Goal: Task Accomplishment & Management: Complete application form

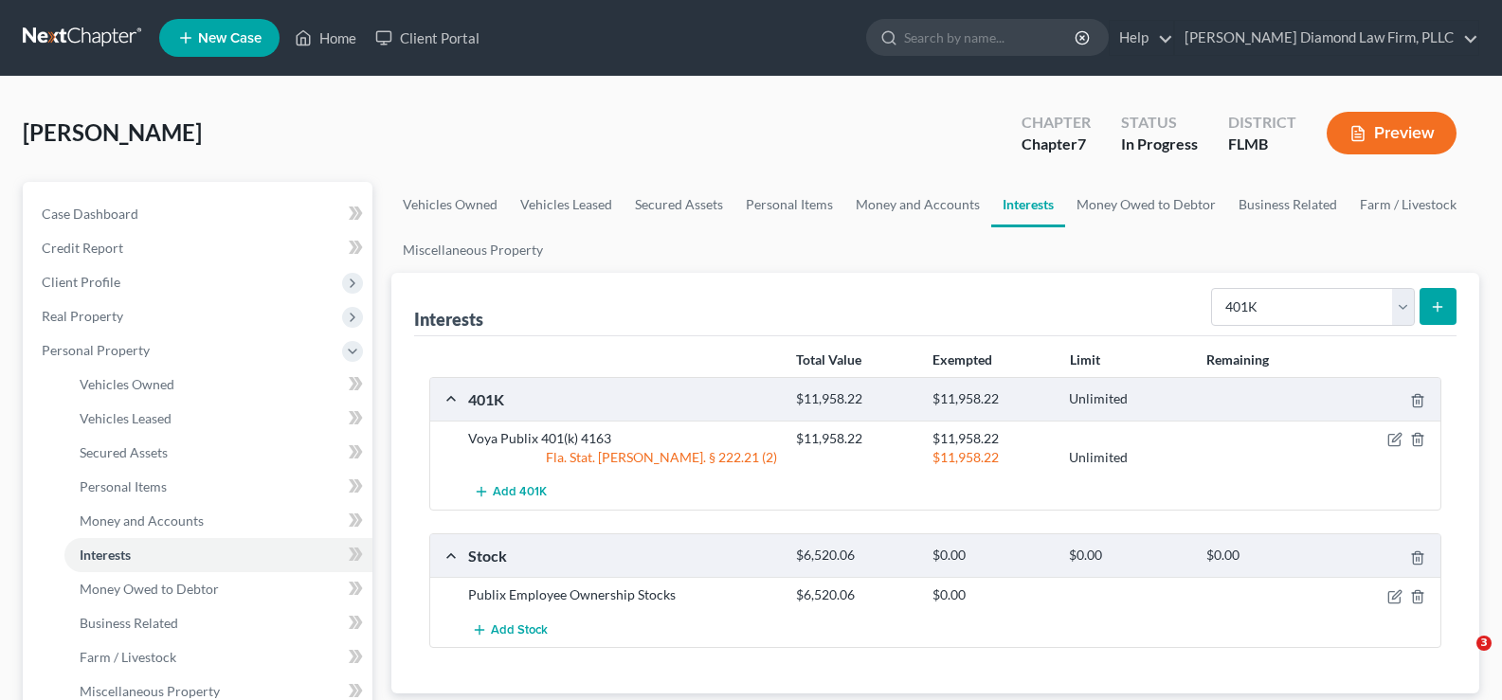
select select "401k"
click at [336, 38] on link "Home" at bounding box center [325, 38] width 81 height 34
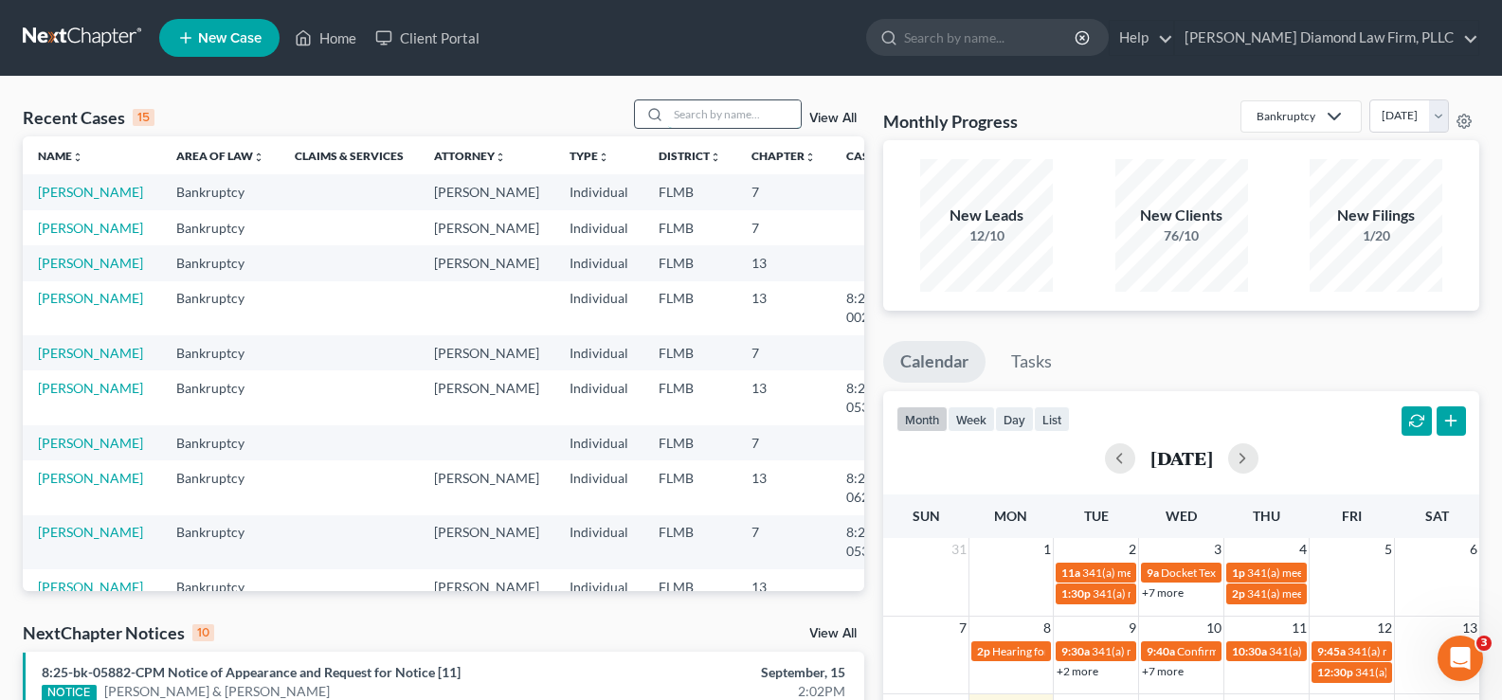
click at [734, 122] on input "search" at bounding box center [734, 113] width 133 height 27
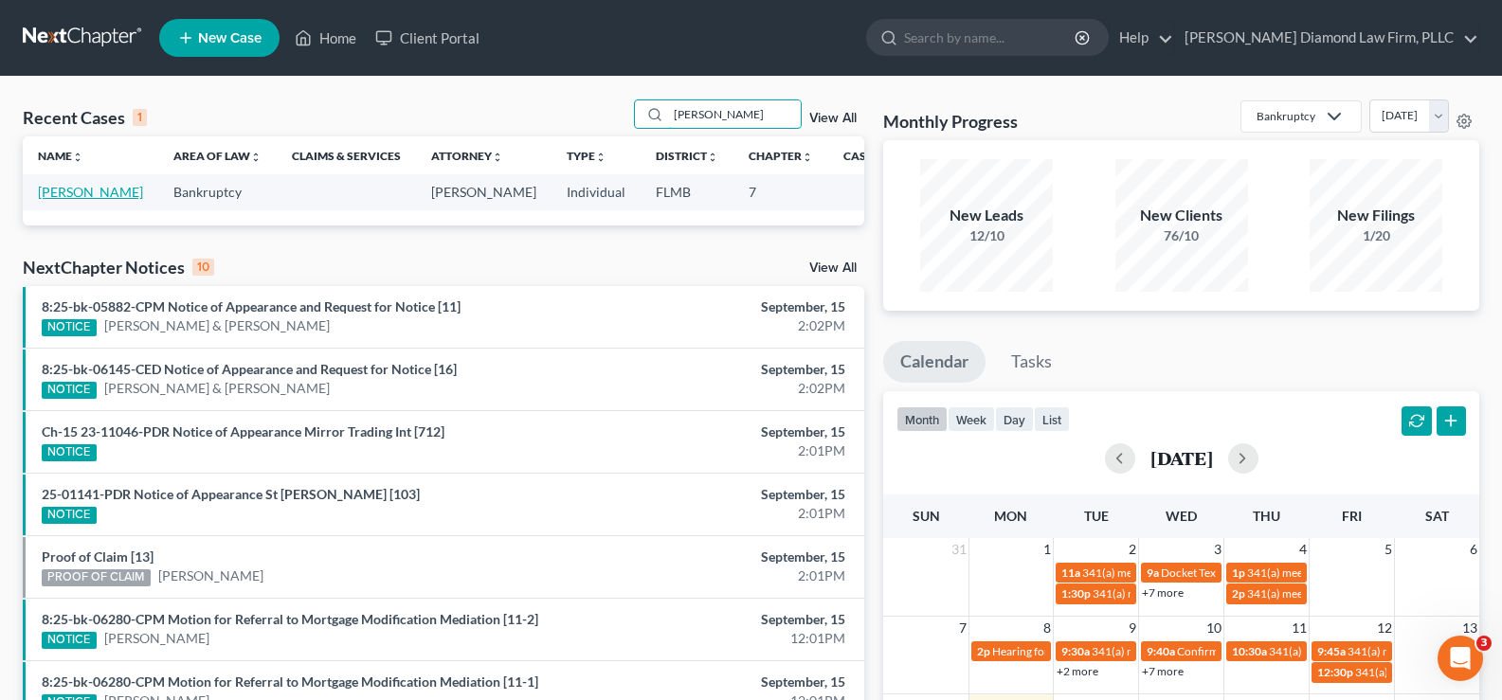
type input "[PERSON_NAME]"
click at [69, 190] on link "[PERSON_NAME]" at bounding box center [90, 192] width 105 height 16
select select "19"
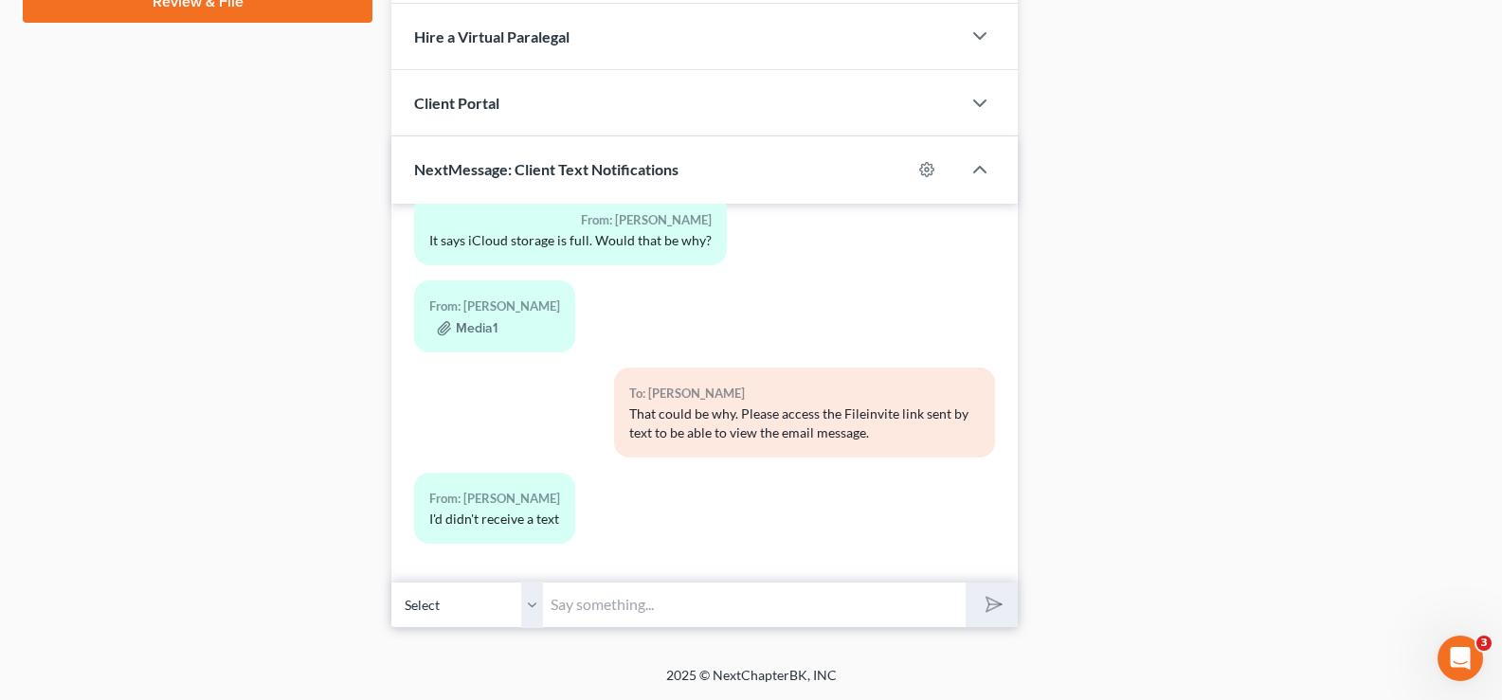
scroll to position [1162, 0]
click at [637, 607] on input "text" at bounding box center [754, 605] width 423 height 46
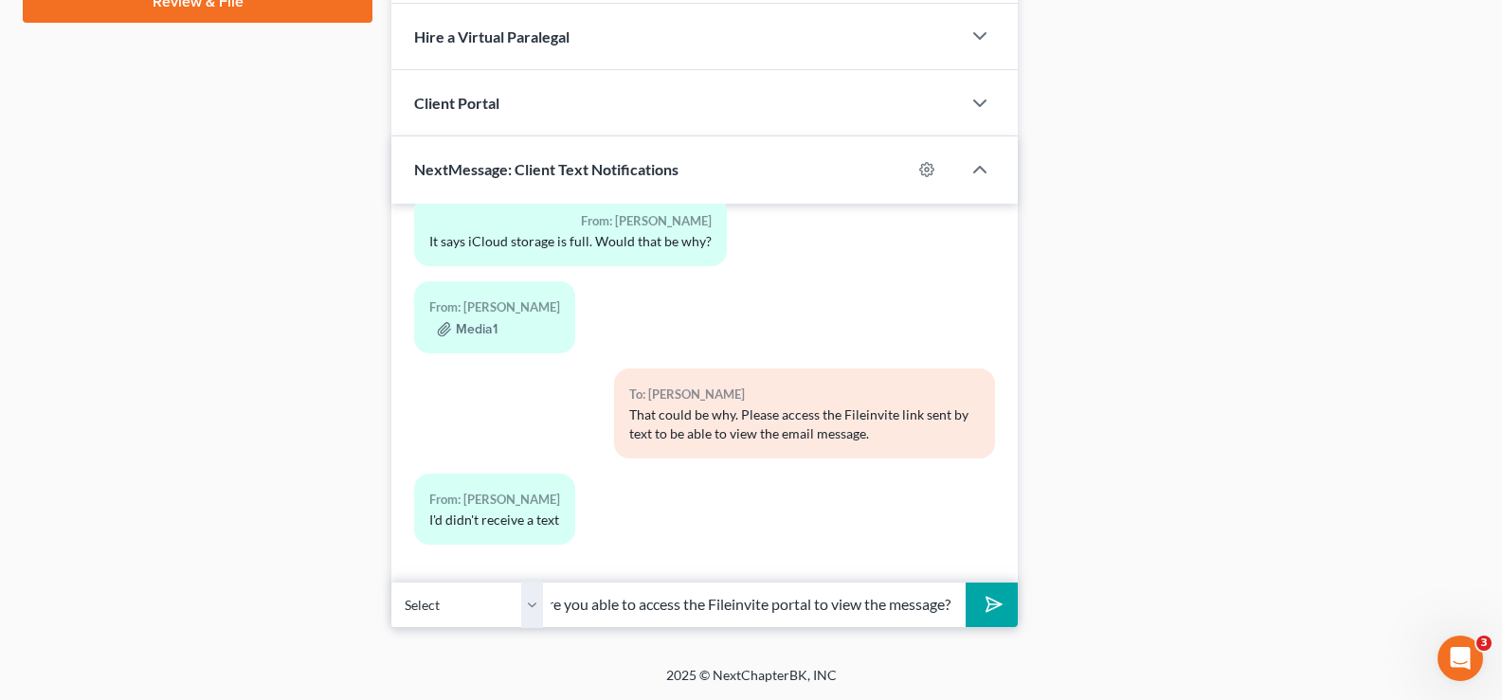
scroll to position [0, 528]
drag, startPoint x: 651, startPoint y: 612, endPoint x: 545, endPoint y: 615, distance: 106.2
click at [545, 615] on input "Good afternoon. I am still receiving a message stating your email inbox is full…" at bounding box center [754, 605] width 423 height 46
click at [850, 606] on input "Good afternoon. I am still receiving a message stating your email inbox is full…" at bounding box center [754, 605] width 423 height 46
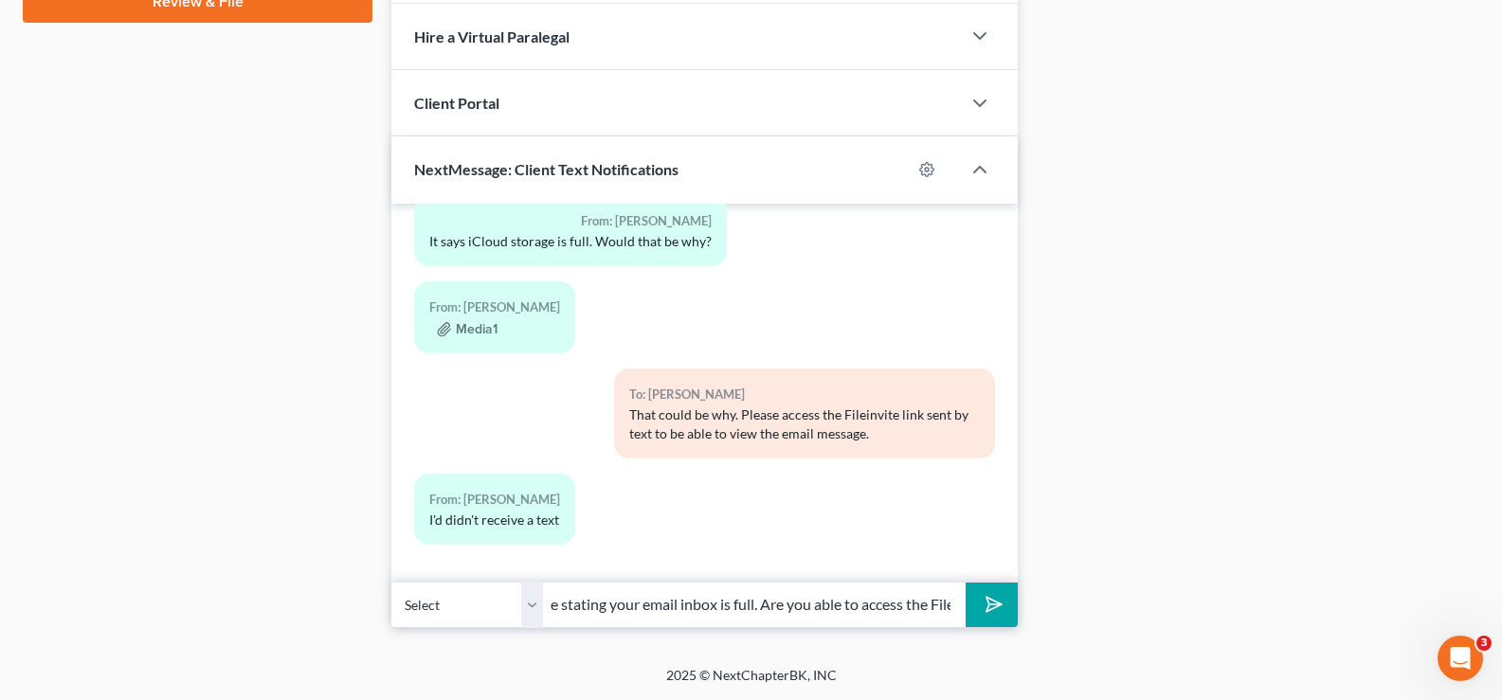
scroll to position [0, 528]
drag, startPoint x: 871, startPoint y: 603, endPoint x: 694, endPoint y: 614, distance: 177.6
click at [970, 599] on div "Select [PHONE_NUMBER] - [PERSON_NAME] Good afternoon. I am still receiving a me…" at bounding box center [704, 605] width 627 height 45
drag, startPoint x: 805, startPoint y: 607, endPoint x: 862, endPoint y: 590, distance: 59.4
click at [806, 606] on input "Good afternoon. I am still receiving a message stating your email inbox is full…" at bounding box center [754, 605] width 423 height 46
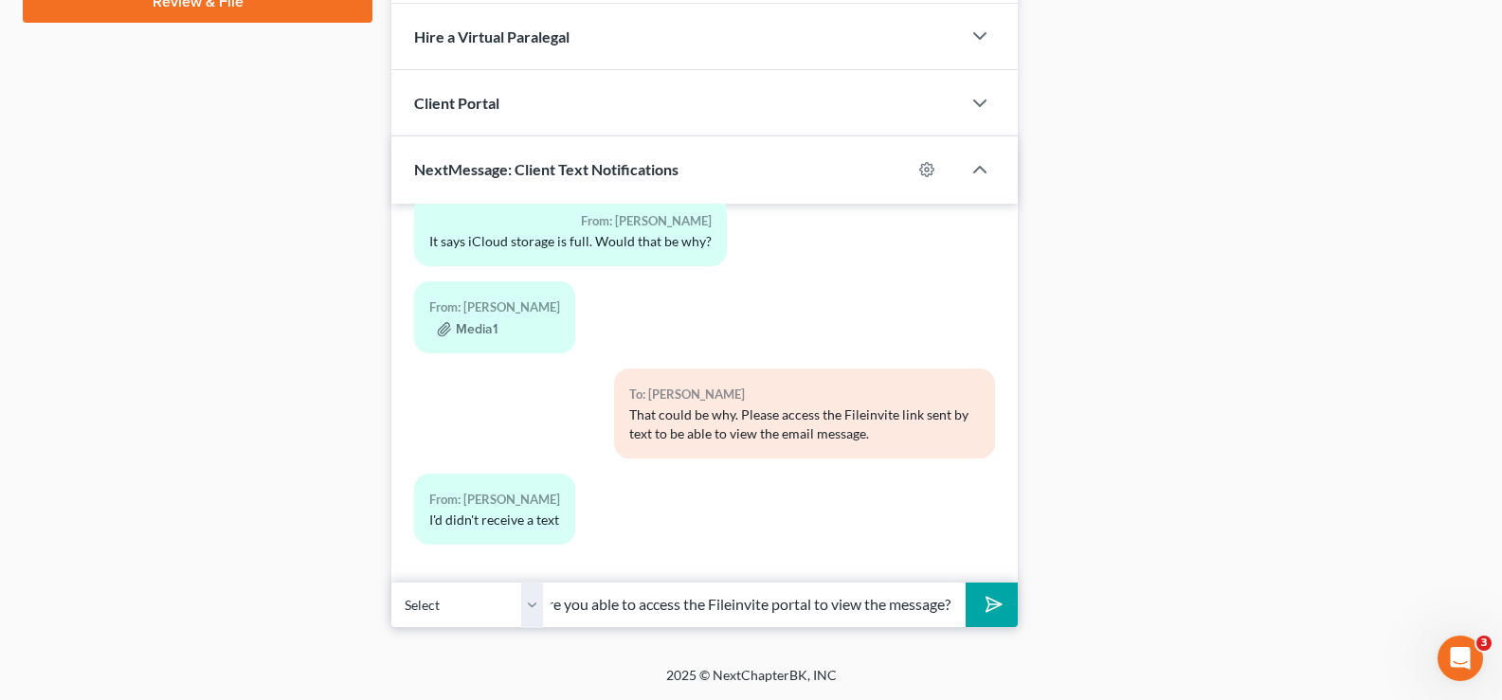
drag, startPoint x: 806, startPoint y: 607, endPoint x: 814, endPoint y: 601, distance: 10.3
click at [808, 606] on input "Good afternoon. I am still receiving a message stating your email inbox is full…" at bounding box center [754, 605] width 423 height 46
drag, startPoint x: 824, startPoint y: 605, endPoint x: 810, endPoint y: 604, distance: 13.3
click at [824, 605] on input "Good afternoon. I am still receiving a message stating your email inbox is full…" at bounding box center [754, 605] width 423 height 46
click at [826, 603] on input "Good afternoon. I am still receiving a message stating your email inbox is full…" at bounding box center [754, 605] width 423 height 46
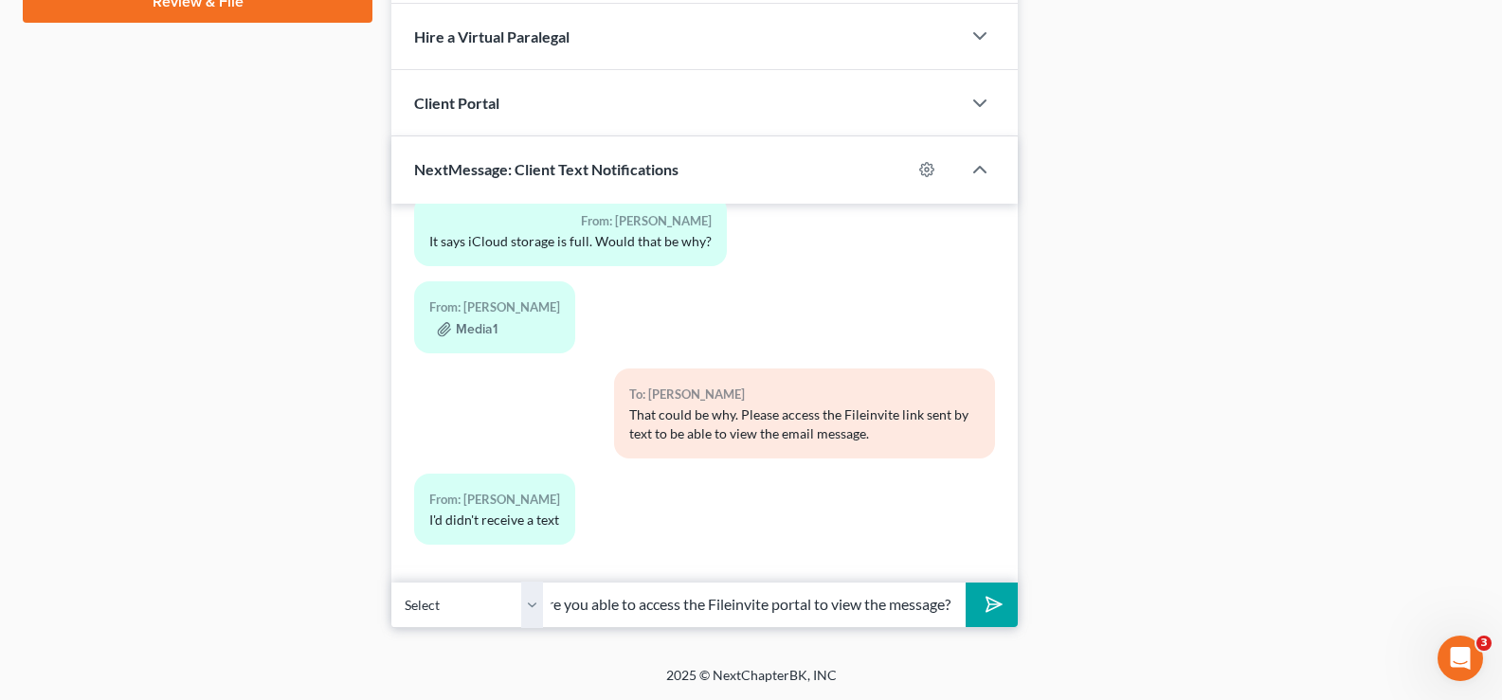
click at [810, 604] on input "Good afternoon. I am still receiving a message stating your email inbox is full…" at bounding box center [754, 605] width 423 height 46
click at [697, 609] on input "Good afternoon. I am still receiving a message stating your email inbox is full…" at bounding box center [754, 605] width 423 height 46
click at [955, 603] on input "Good afternoon. I am still receiving a message stating your email inbox is full…" at bounding box center [754, 605] width 423 height 46
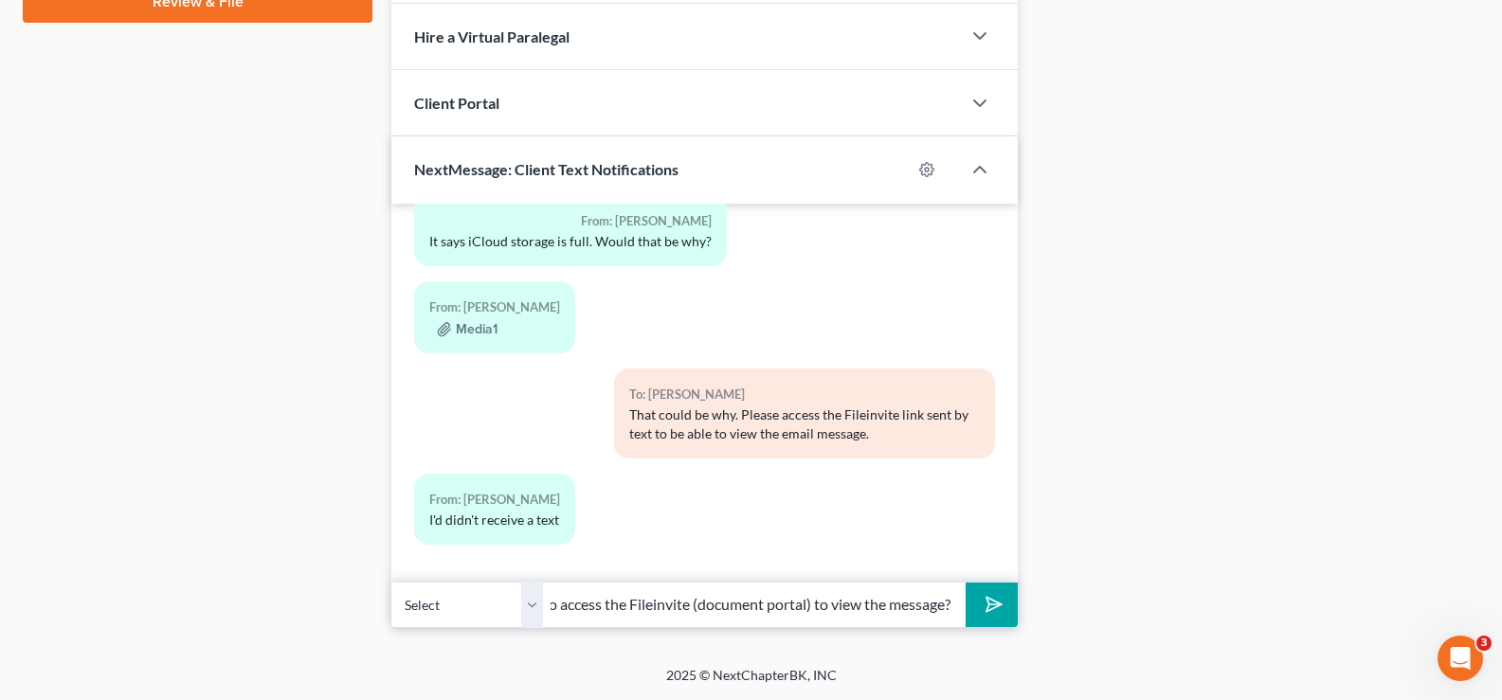
scroll to position [0, 607]
type input "Good afternoon. I am still receiving a message stating your email inbox is full…"
click at [1004, 592] on button "submit" at bounding box center [992, 605] width 52 height 45
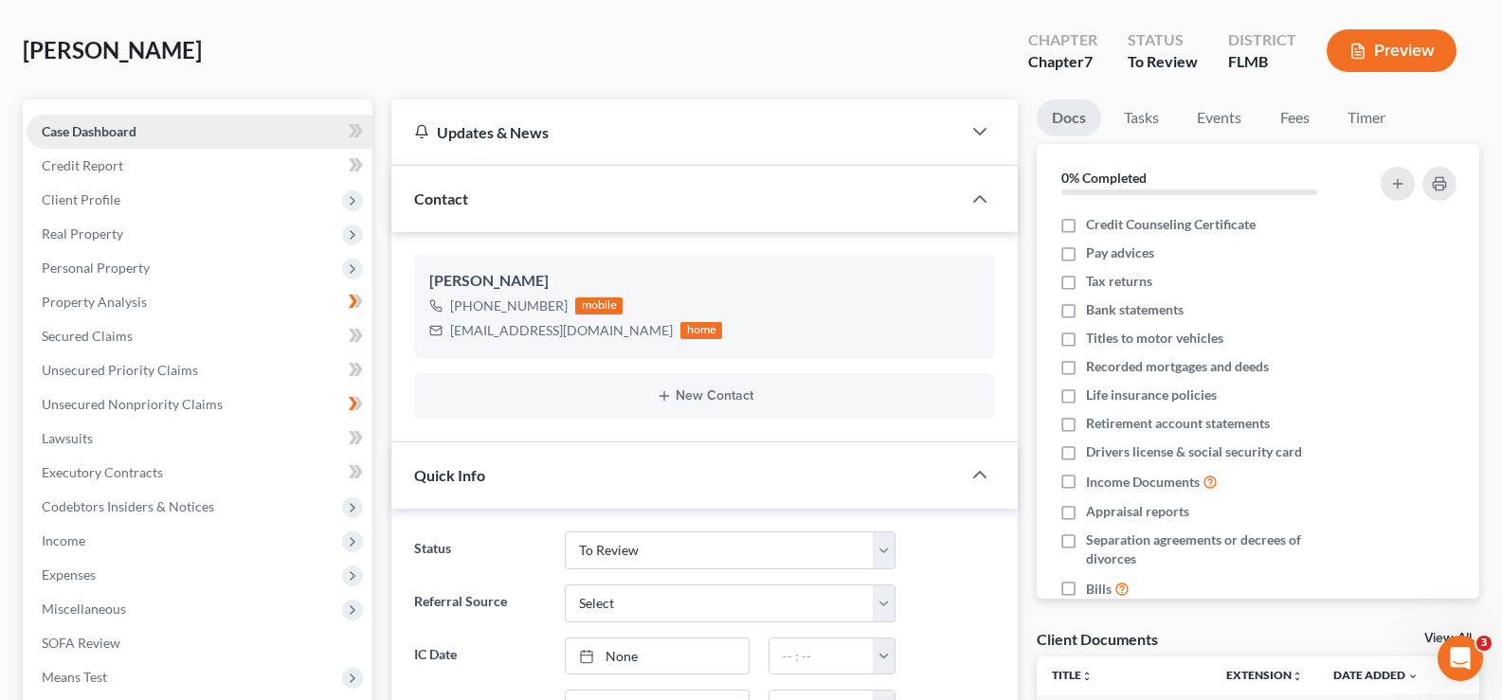
scroll to position [0, 0]
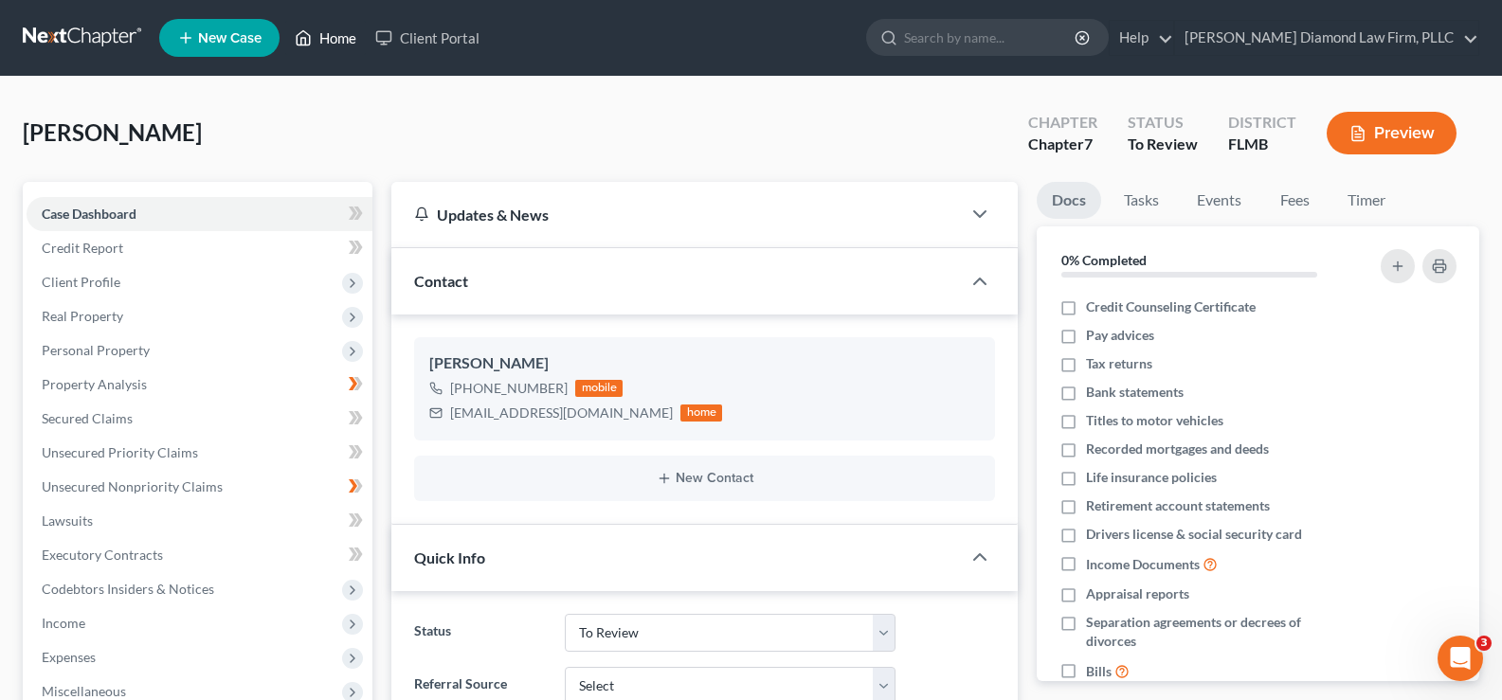
click at [326, 31] on link "Home" at bounding box center [325, 38] width 81 height 34
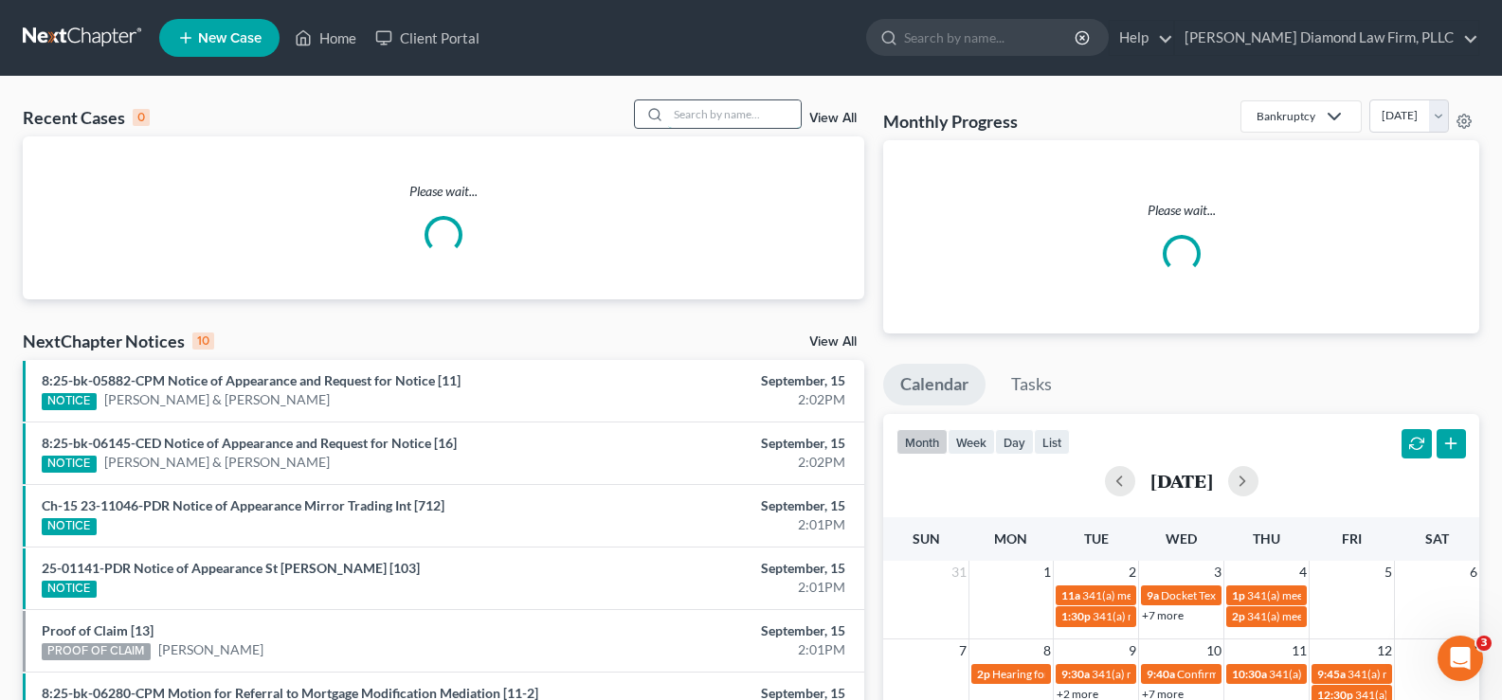
click at [725, 118] on input "search" at bounding box center [734, 113] width 133 height 27
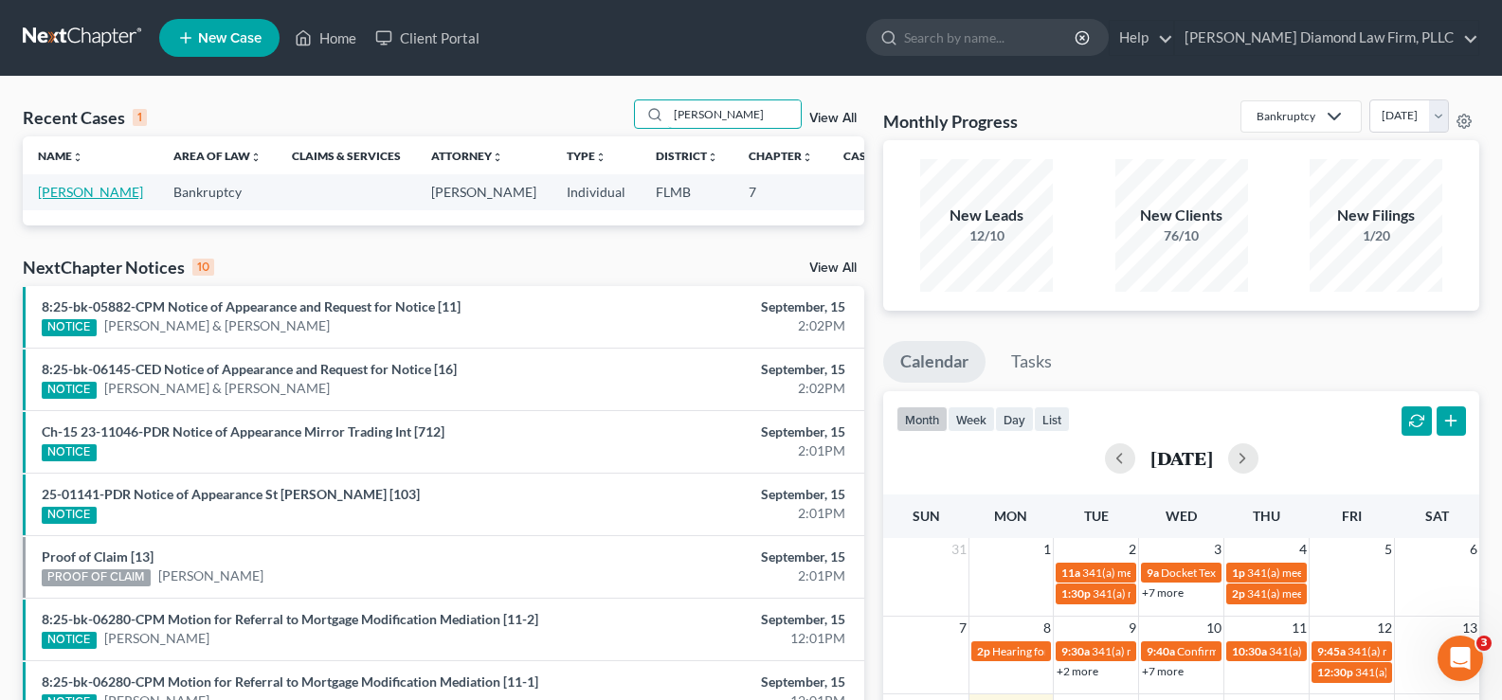
type input "[PERSON_NAME]"
click at [66, 192] on link "[PERSON_NAME]" at bounding box center [90, 192] width 105 height 16
select select "7"
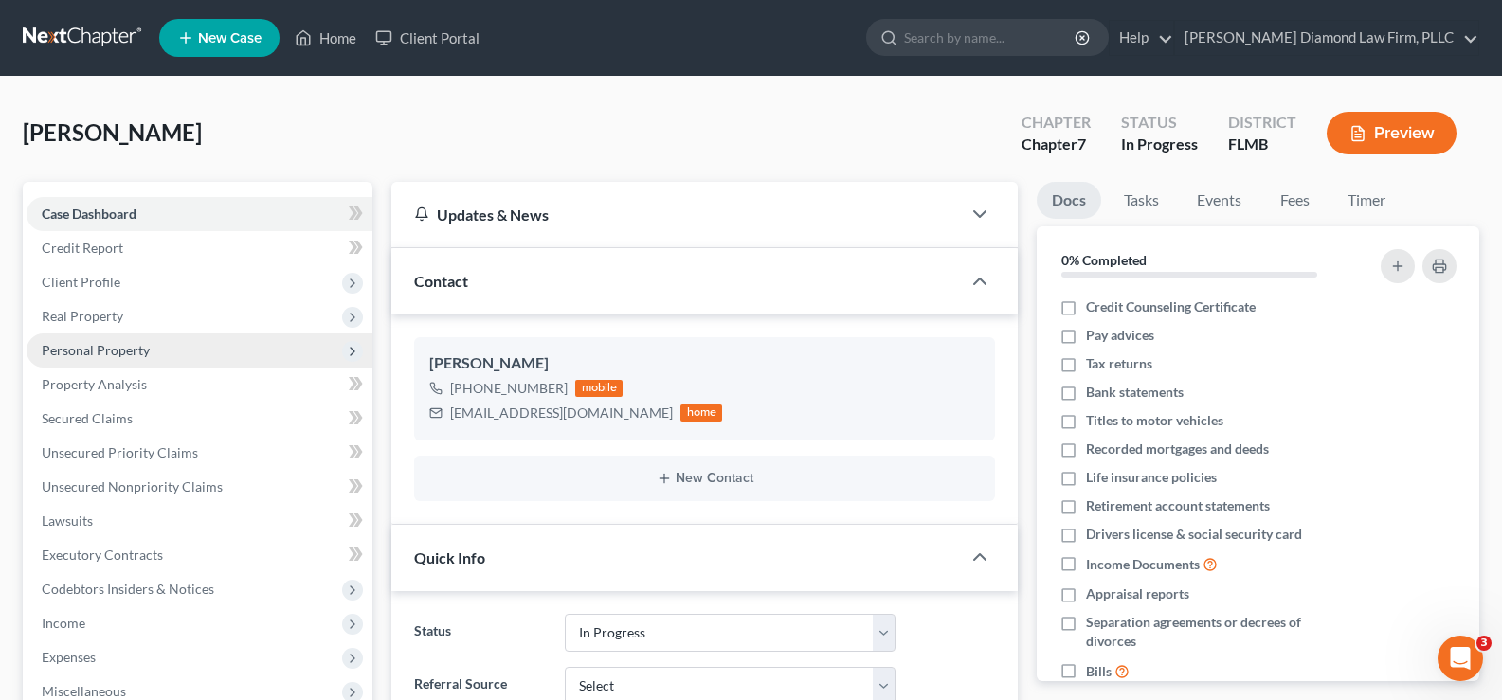
click at [157, 342] on span "Personal Property" at bounding box center [200, 351] width 346 height 34
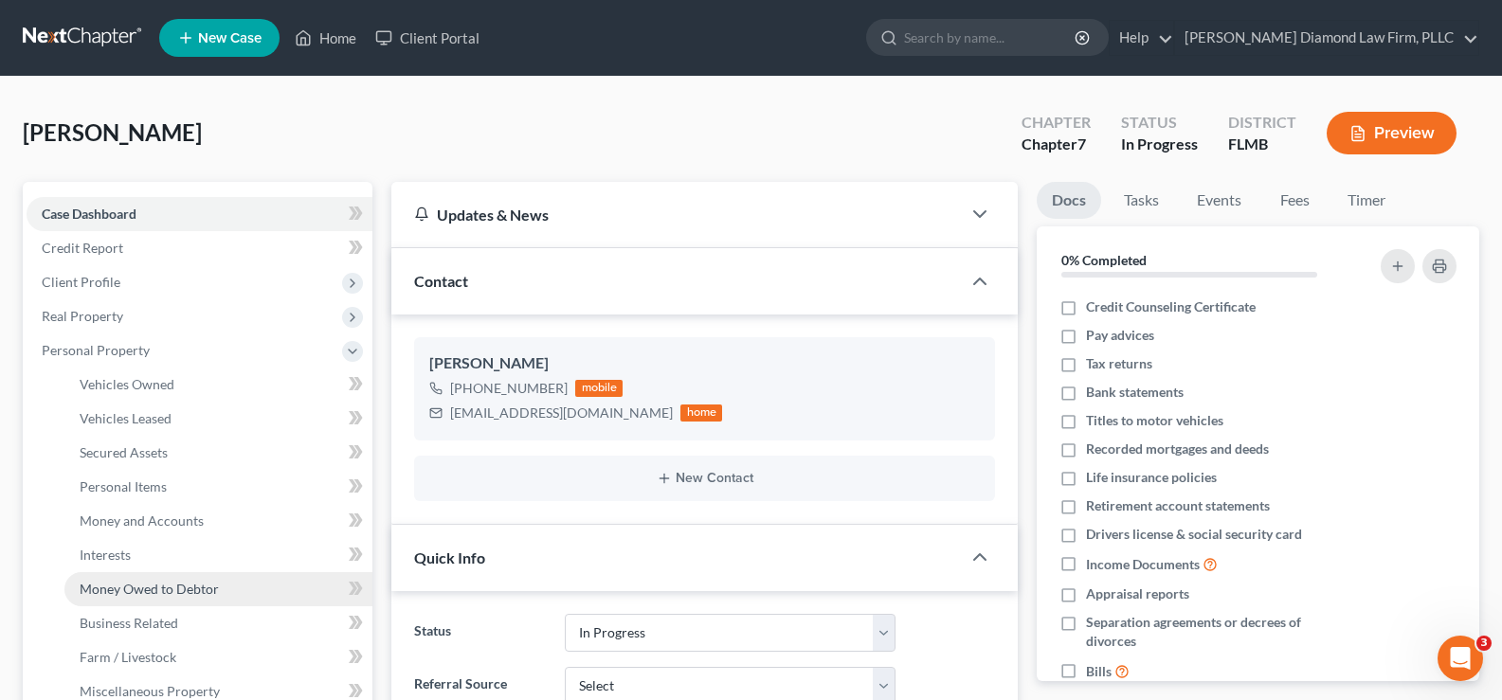
click at [180, 595] on span "Money Owed to Debtor" at bounding box center [149, 589] width 139 height 16
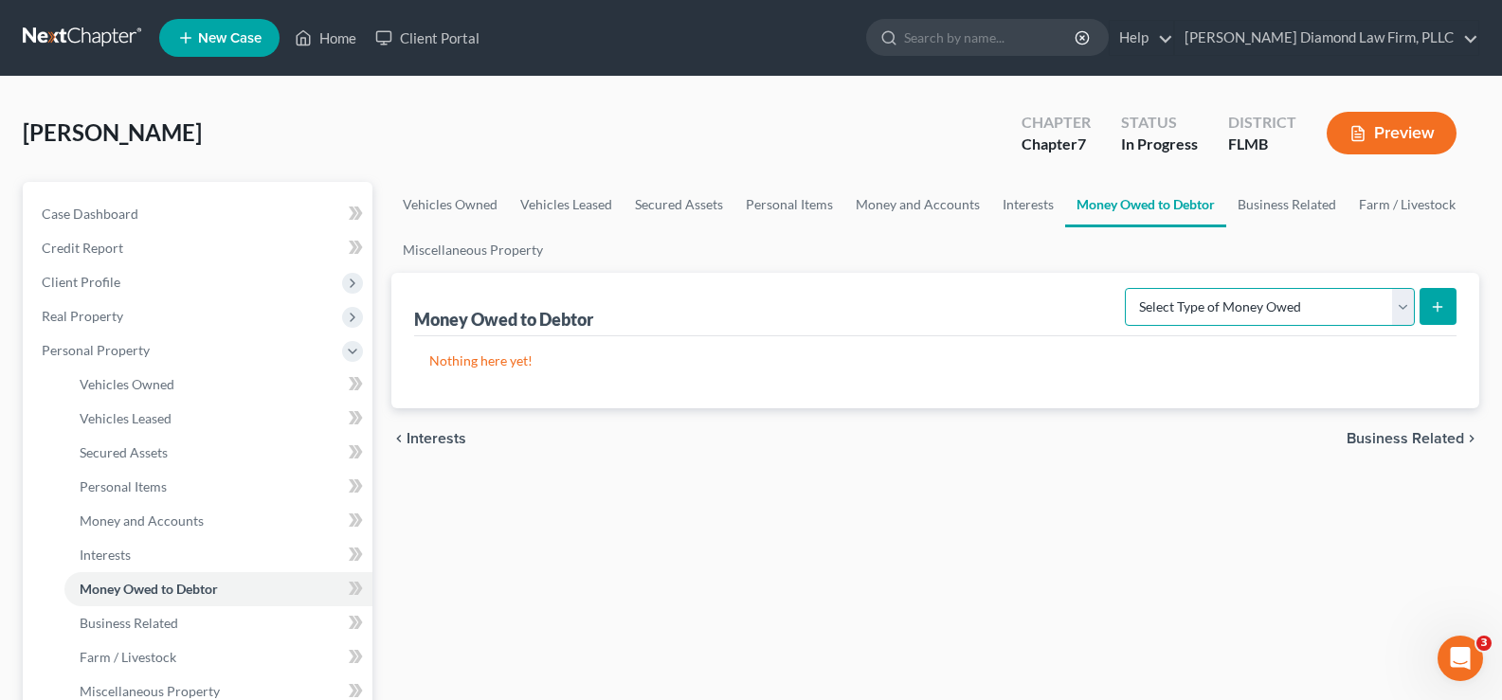
click at [1312, 312] on select "Select Type of Money Owed Accounts Receivable Alimony Child Support Claims Agai…" at bounding box center [1270, 307] width 290 height 38
select select "claims_against_third_parties"
click at [1128, 288] on select "Select Type of Money Owed Accounts Receivable Alimony Child Support Claims Agai…" at bounding box center [1270, 307] width 290 height 38
click at [1432, 289] on button "submit" at bounding box center [1438, 306] width 37 height 37
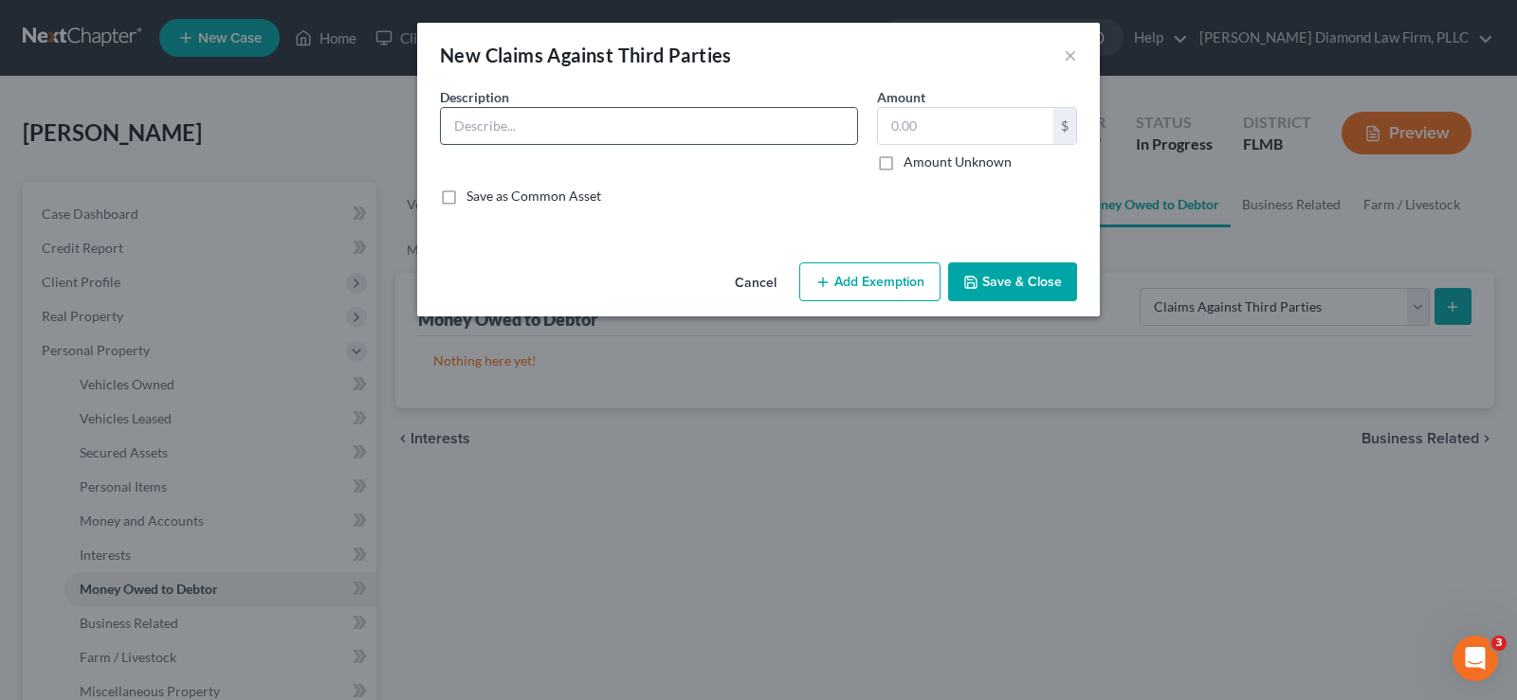
click at [521, 127] on input "text" at bounding box center [649, 126] width 416 height 36
type input "Potential FCCPA claim against Truist Bank"
click at [903, 165] on label "Amount Unknown" at bounding box center [957, 162] width 108 height 19
click at [911, 165] on input "Amount Unknown" at bounding box center [917, 159] width 12 height 12
checkbox input "true"
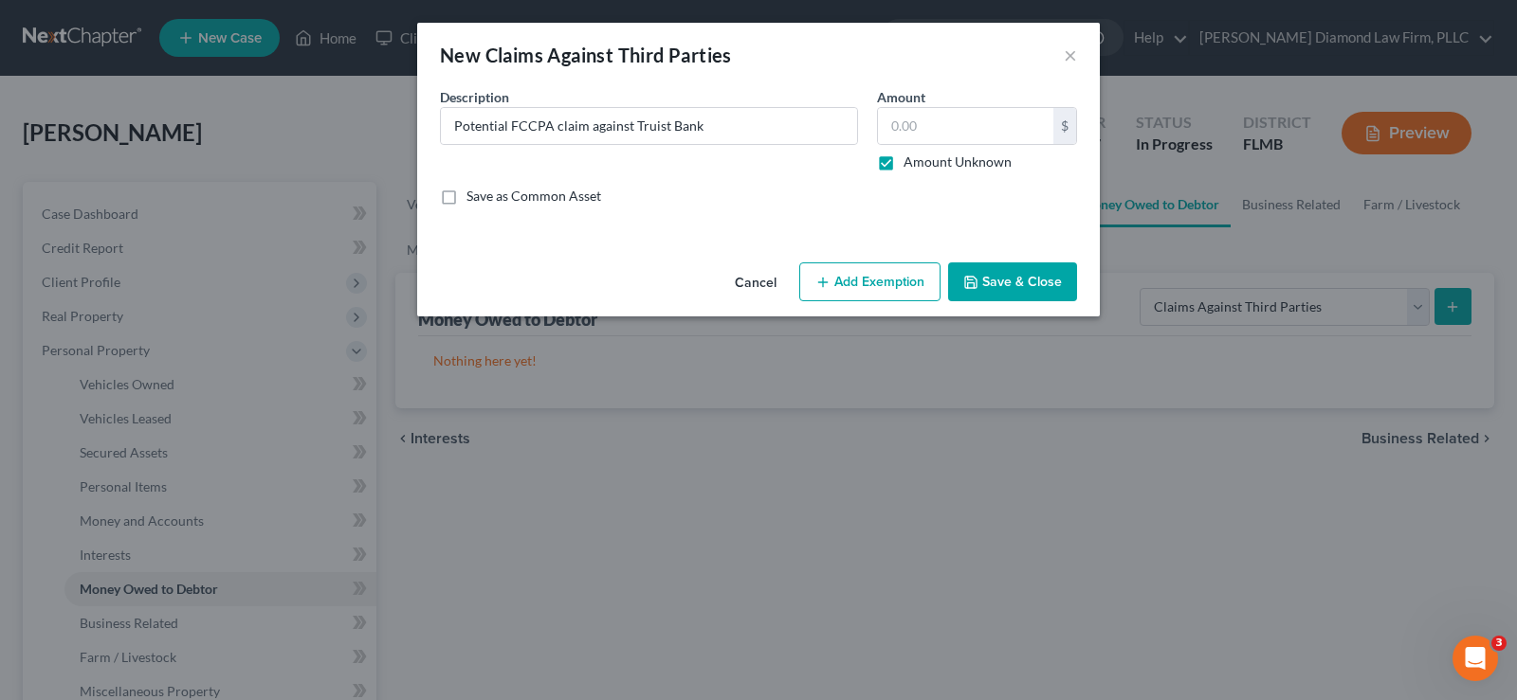
type input "0.00"
click at [1032, 289] on button "Save & Close" at bounding box center [1012, 283] width 129 height 40
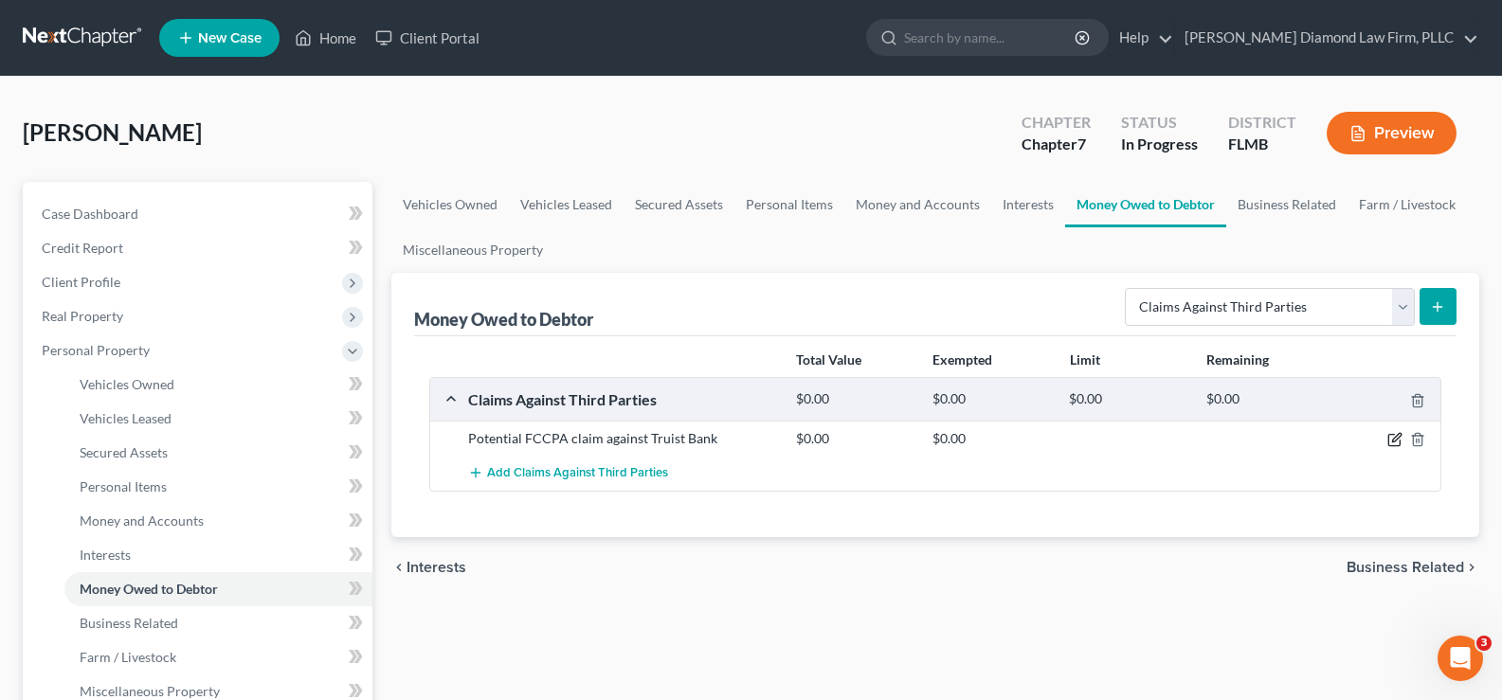
click at [1396, 443] on icon "button" at bounding box center [1395, 439] width 15 height 15
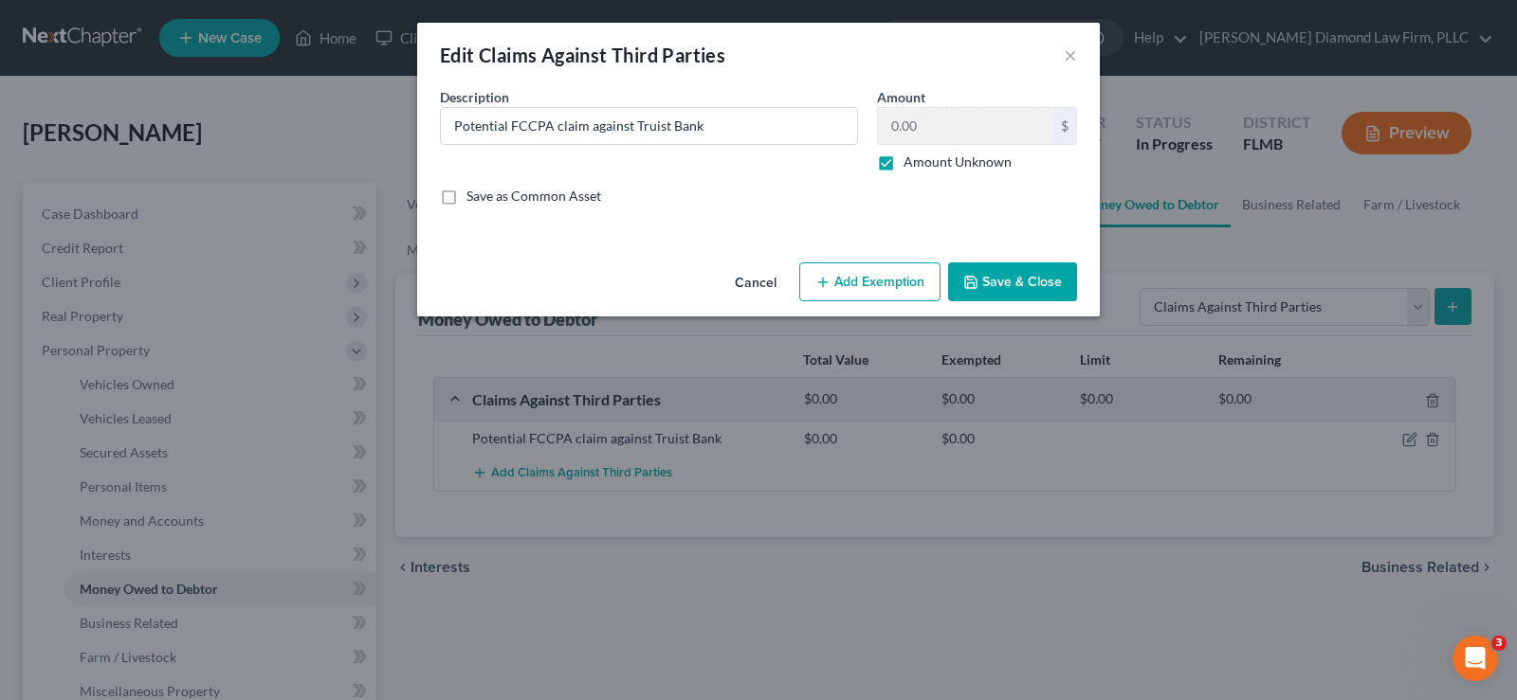
click at [903, 168] on label "Amount Unknown" at bounding box center [957, 162] width 108 height 19
click at [911, 165] on input "Amount Unknown" at bounding box center [917, 159] width 12 height 12
checkbox input "false"
click at [946, 120] on input "0.00" at bounding box center [965, 126] width 175 height 36
type input "1,000"
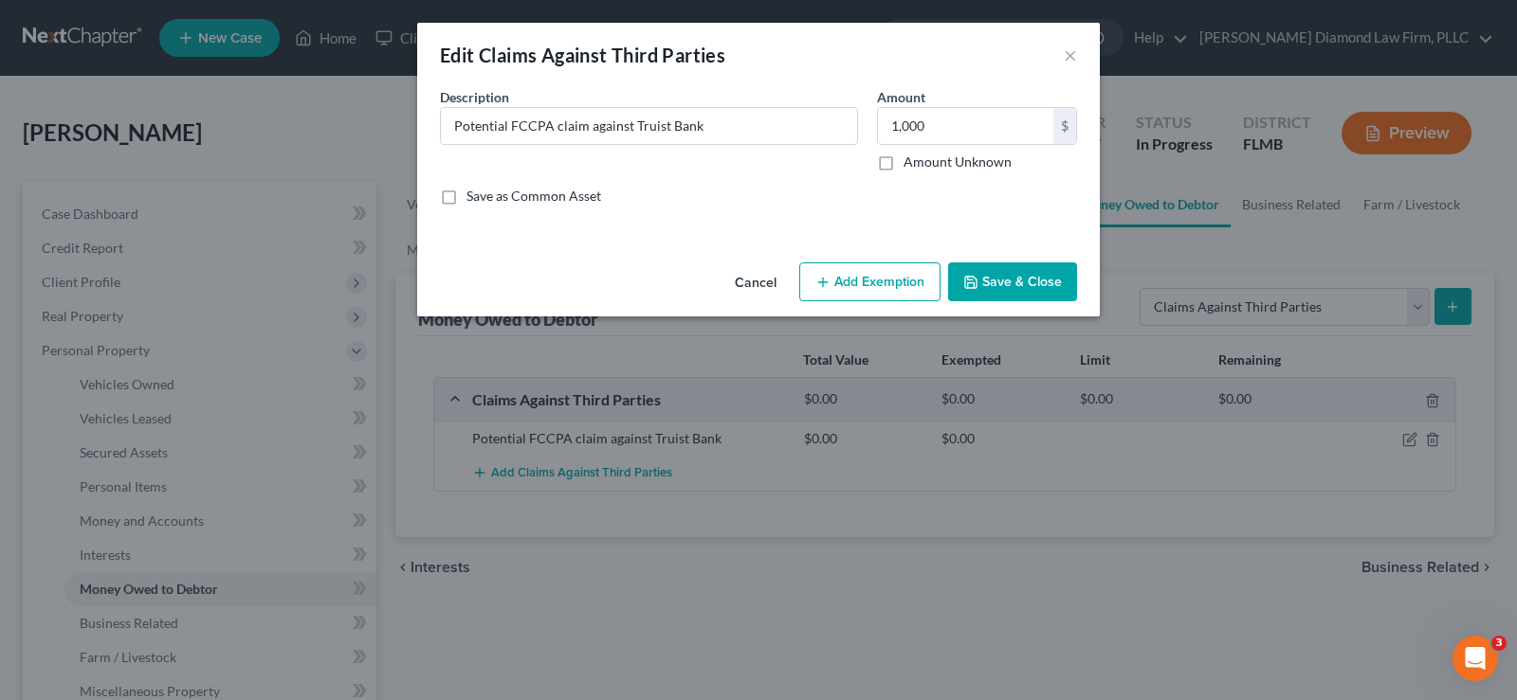
click at [1009, 274] on button "Save & Close" at bounding box center [1012, 283] width 129 height 40
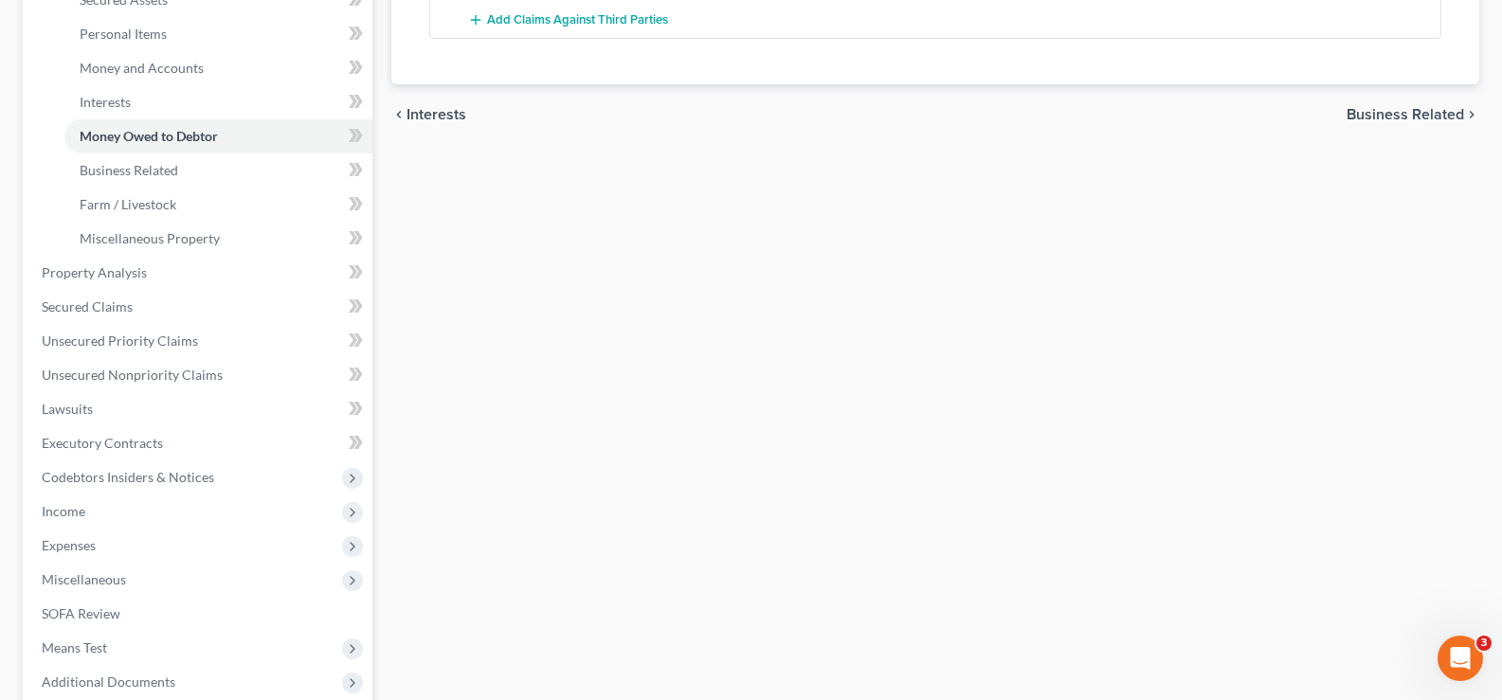
scroll to position [474, 0]
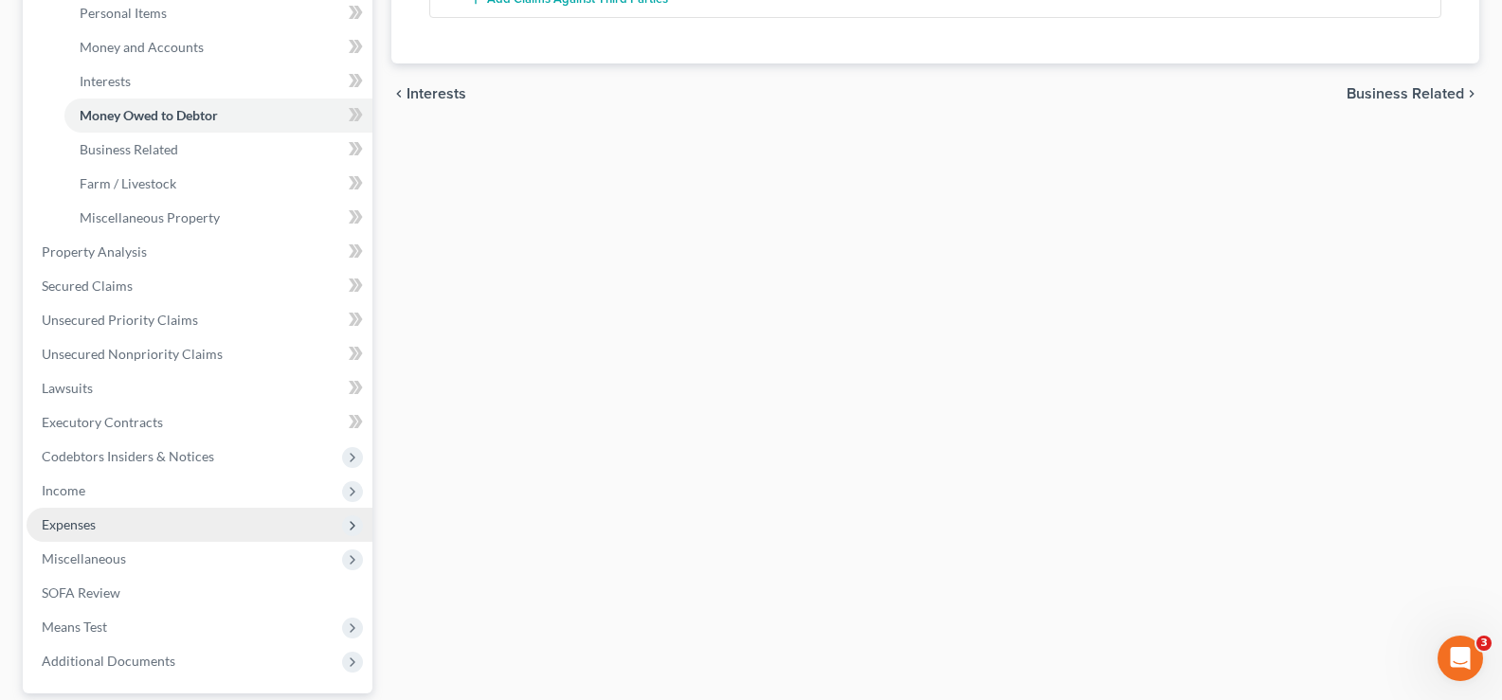
click at [133, 521] on span "Expenses" at bounding box center [200, 525] width 346 height 34
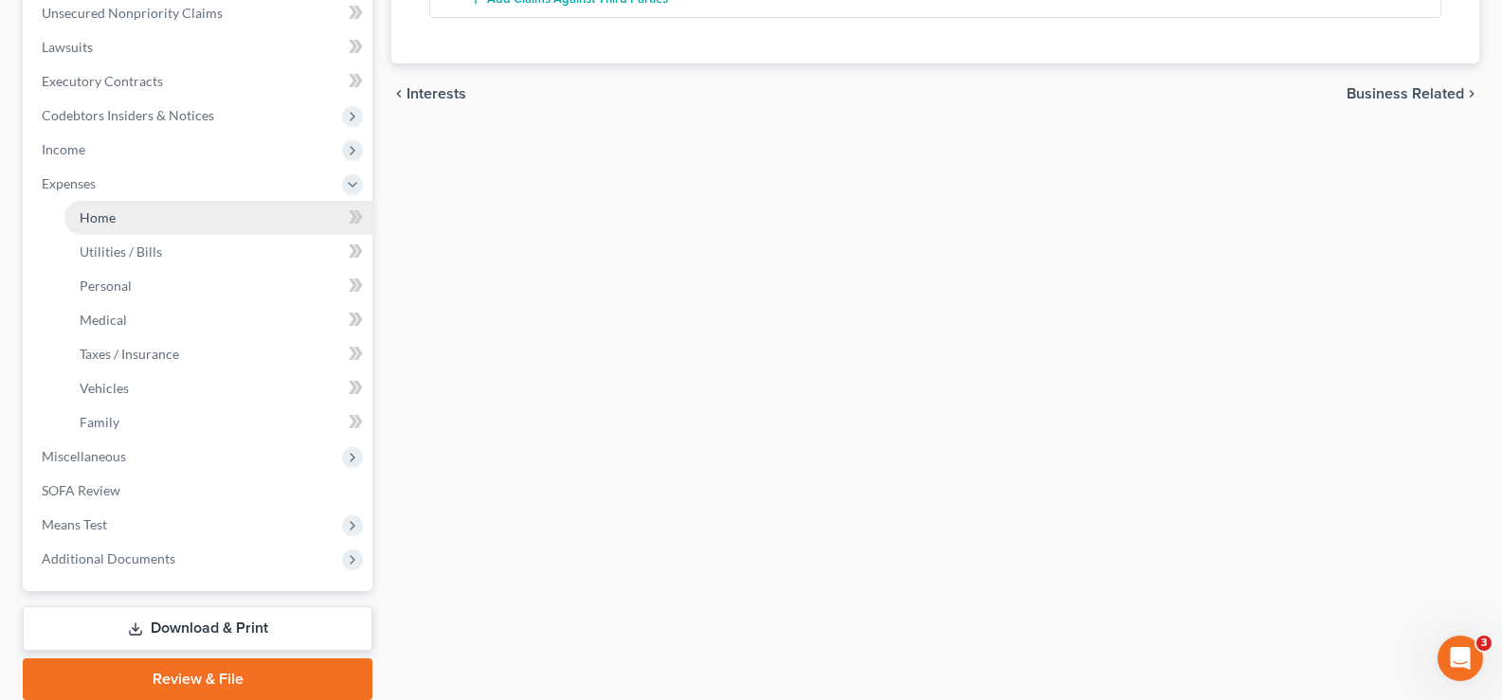
click at [220, 230] on link "Home" at bounding box center [218, 218] width 308 height 34
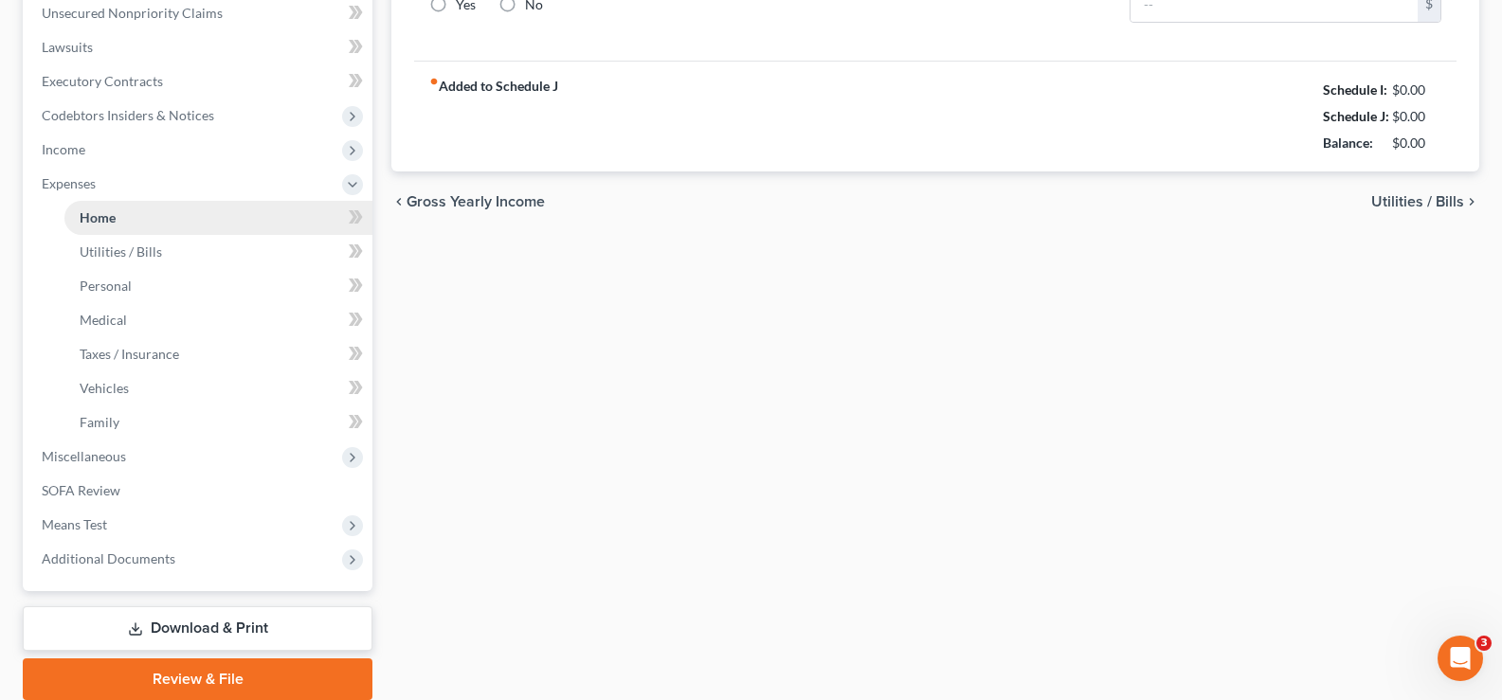
type input "1,000.00"
type input "0.00"
radio input "true"
type input "0.00"
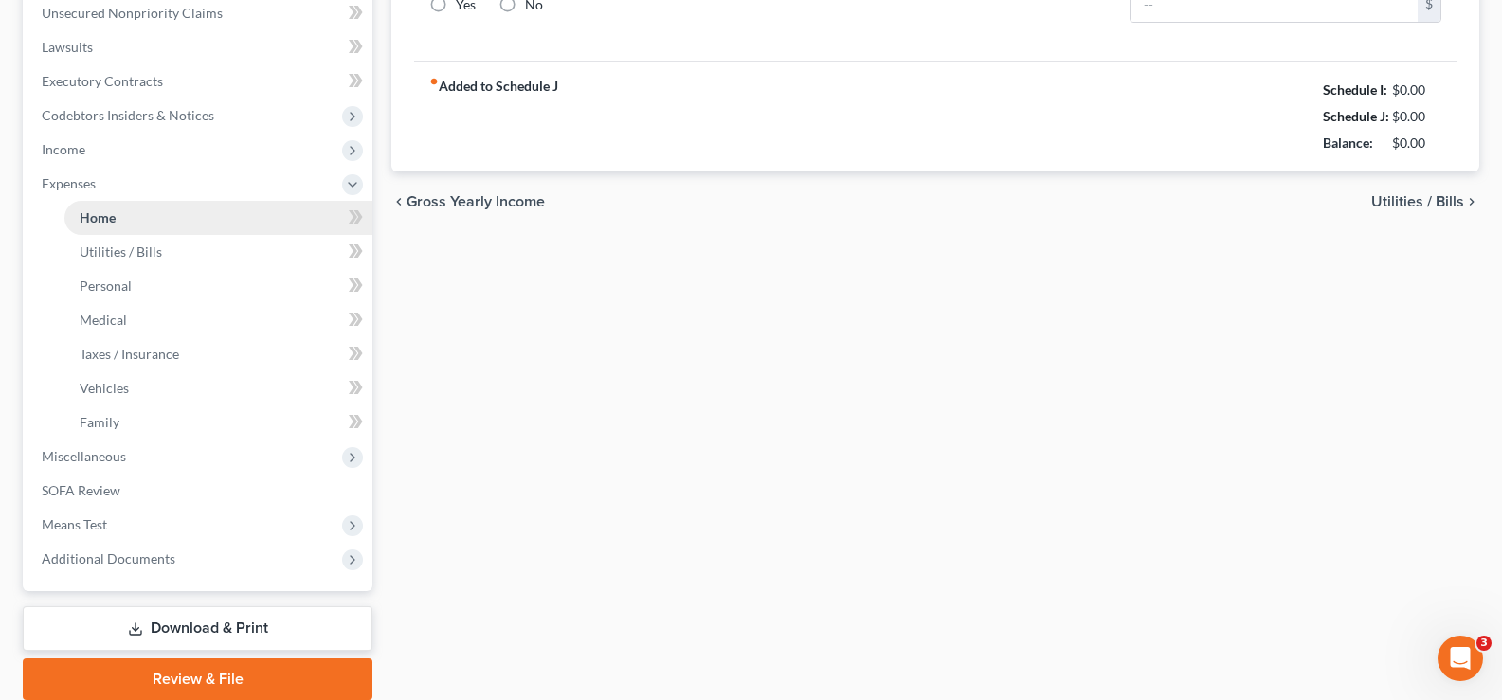
type input "0.00"
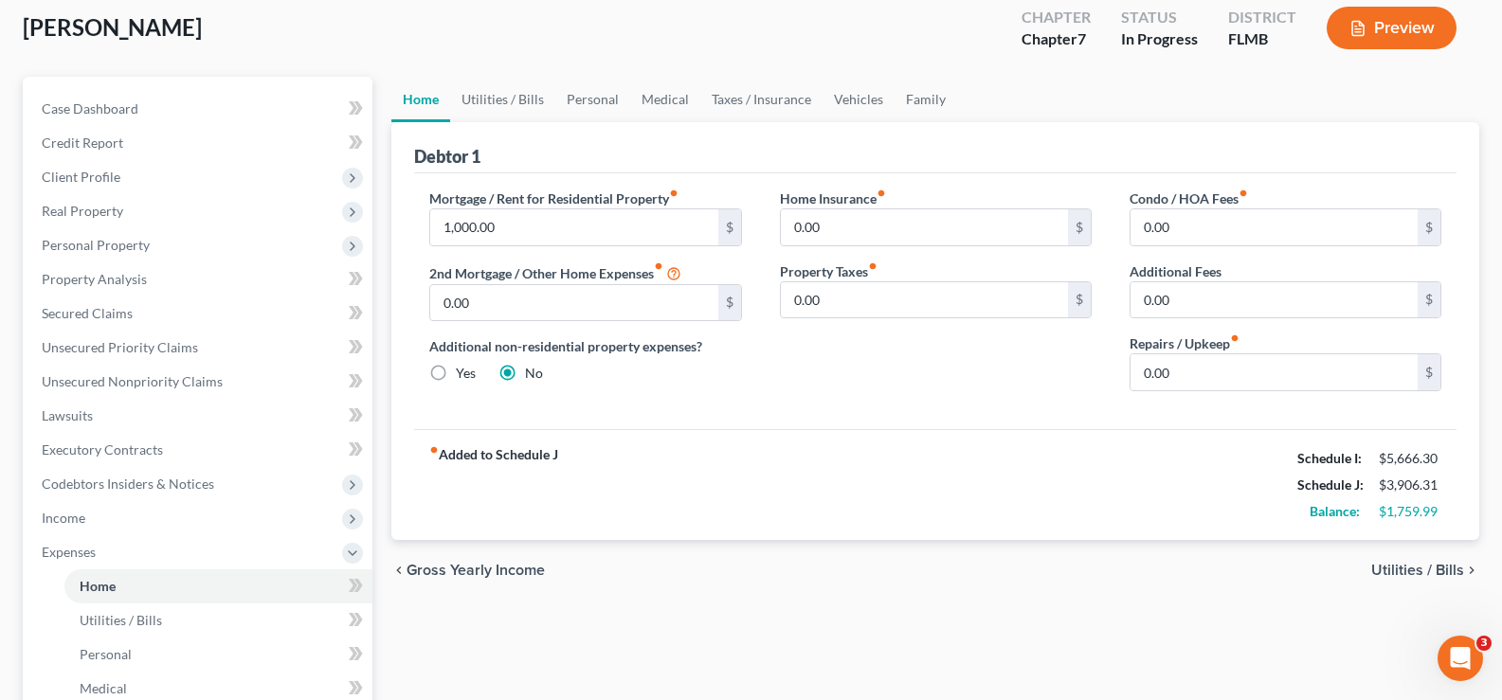
scroll to position [190, 0]
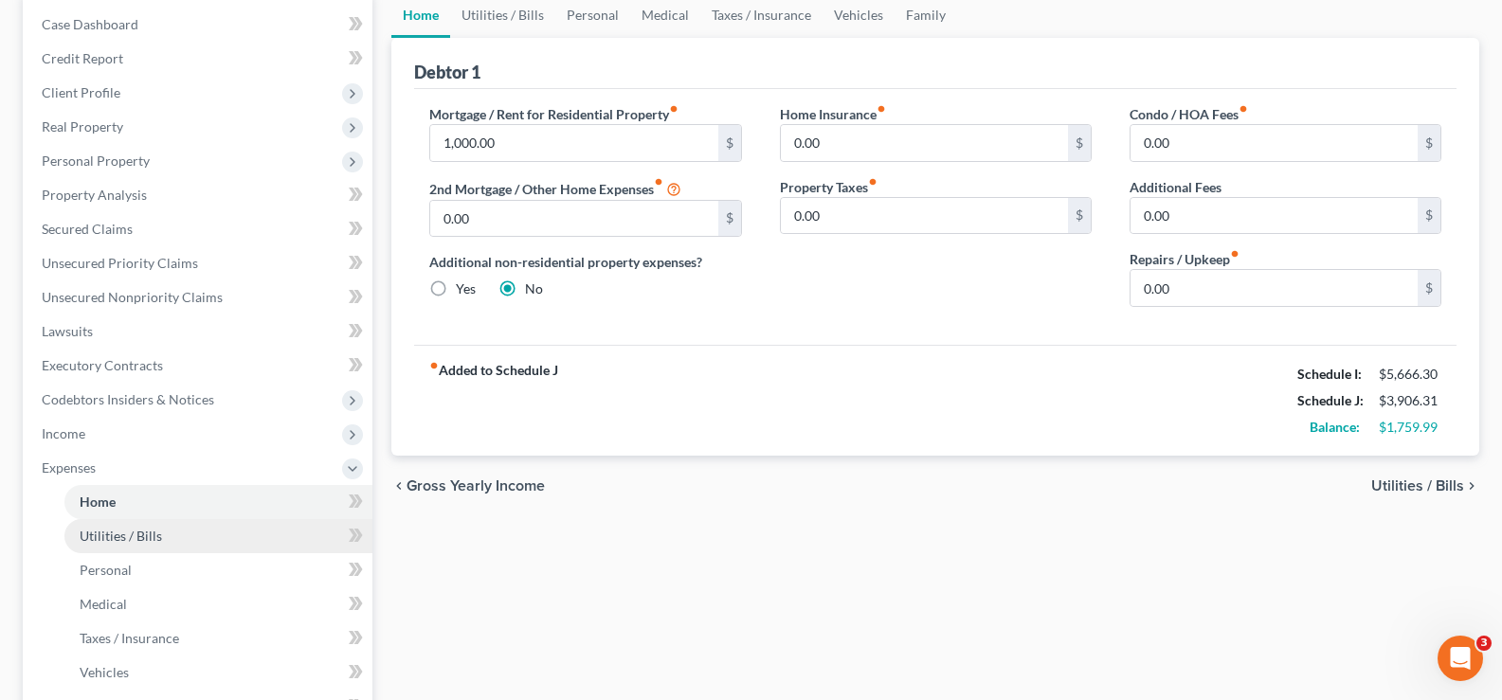
click at [158, 529] on span "Utilities / Bills" at bounding box center [121, 536] width 82 height 16
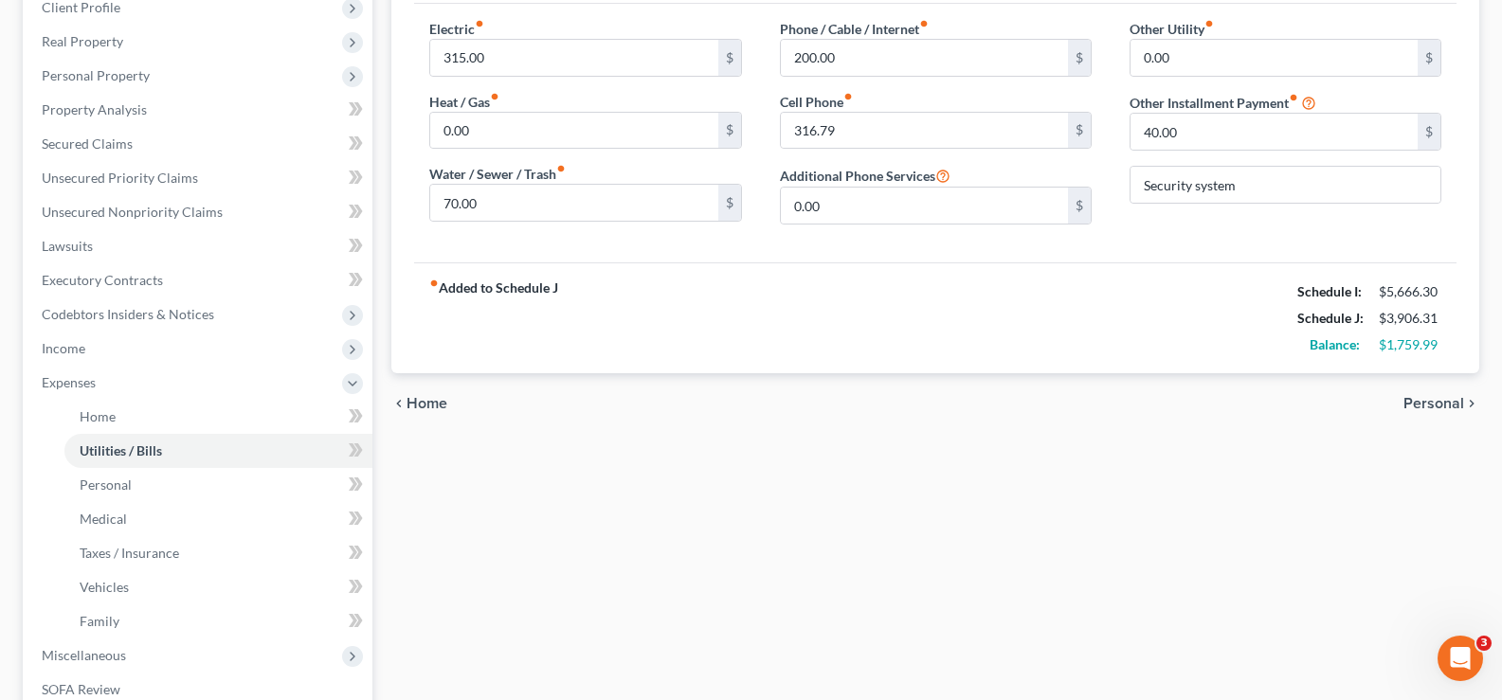
scroll to position [284, 0]
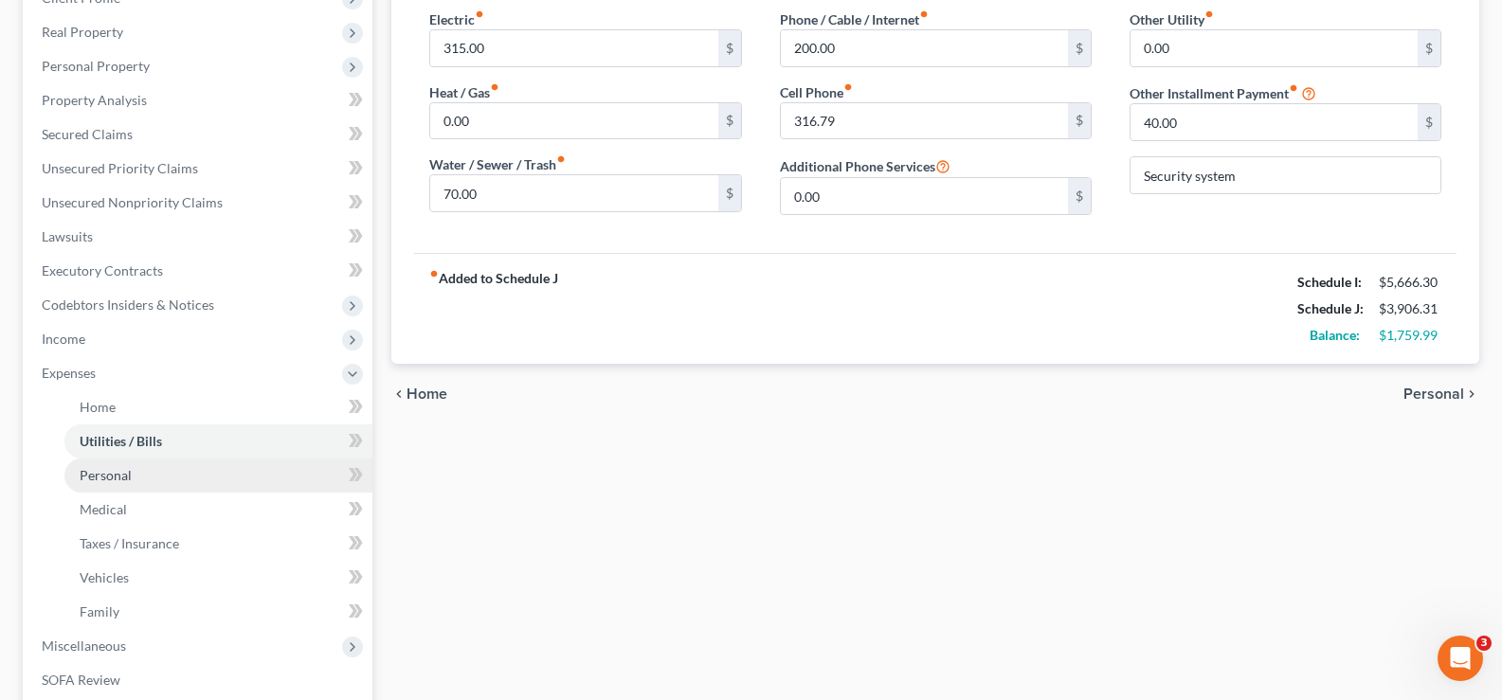
click at [155, 491] on link "Personal" at bounding box center [218, 476] width 308 height 34
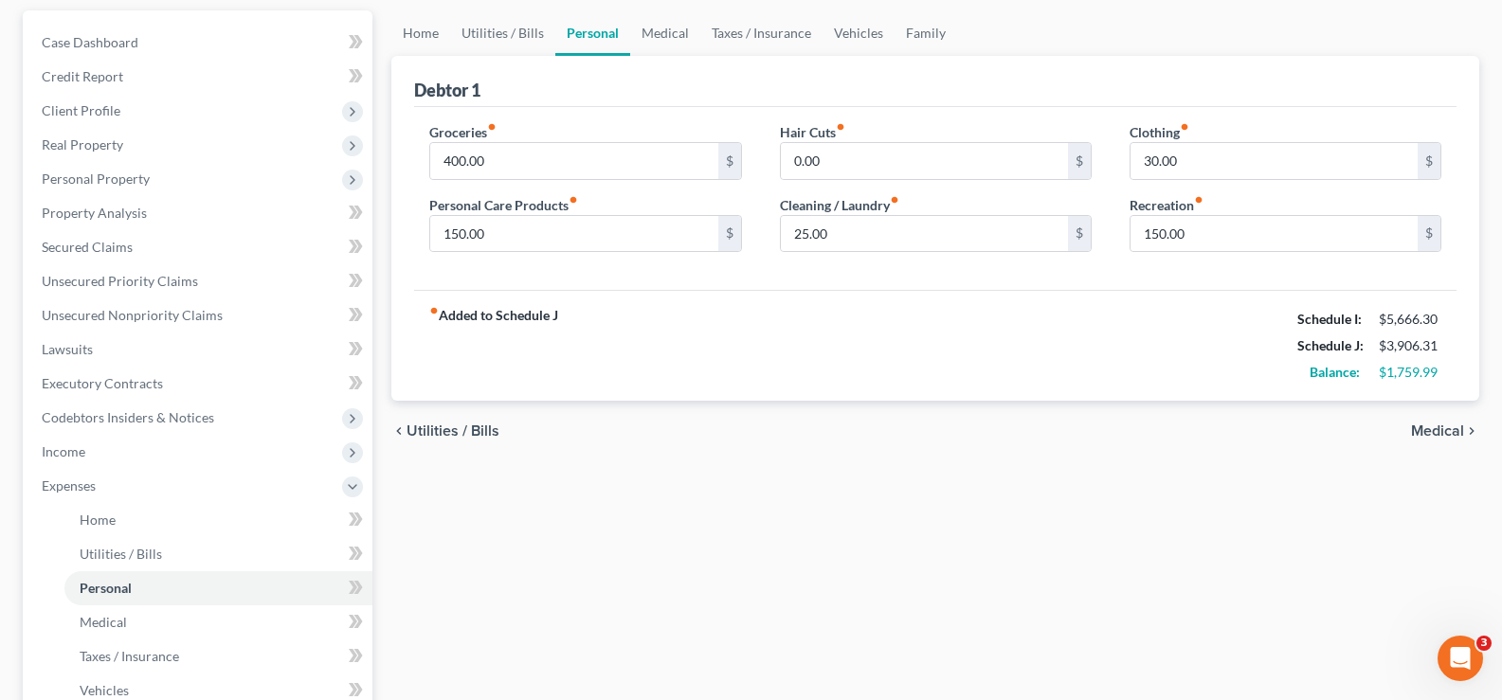
scroll to position [190, 0]
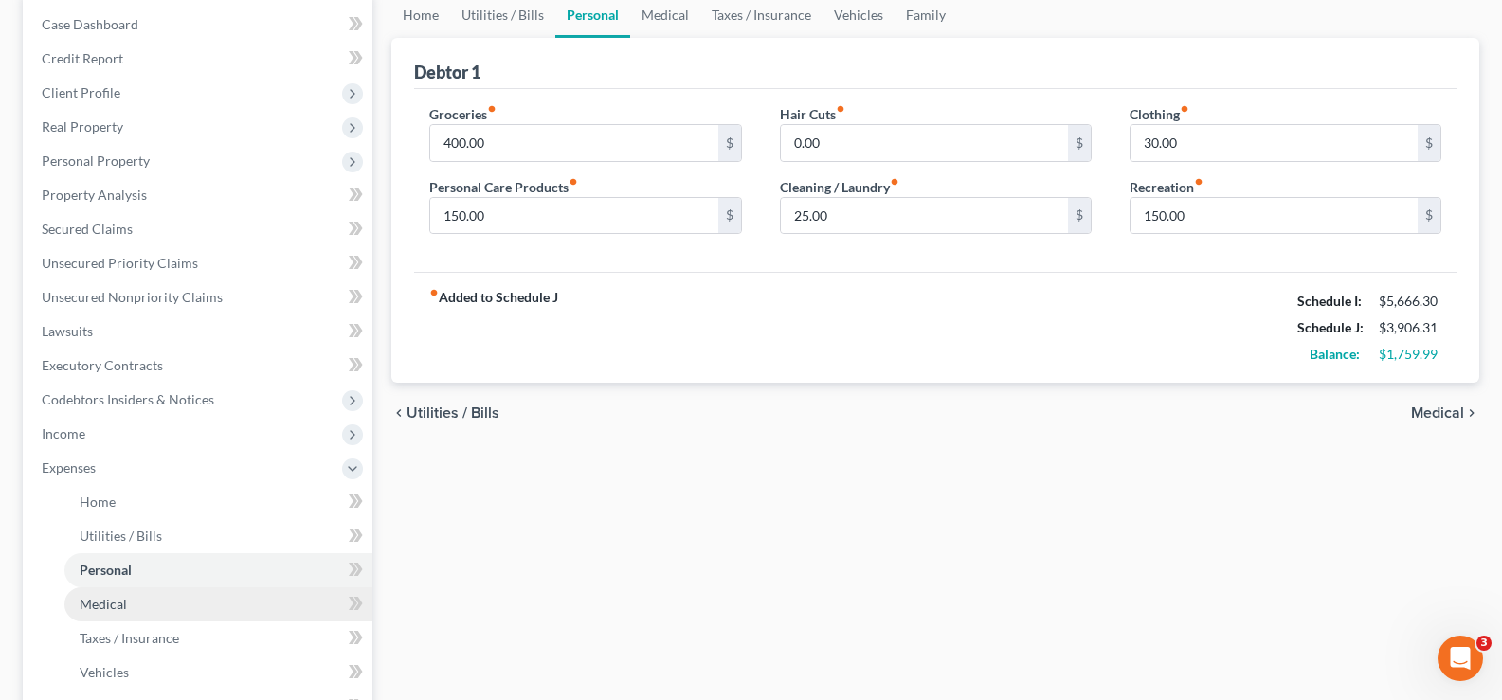
click at [143, 611] on link "Medical" at bounding box center [218, 605] width 308 height 34
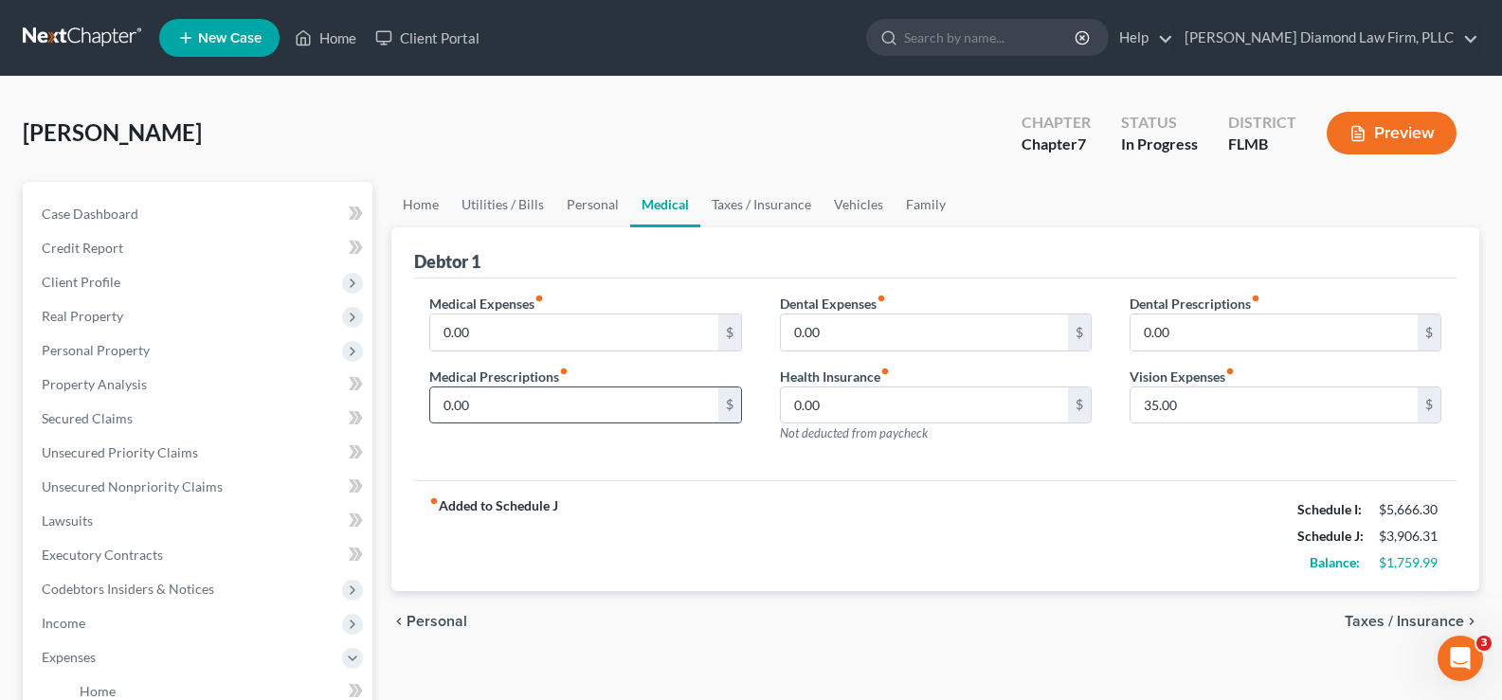
click at [478, 416] on input "0.00" at bounding box center [573, 406] width 287 height 36
click at [528, 343] on input "0.00" at bounding box center [573, 333] width 287 height 36
click at [496, 395] on input "0.00" at bounding box center [573, 406] width 287 height 36
click at [502, 337] on input "20" at bounding box center [573, 333] width 287 height 36
type input "35"
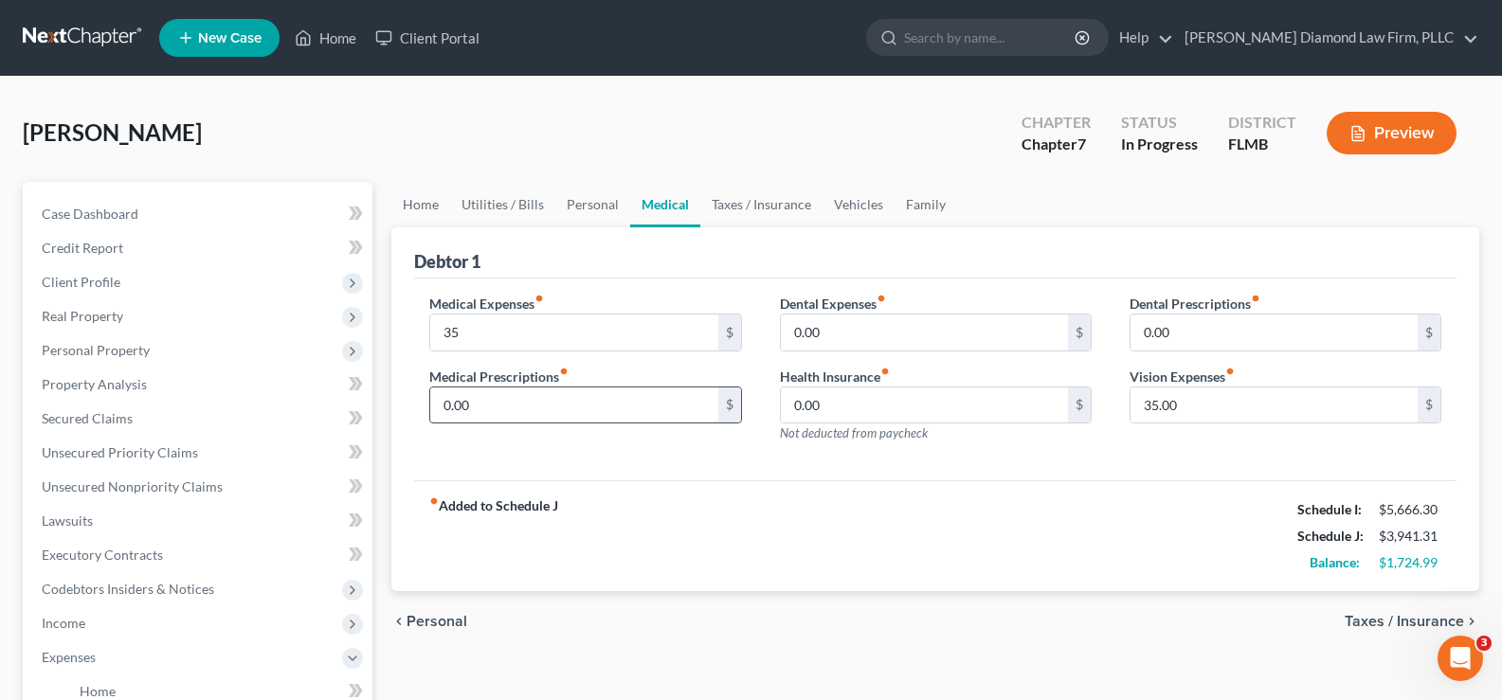
click at [517, 409] on input "0.00" at bounding box center [573, 406] width 287 height 36
type input "30"
click at [627, 324] on input "35" at bounding box center [573, 333] width 287 height 36
click at [656, 411] on input "30" at bounding box center [573, 406] width 287 height 36
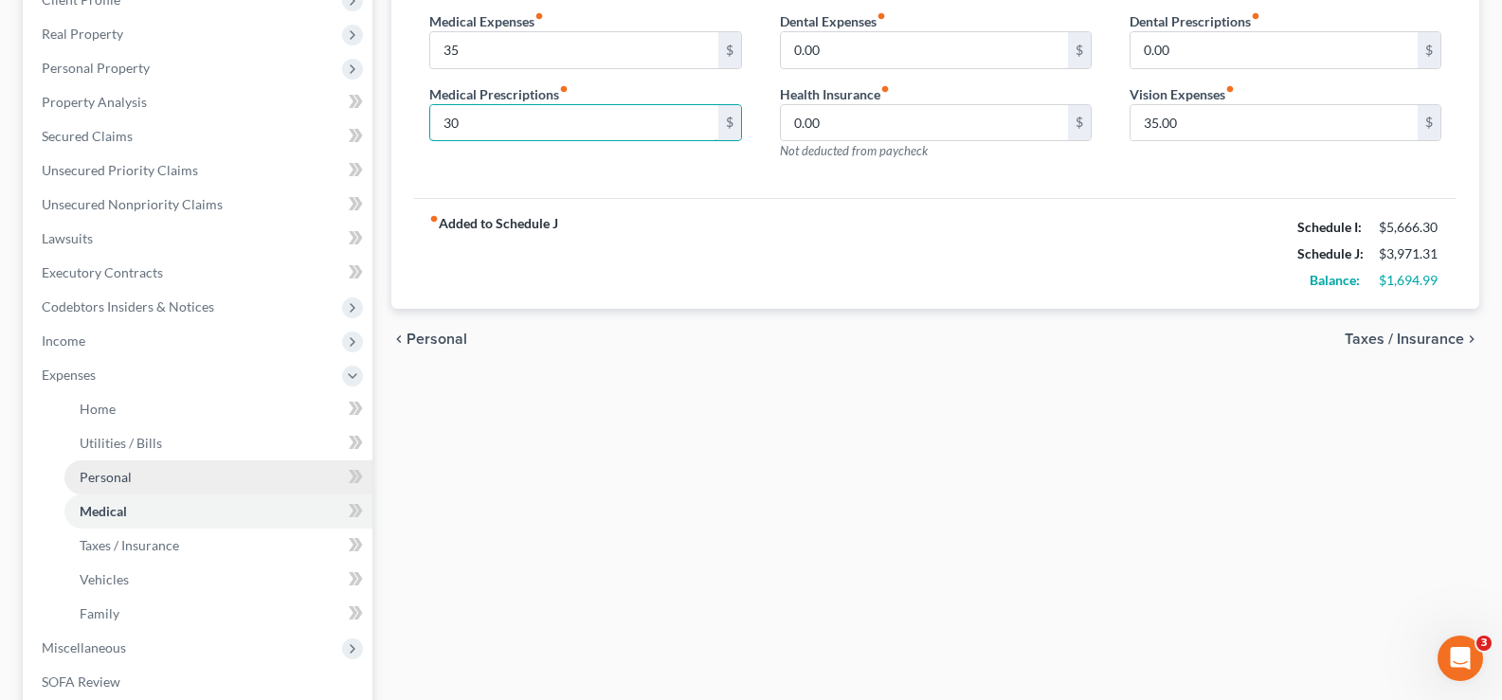
scroll to position [284, 0]
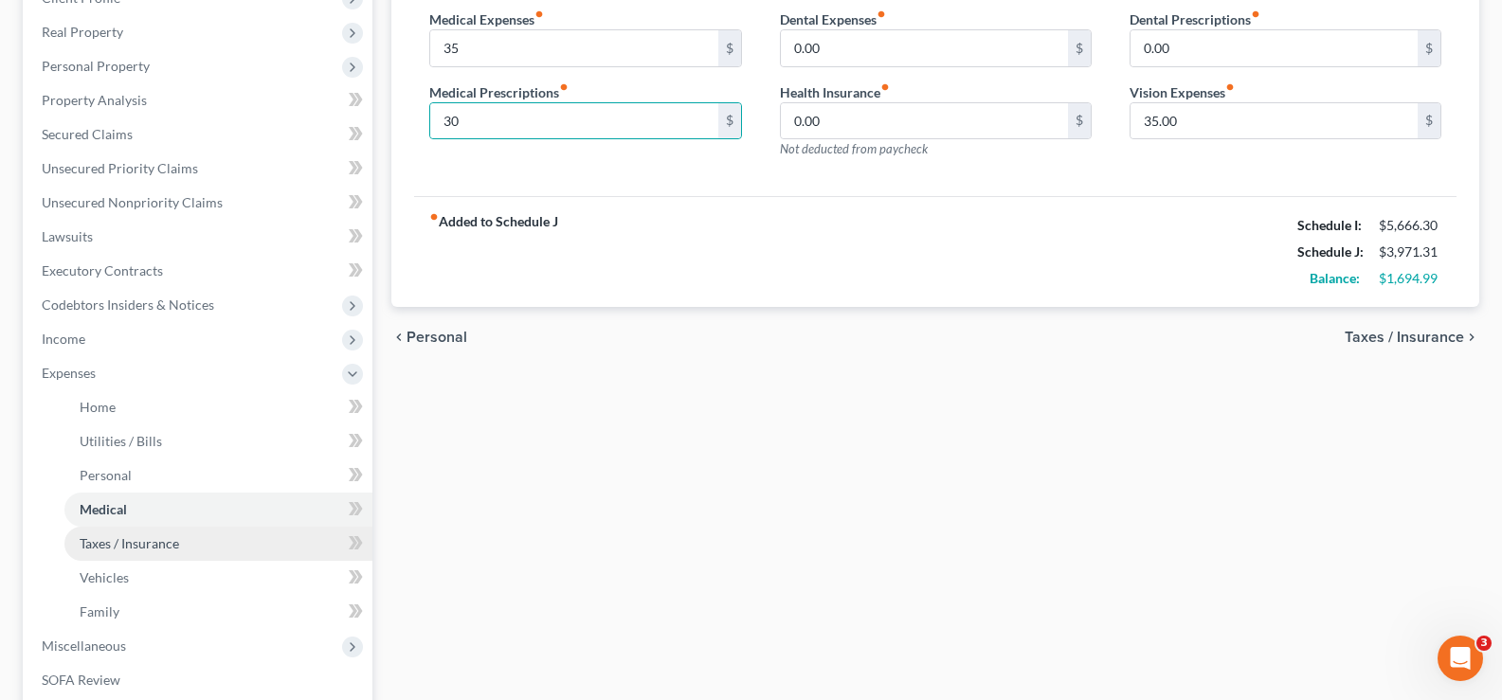
click at [182, 551] on link "Taxes / Insurance" at bounding box center [218, 544] width 308 height 34
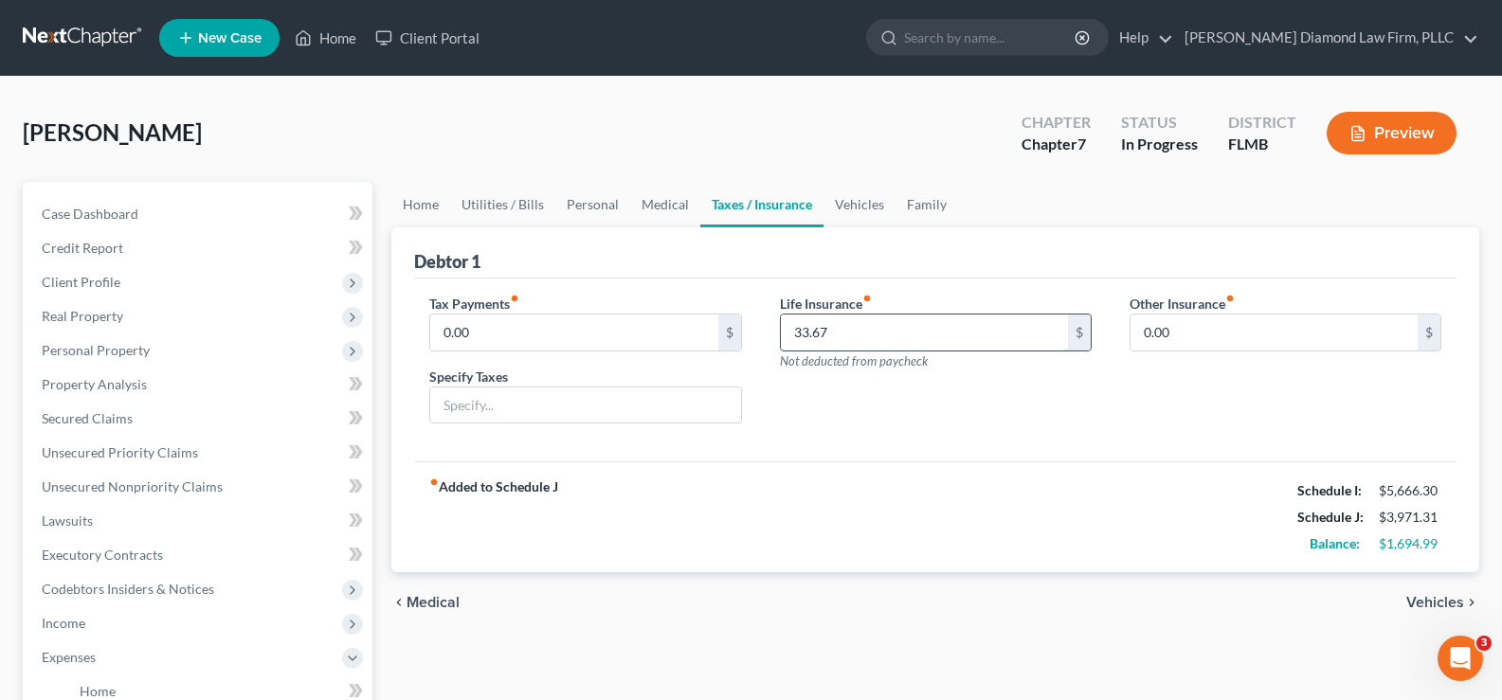
click at [877, 333] on input "33.67" at bounding box center [924, 333] width 287 height 36
click at [855, 326] on input "87" at bounding box center [924, 333] width 287 height 36
click at [879, 395] on div "Life Insurance fiber_manual_record 127 $ Not deducted from paycheck" at bounding box center [936, 367] width 350 height 146
click at [870, 340] on input "127" at bounding box center [924, 333] width 287 height 36
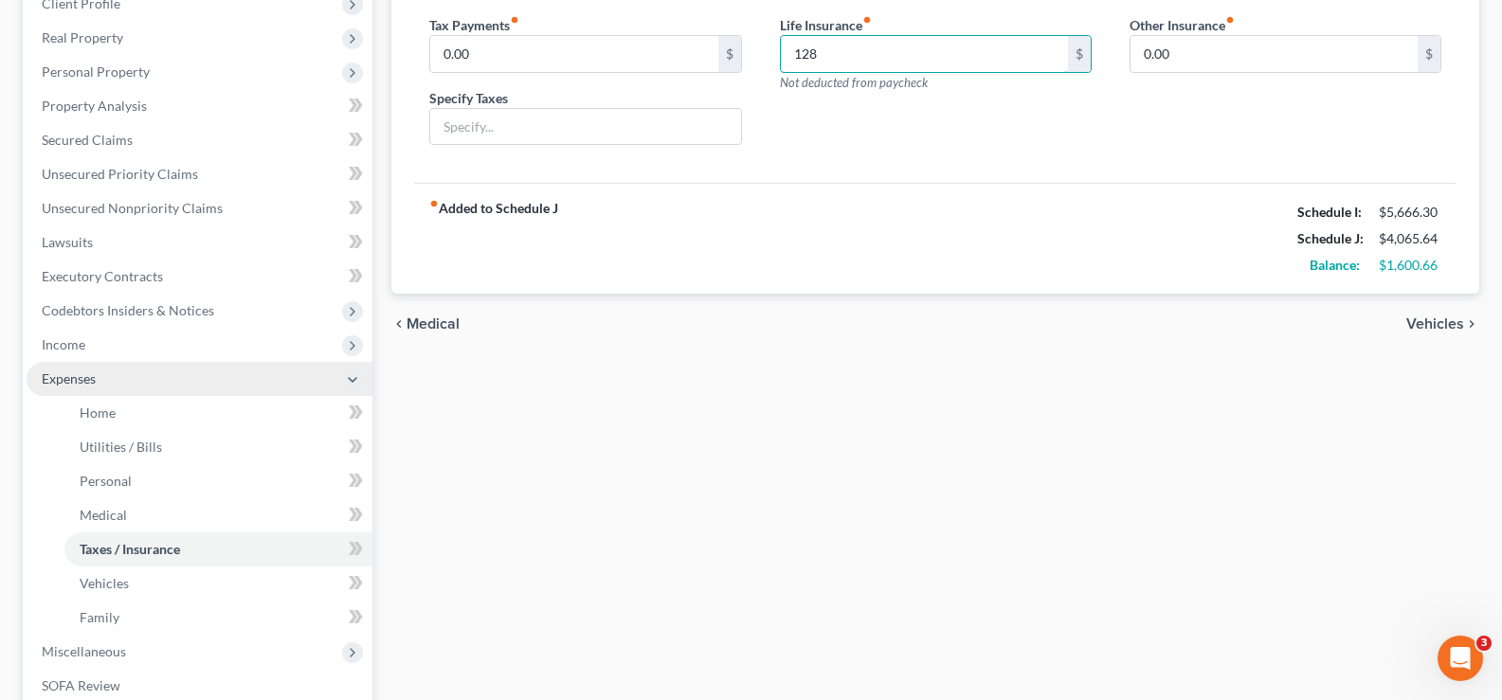
scroll to position [284, 0]
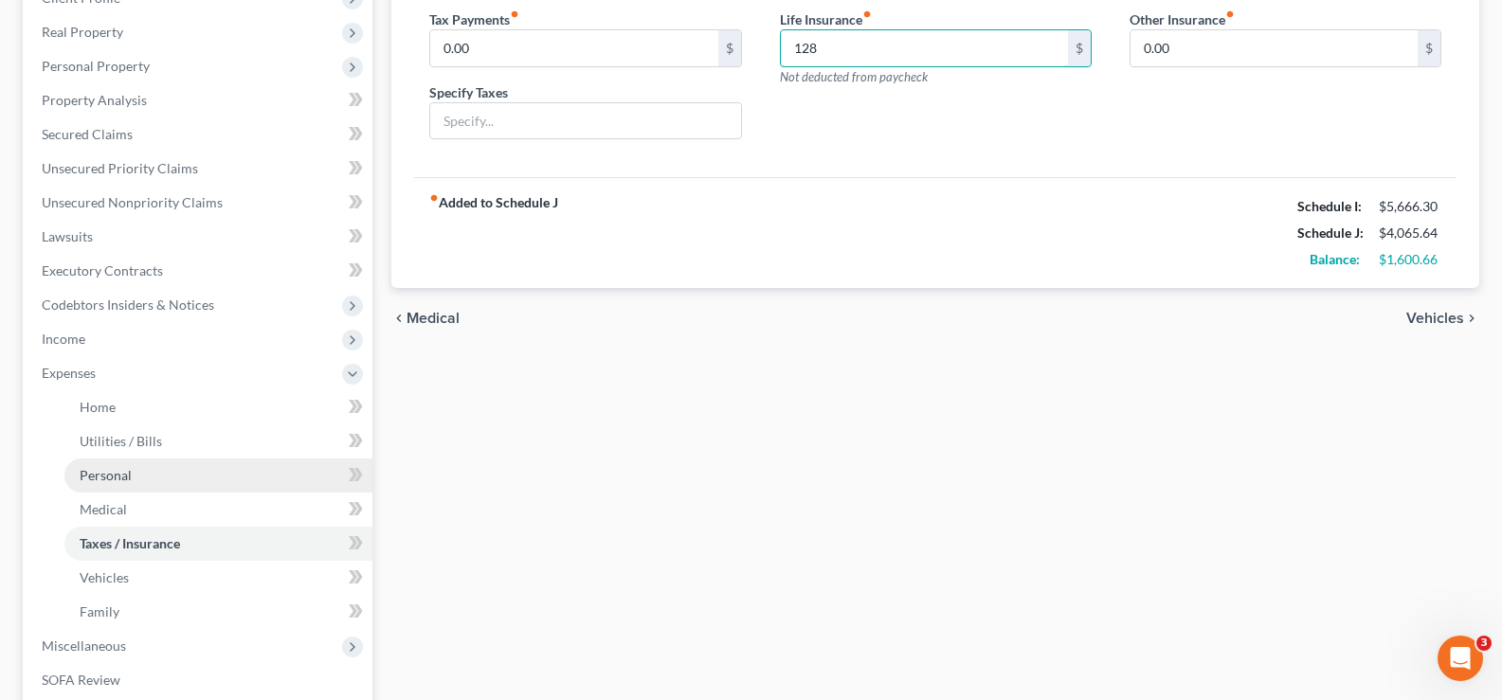
type input "128"
click at [136, 477] on link "Personal" at bounding box center [218, 476] width 308 height 34
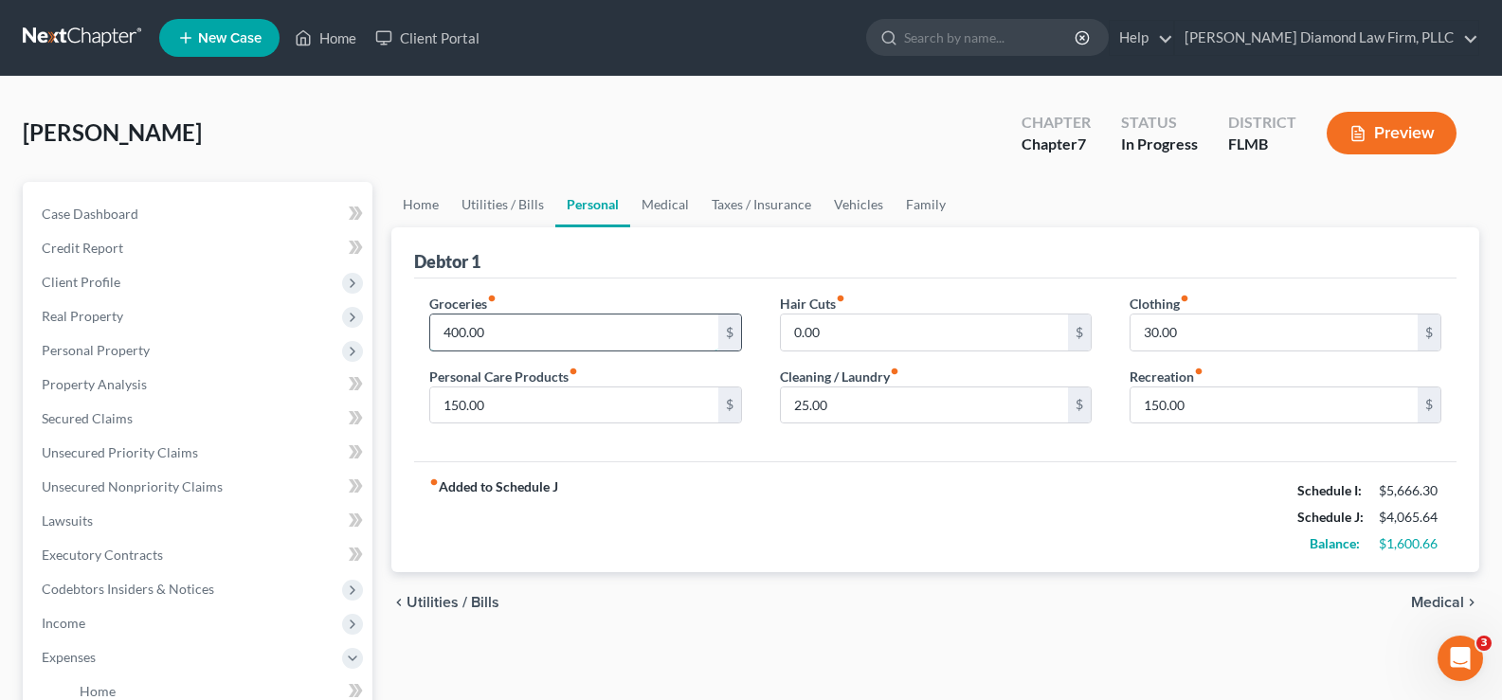
click at [512, 338] on input "400.00" at bounding box center [573, 333] width 287 height 36
type input "500"
click at [535, 398] on input "150.00" at bounding box center [573, 406] width 287 height 36
click at [928, 411] on input "25.00" at bounding box center [924, 406] width 287 height 36
click at [838, 416] on input "25.00" at bounding box center [924, 406] width 287 height 36
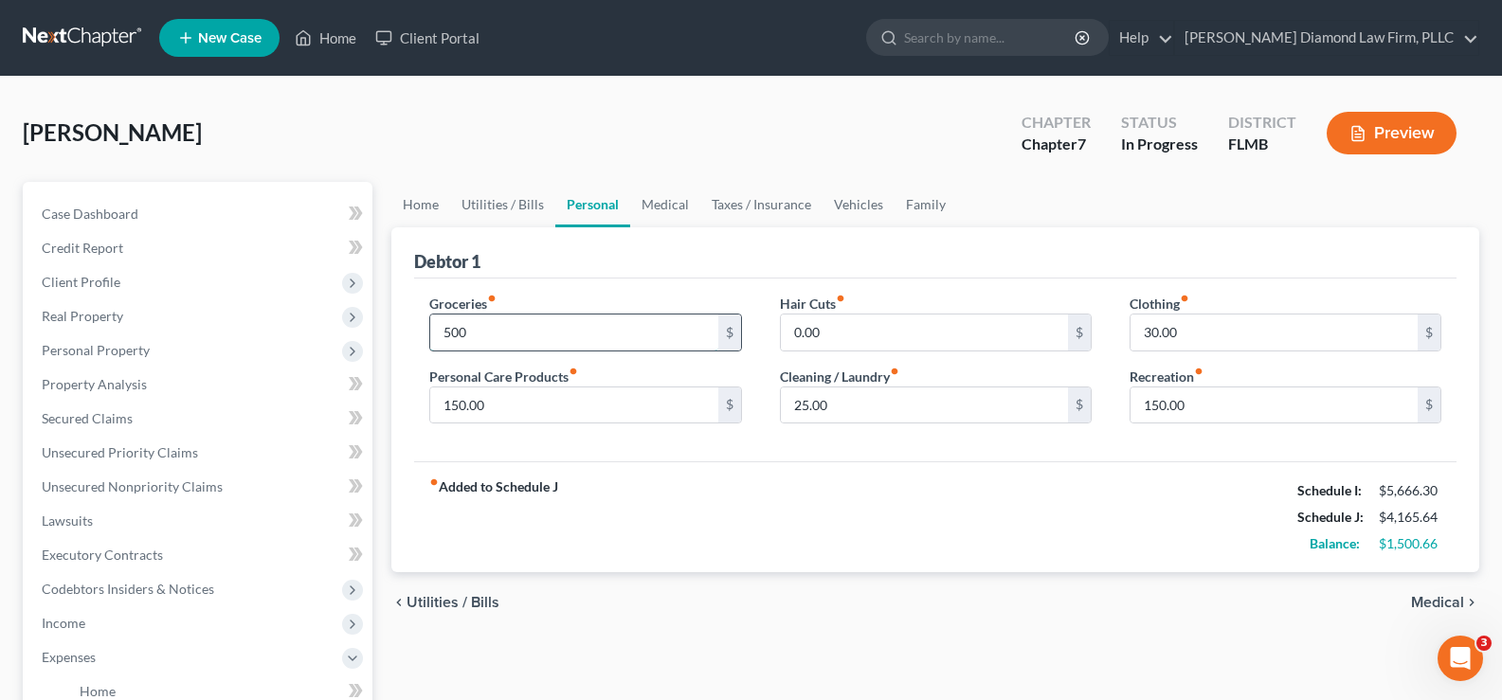
click at [485, 336] on input "500" at bounding box center [573, 333] width 287 height 36
click at [862, 414] on input "25.00" at bounding box center [924, 406] width 287 height 36
type input "50"
click at [486, 339] on input "500" at bounding box center [573, 333] width 287 height 36
type input "450"
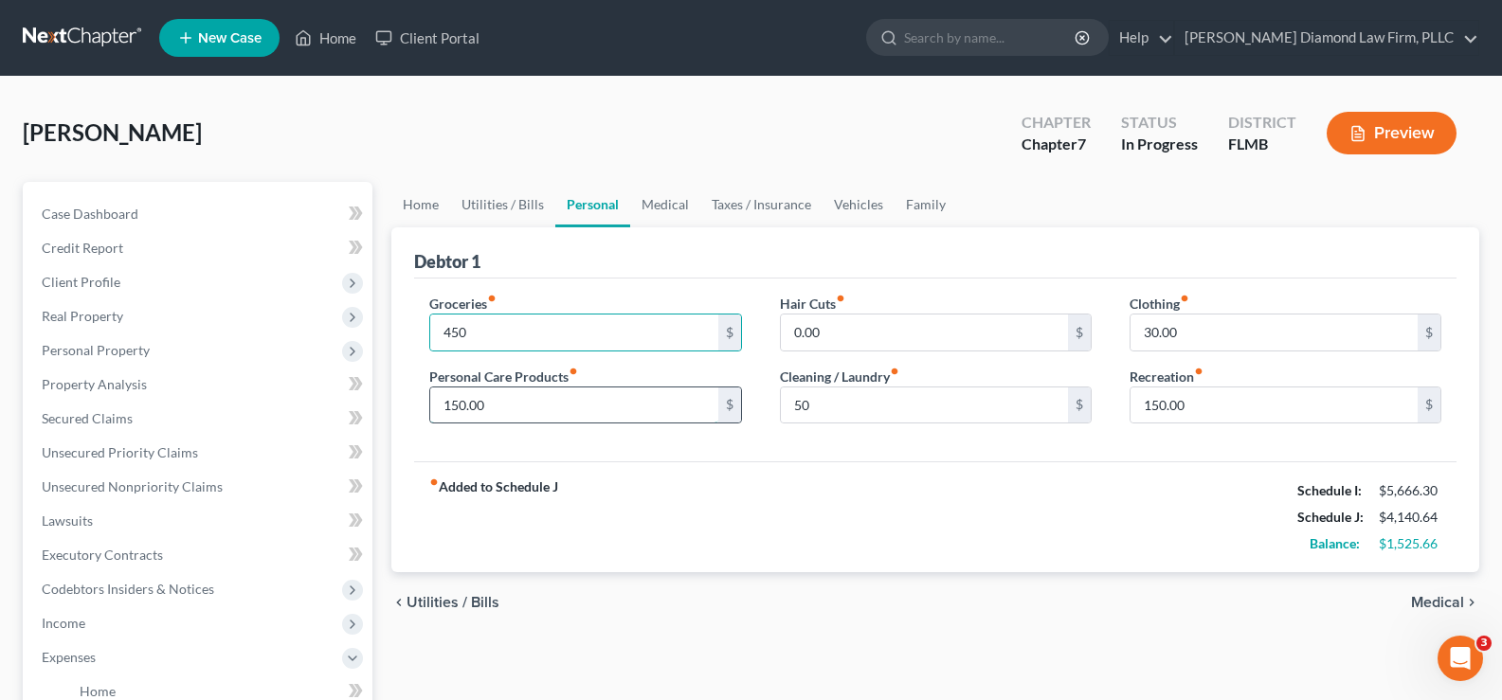
click at [578, 409] on input "150.00" at bounding box center [573, 406] width 287 height 36
drag, startPoint x: 892, startPoint y: 369, endPoint x: 894, endPoint y: 383, distance: 14.3
click at [893, 369] on label "Cleaning / Laundry fiber_manual_record" at bounding box center [839, 377] width 119 height 20
click at [894, 396] on input "50" at bounding box center [924, 406] width 287 height 36
click at [855, 414] on input "75" at bounding box center [924, 406] width 287 height 36
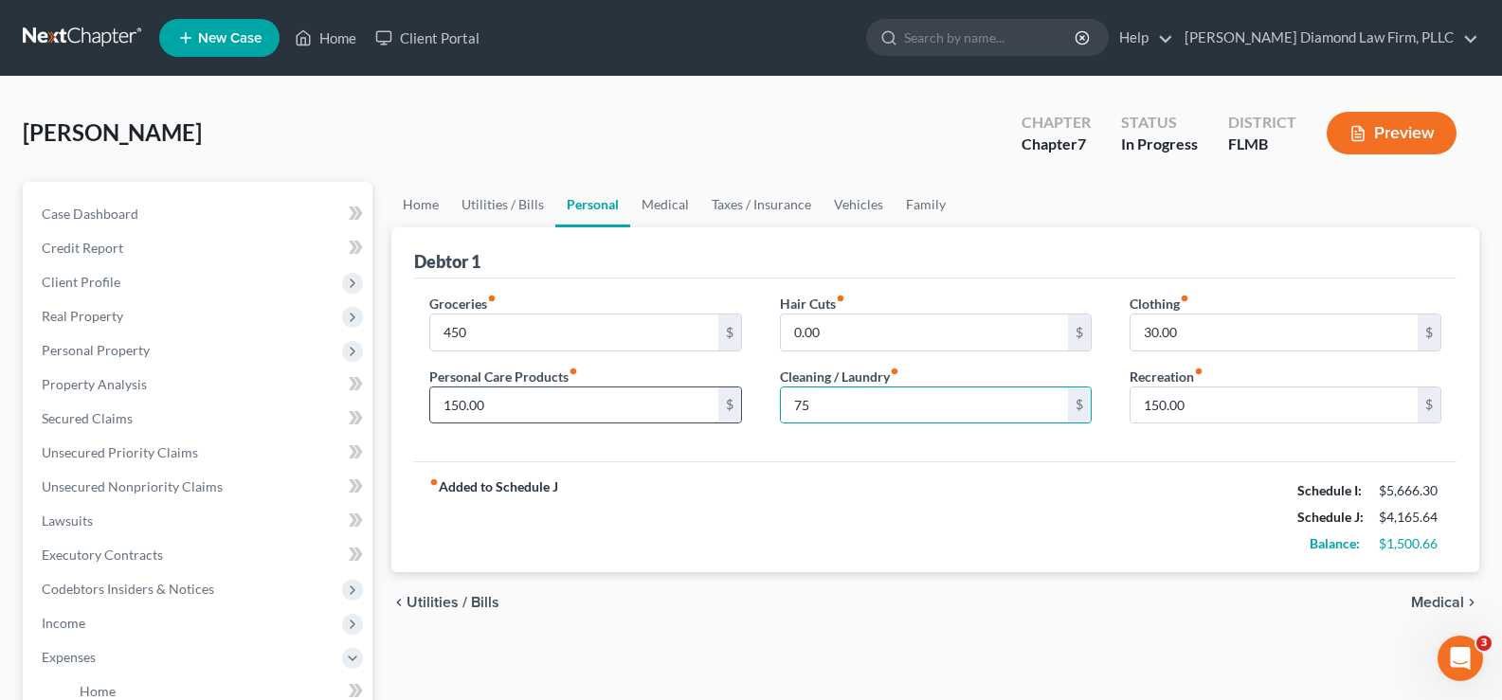
click at [634, 396] on input "150.00" at bounding box center [573, 406] width 287 height 36
click at [602, 333] on input "450" at bounding box center [573, 333] width 287 height 36
click at [822, 404] on input "75" at bounding box center [924, 406] width 287 height 36
type input "5"
type input "75"
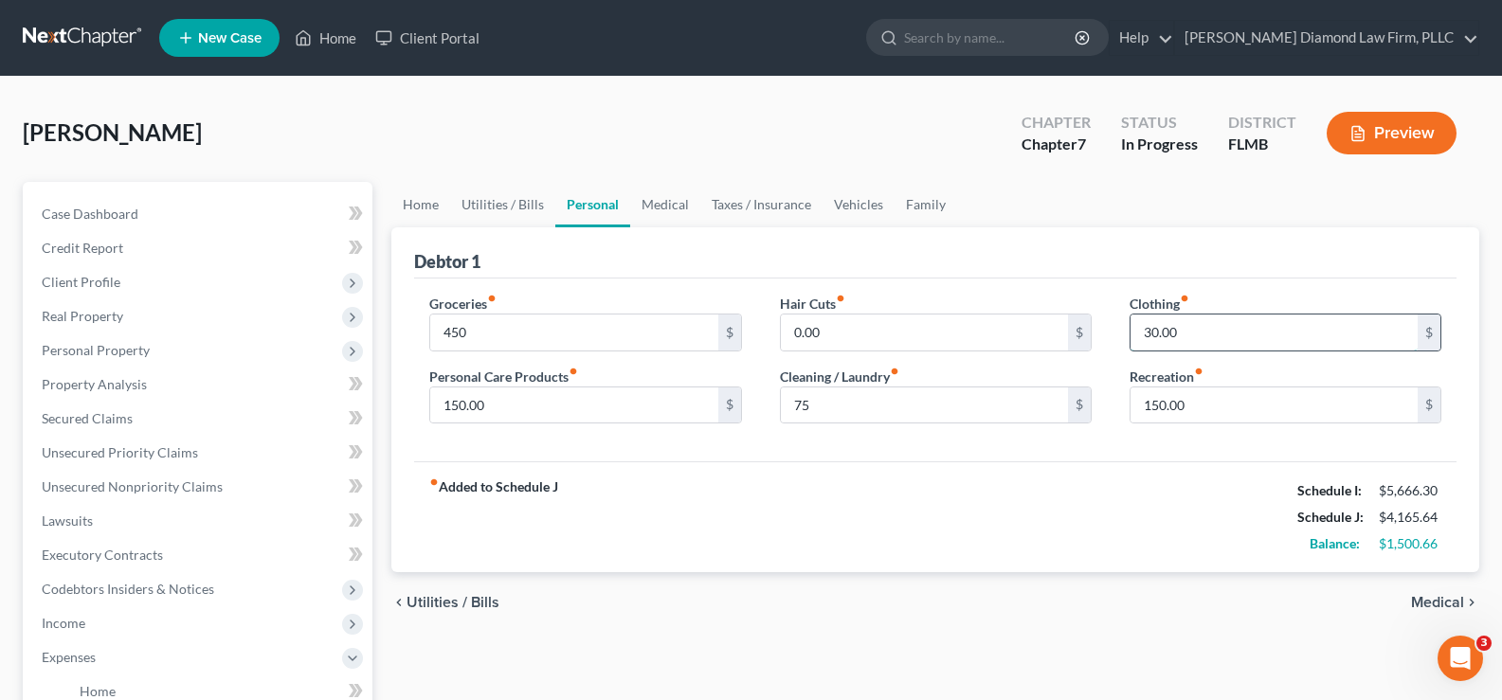
click at [1195, 341] on input "30.00" at bounding box center [1274, 333] width 287 height 36
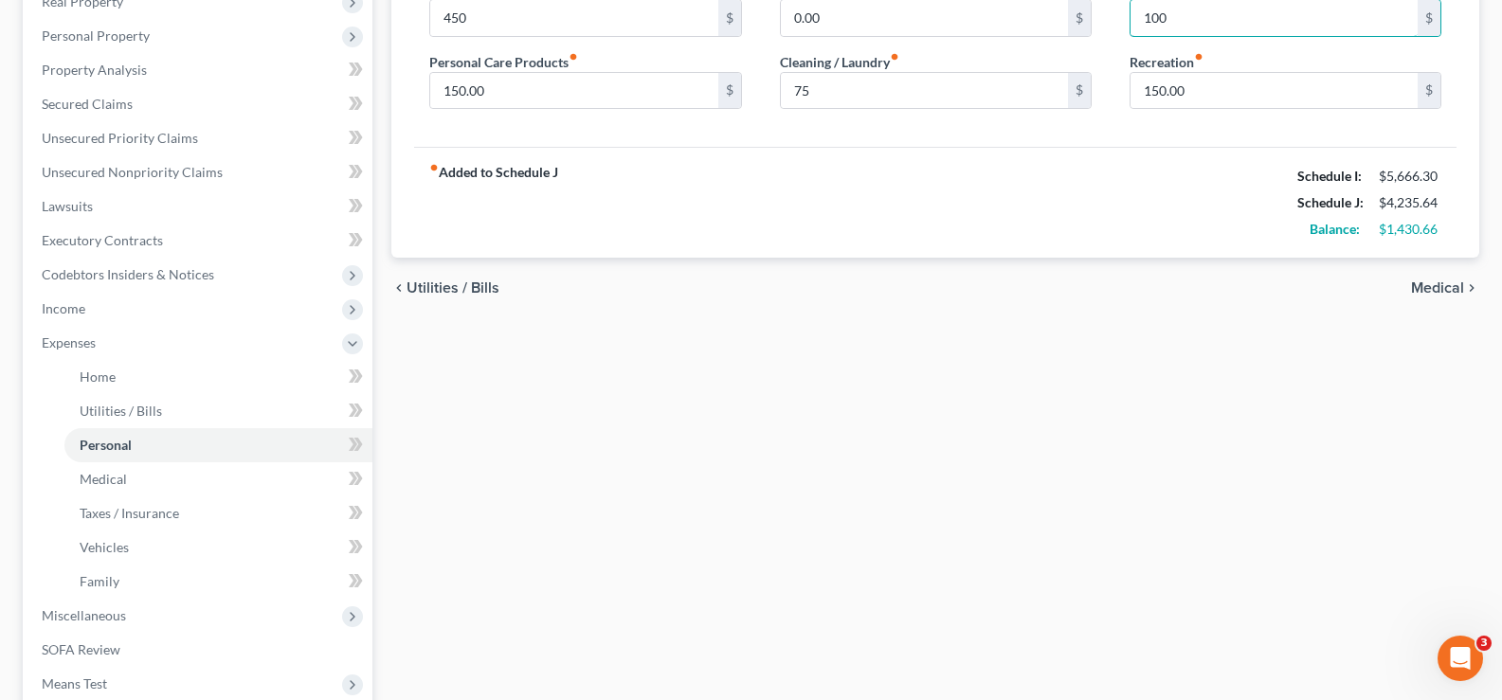
scroll to position [379, 0]
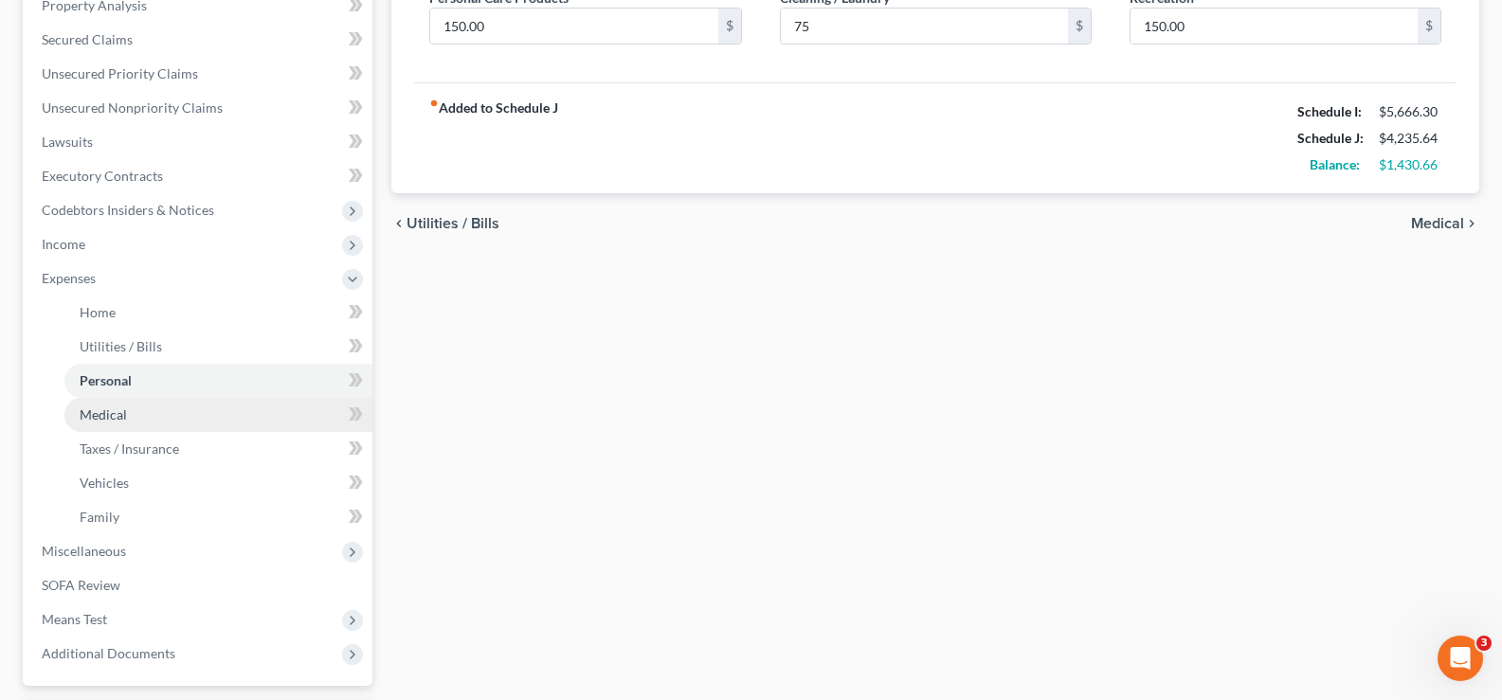
type input "100"
click at [191, 416] on link "Medical" at bounding box center [218, 415] width 308 height 34
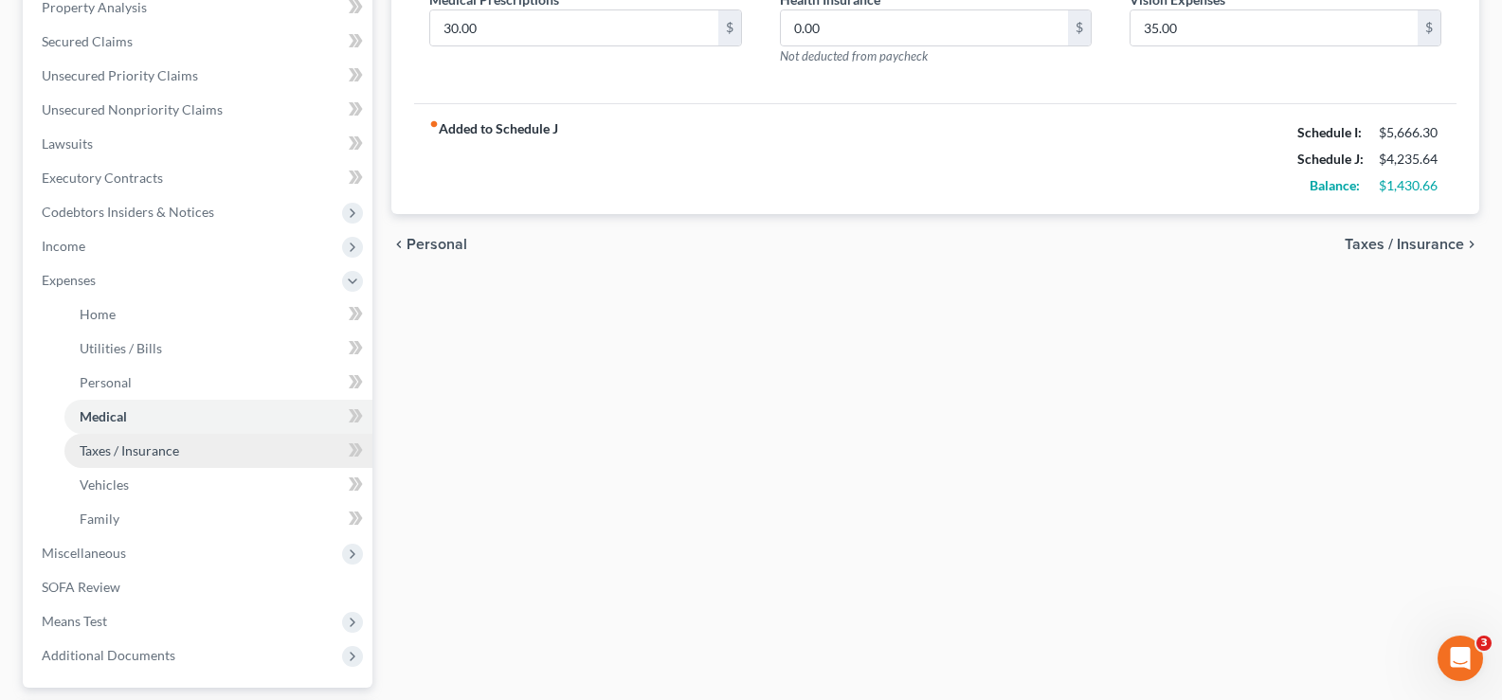
scroll to position [379, 0]
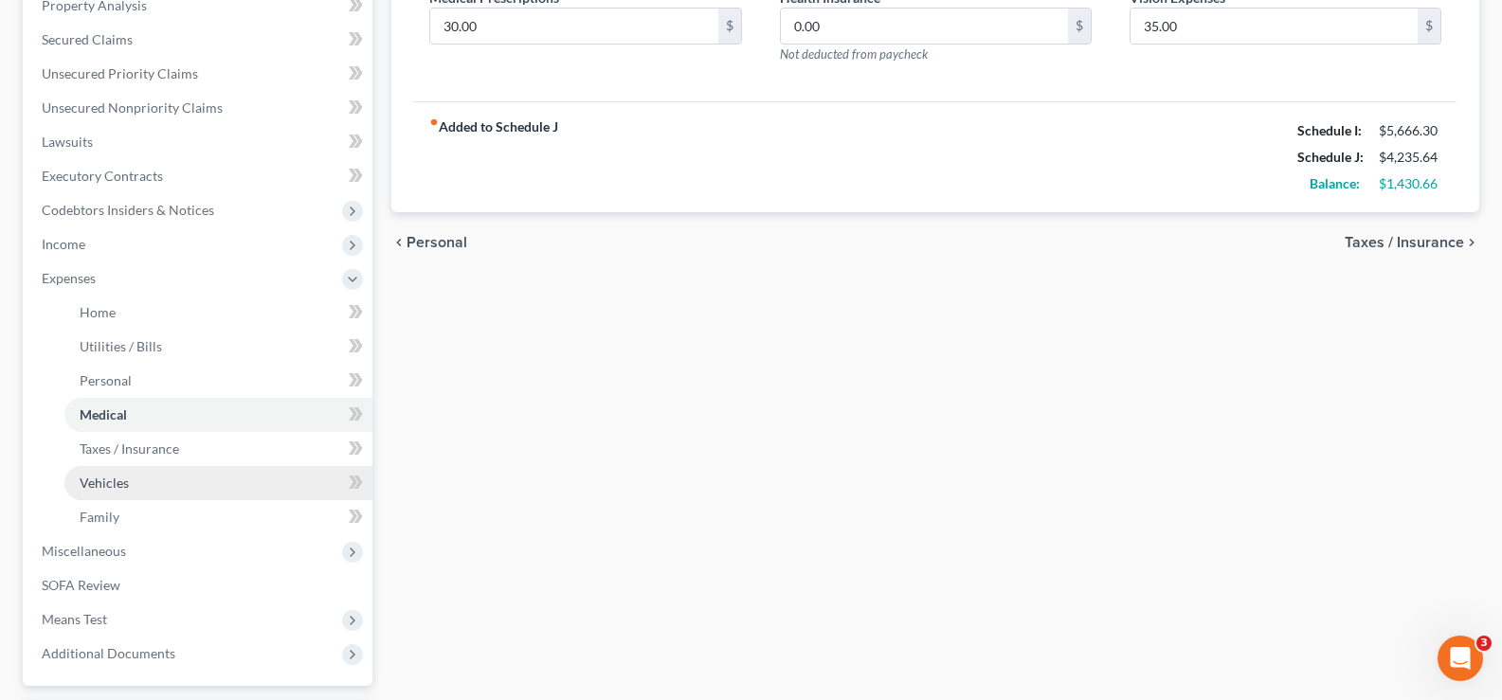
click at [130, 496] on link "Vehicles" at bounding box center [218, 483] width 308 height 34
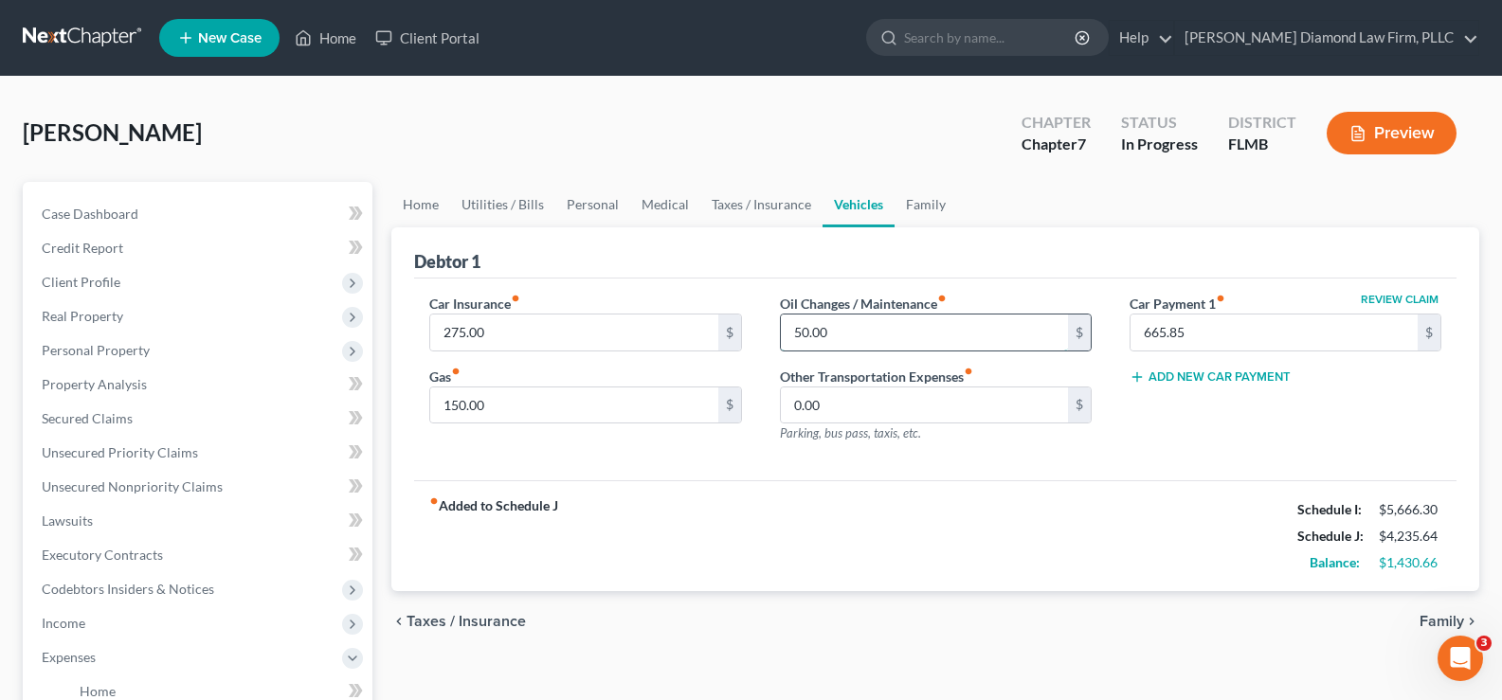
click at [834, 333] on input "50.00" at bounding box center [924, 333] width 287 height 36
type input "30"
click at [575, 391] on input "150.00" at bounding box center [573, 406] width 287 height 36
click at [882, 412] on input "0.00" at bounding box center [924, 406] width 287 height 36
click at [531, 415] on input "175" at bounding box center [573, 406] width 287 height 36
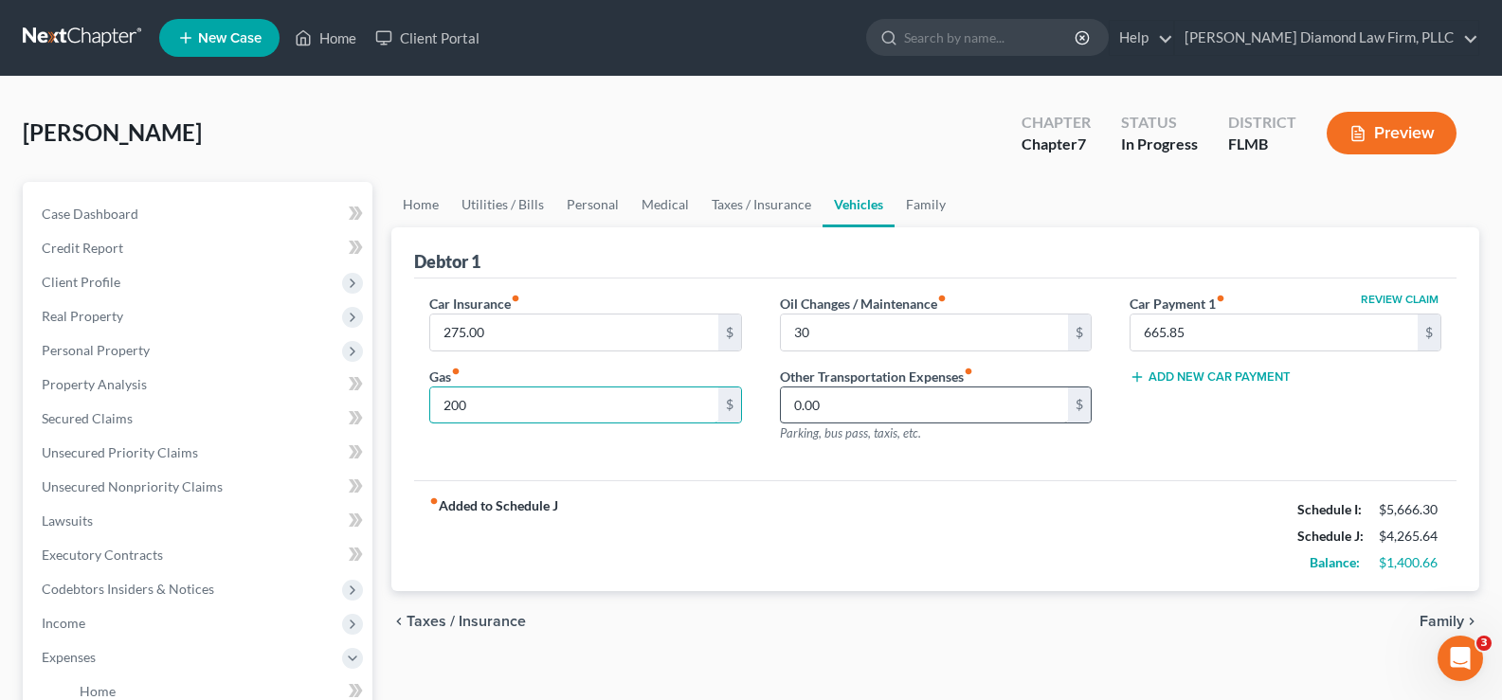
type input "200"
click at [894, 402] on input "0.00" at bounding box center [924, 406] width 287 height 36
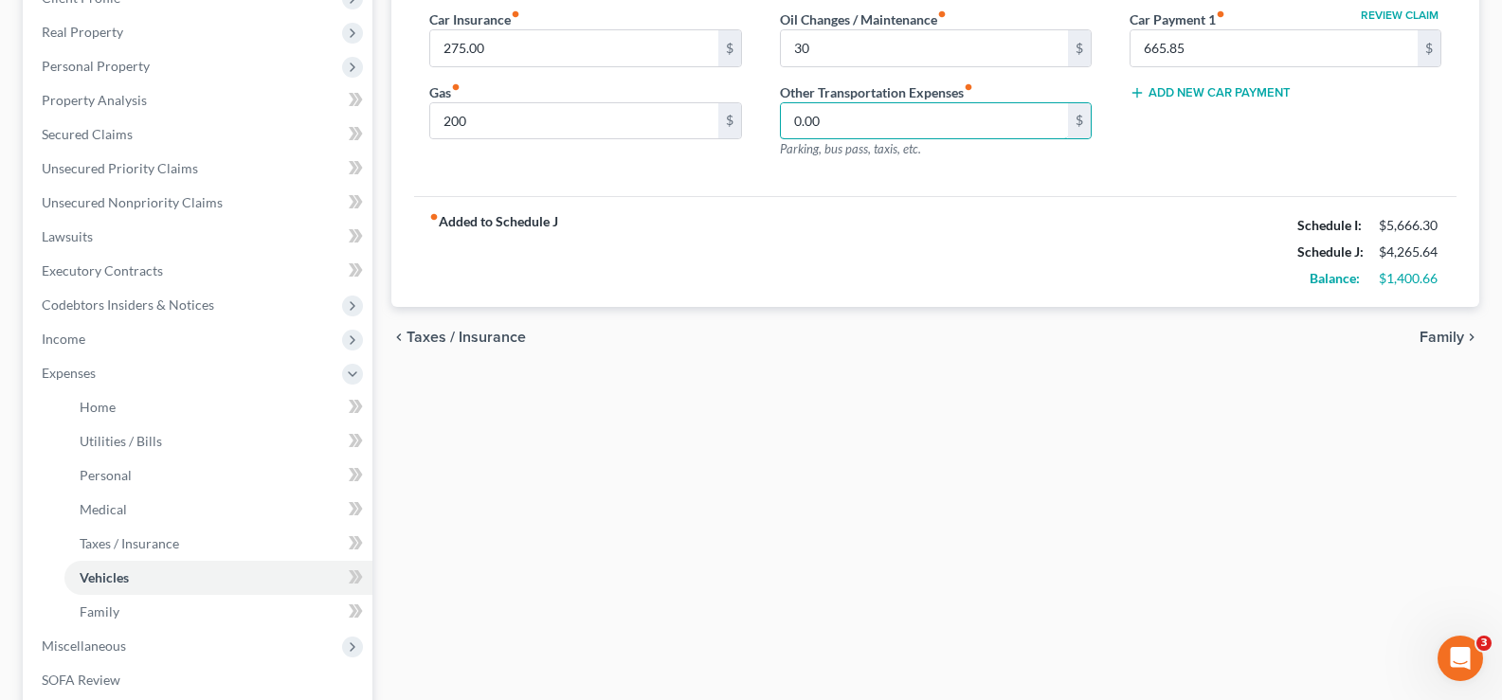
scroll to position [379, 0]
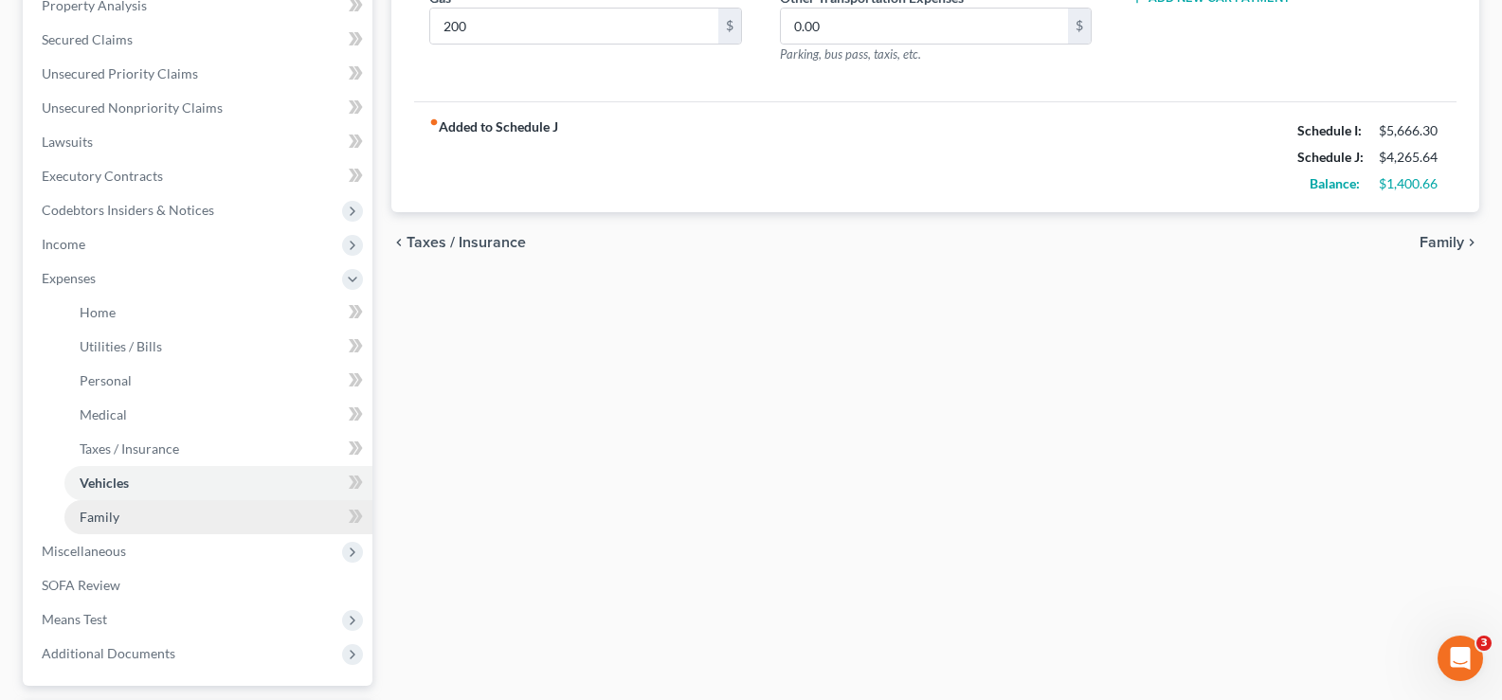
click at [158, 520] on link "Family" at bounding box center [218, 517] width 308 height 34
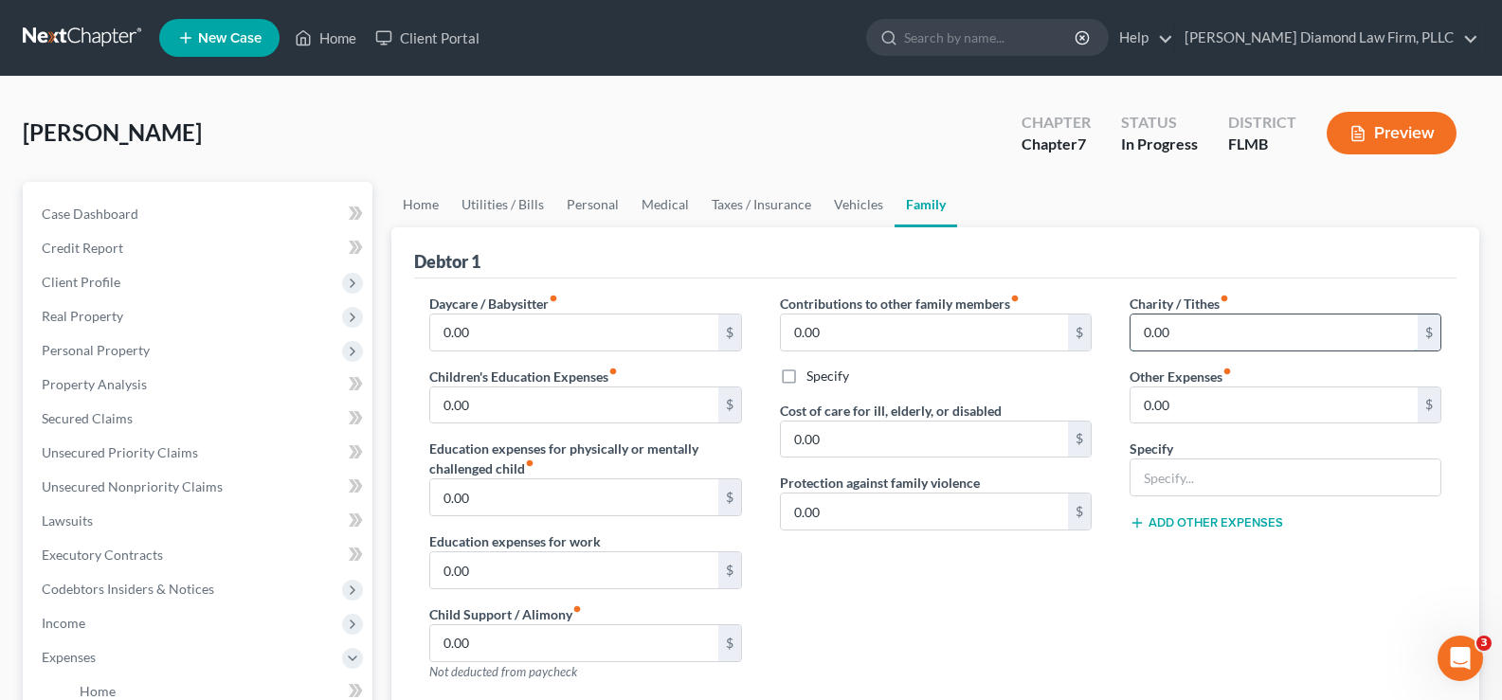
click at [1204, 344] on input "0.00" at bounding box center [1274, 333] width 287 height 36
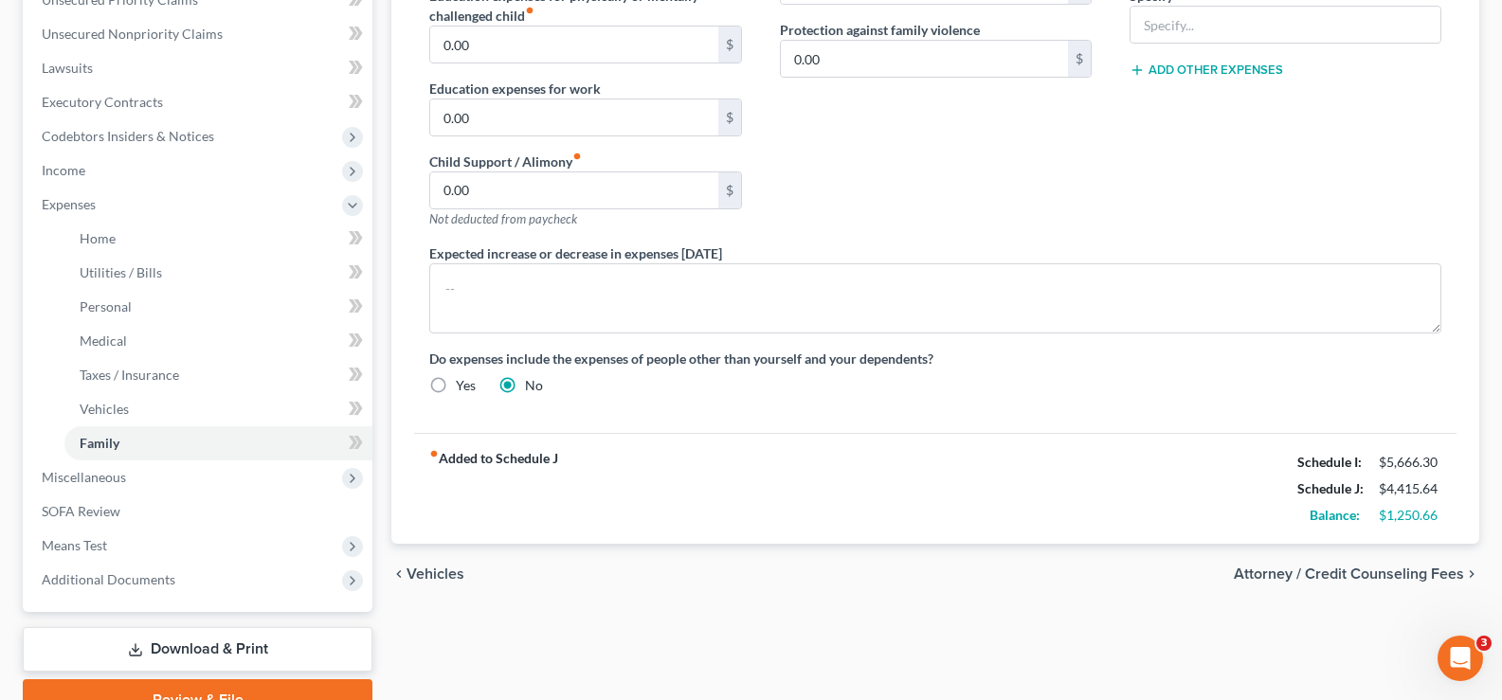
scroll to position [474, 0]
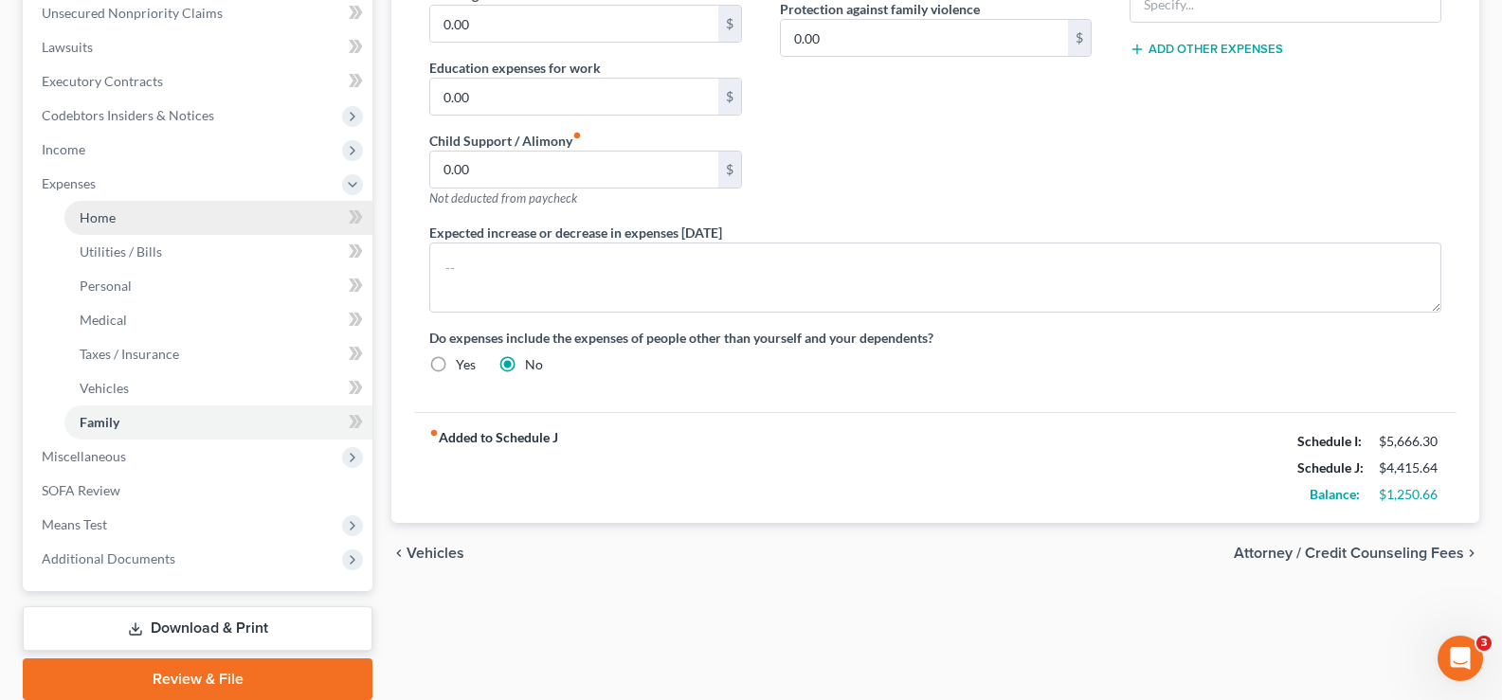
type input "150"
click at [155, 230] on link "Home" at bounding box center [218, 218] width 308 height 34
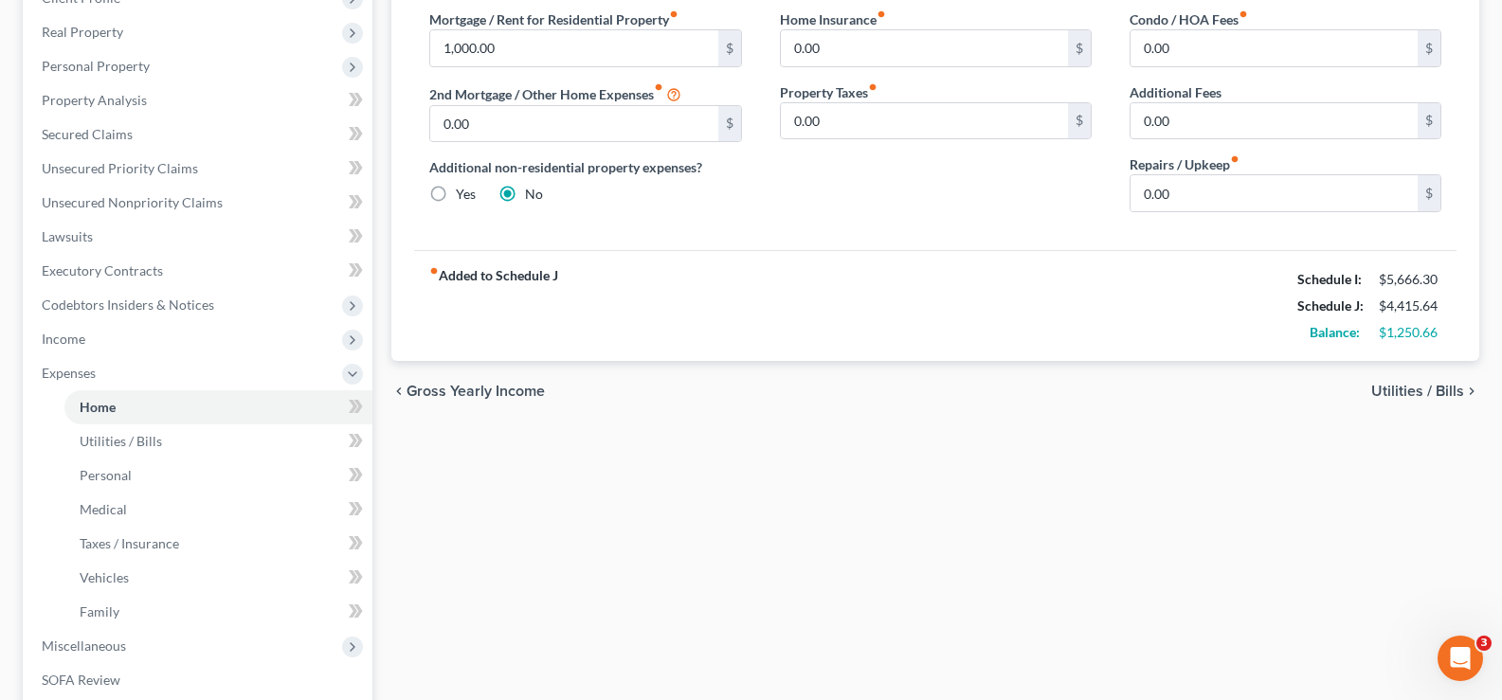
scroll to position [190, 0]
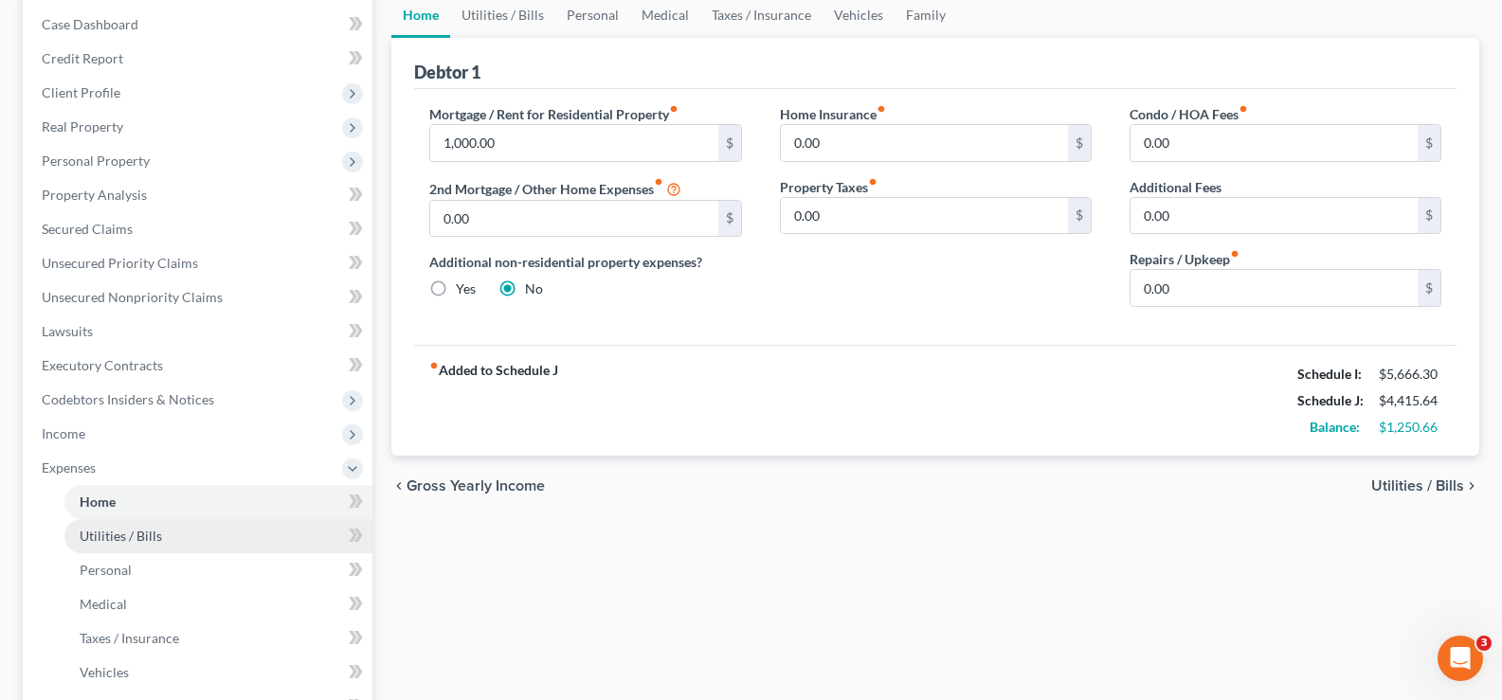
click at [100, 544] on link "Utilities / Bills" at bounding box center [218, 536] width 308 height 34
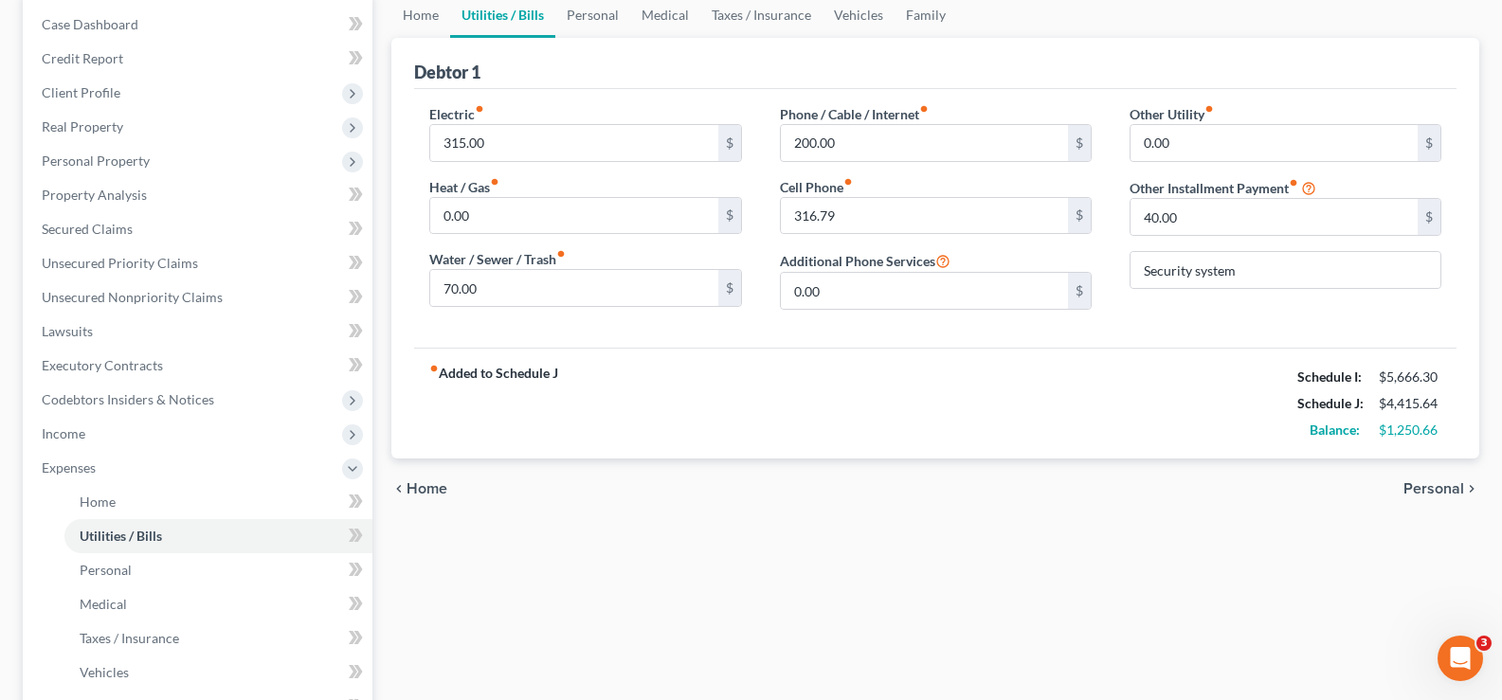
scroll to position [284, 0]
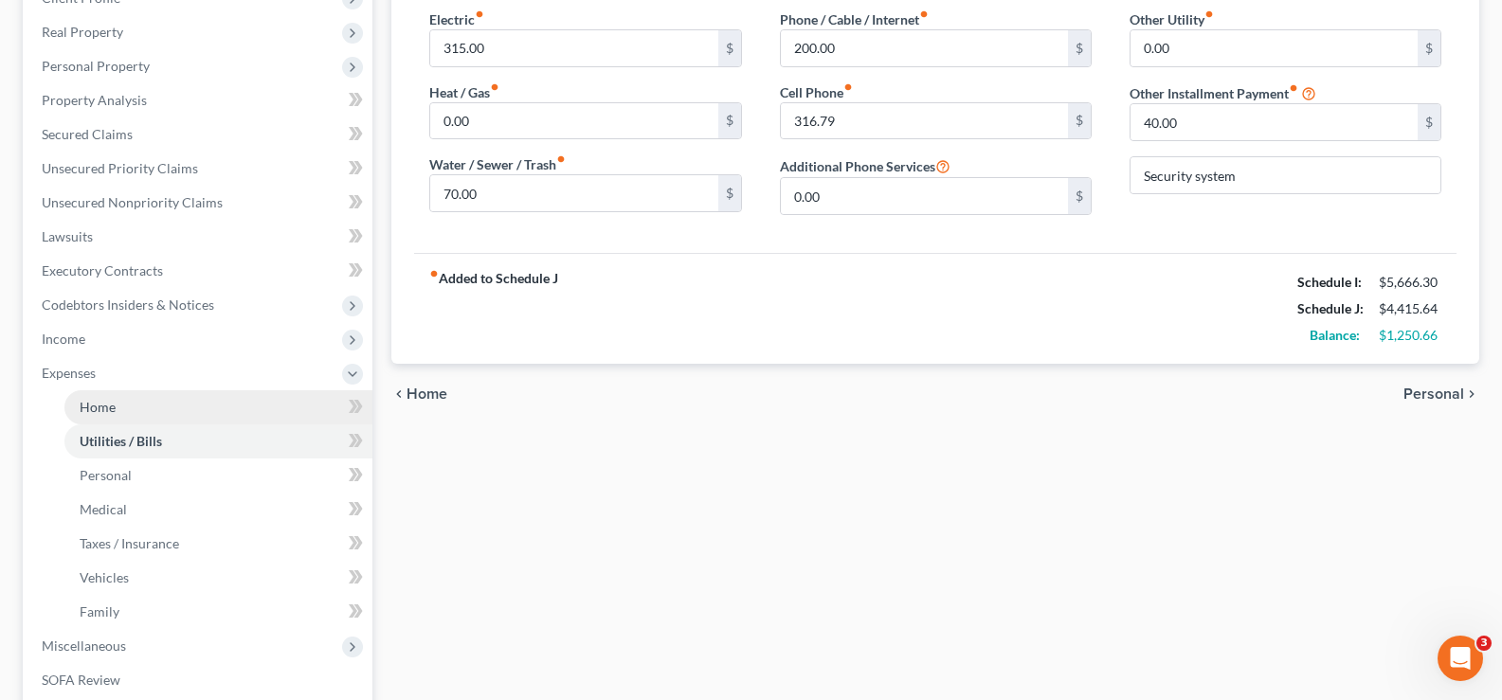
click at [155, 415] on link "Home" at bounding box center [218, 408] width 308 height 34
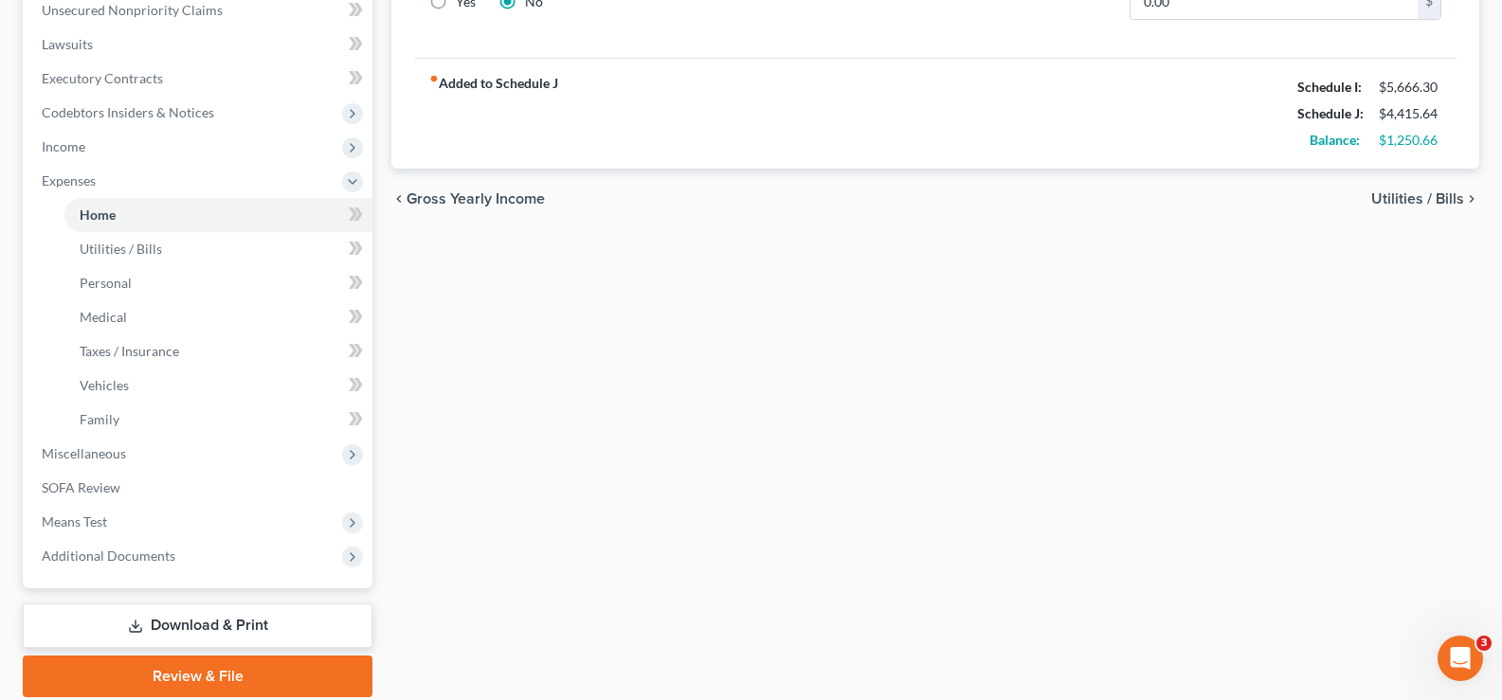
scroll to position [546, 0]
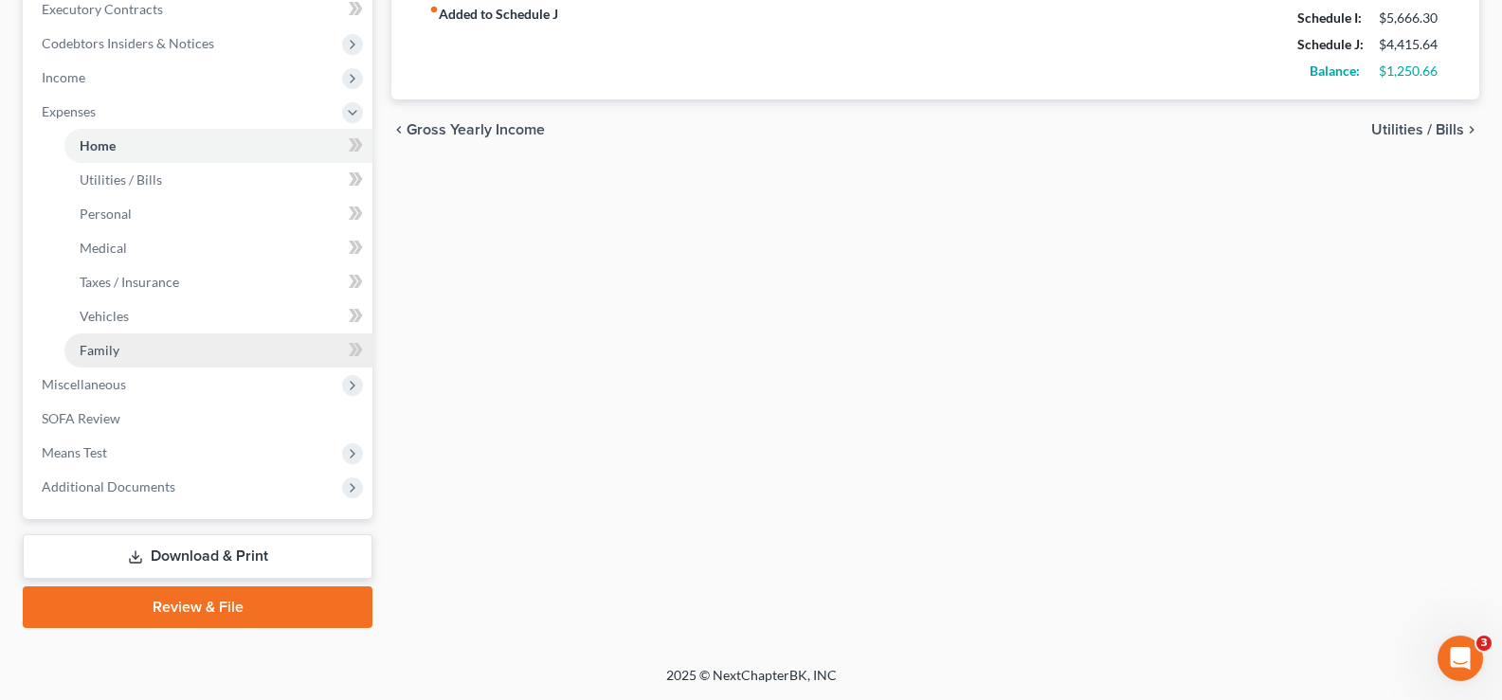
click at [161, 360] on link "Family" at bounding box center [218, 351] width 308 height 34
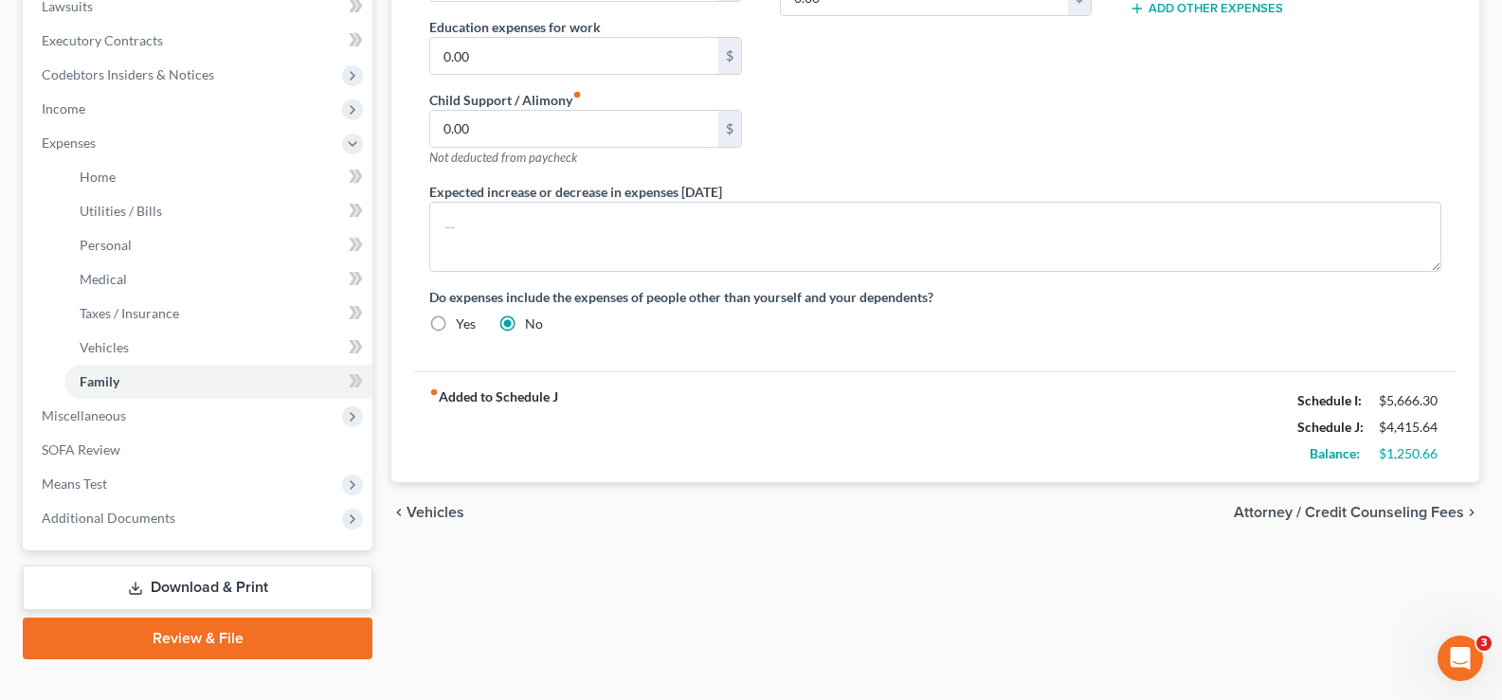
scroll to position [546, 0]
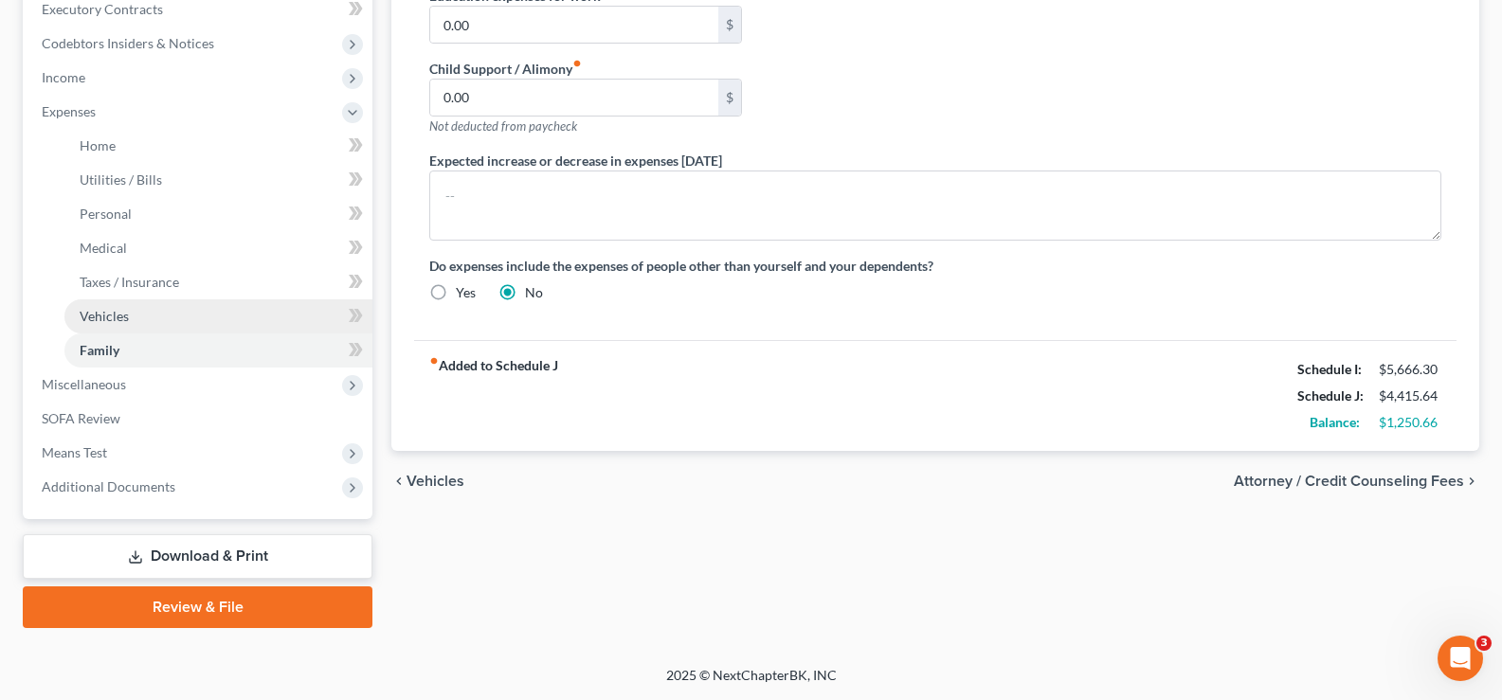
click at [107, 323] on span "Vehicles" at bounding box center [104, 316] width 49 height 16
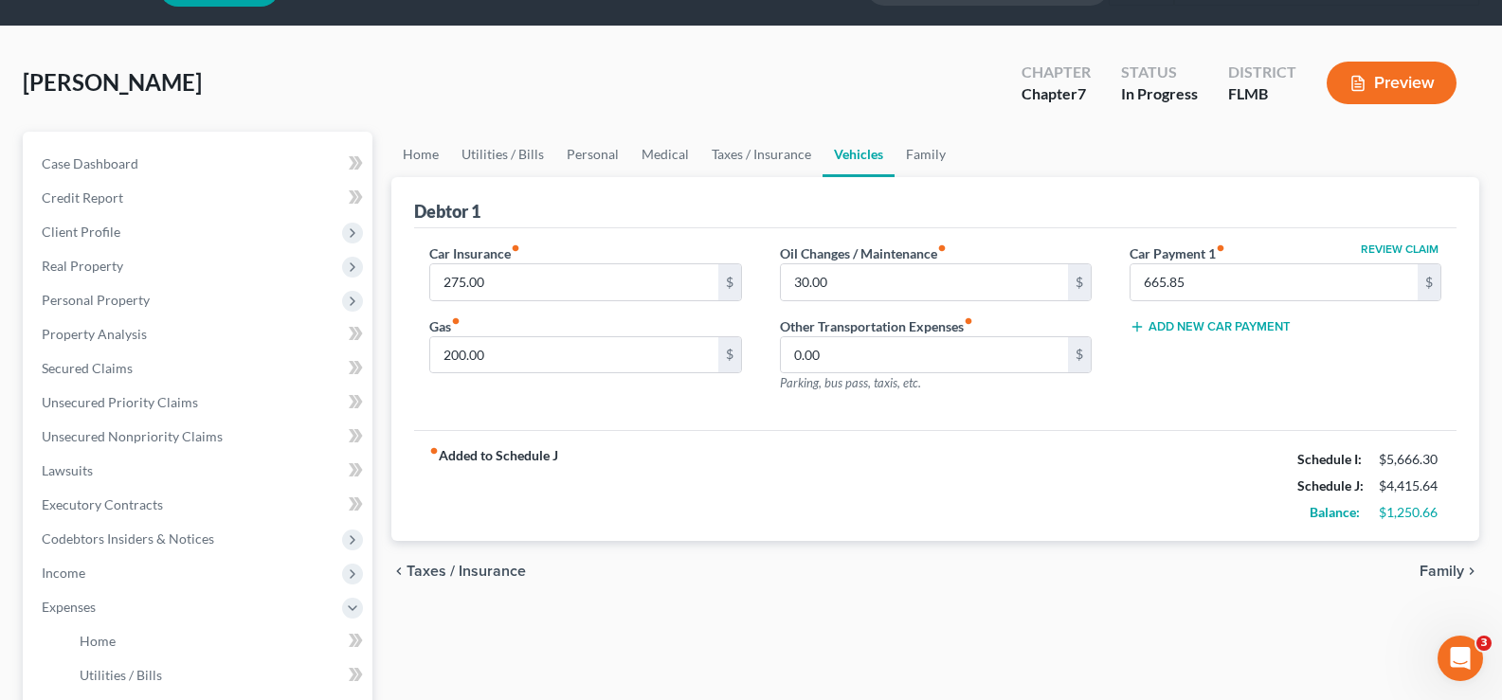
scroll to position [95, 0]
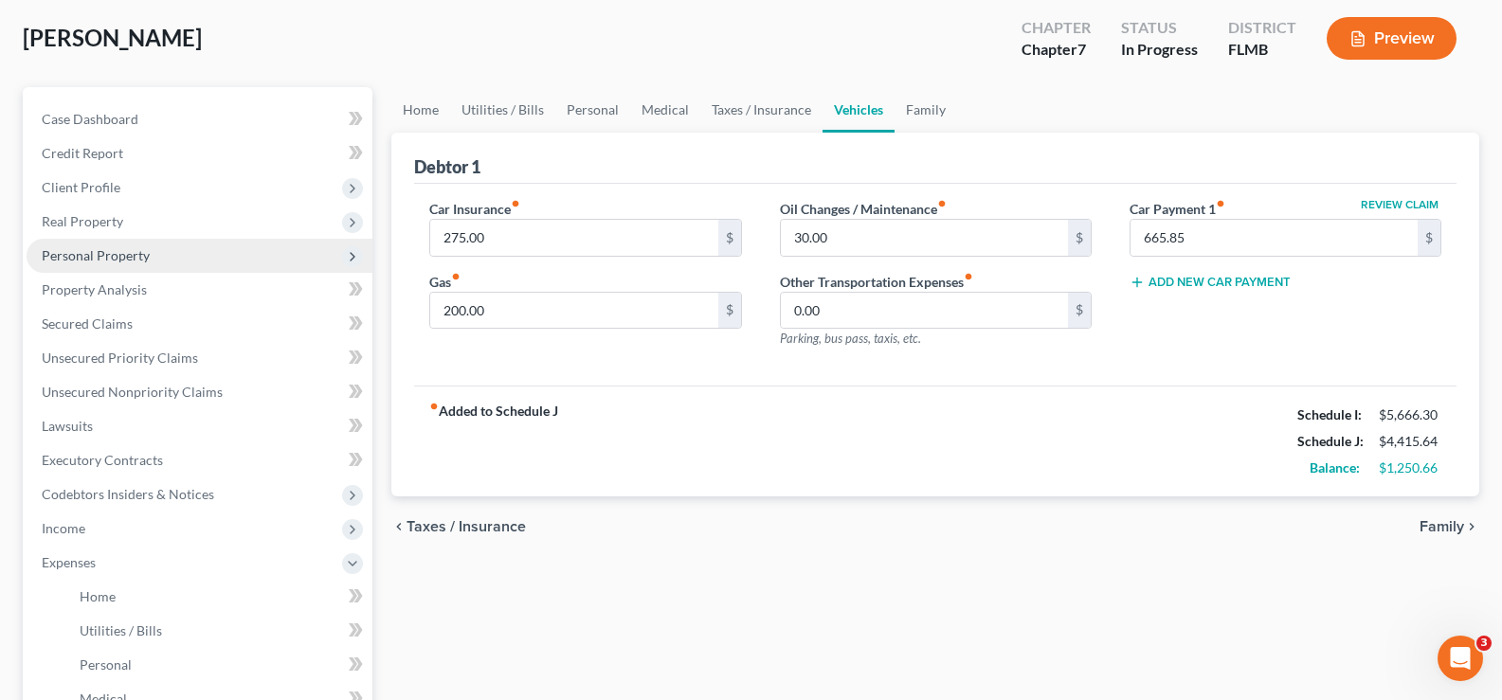
click at [133, 248] on span "Personal Property" at bounding box center [96, 255] width 108 height 16
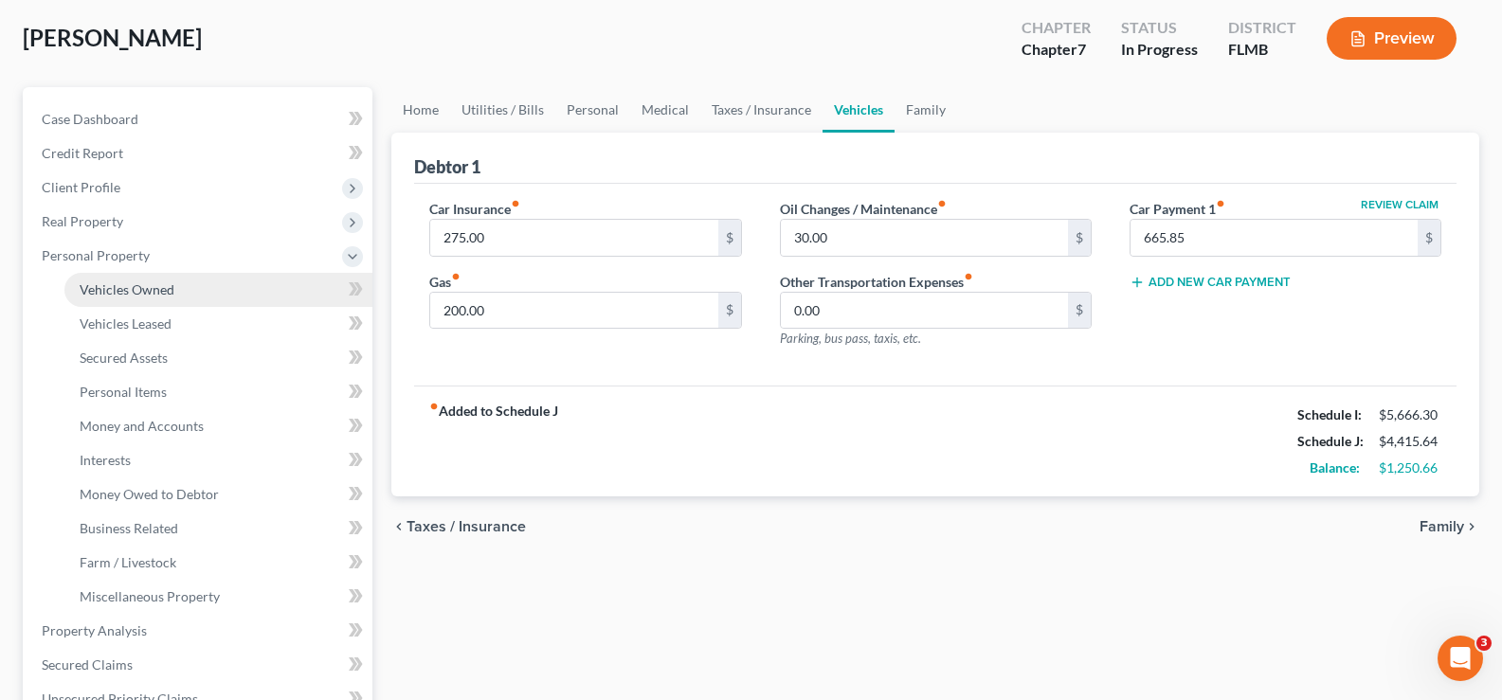
click at [155, 297] on span "Vehicles Owned" at bounding box center [127, 290] width 95 height 16
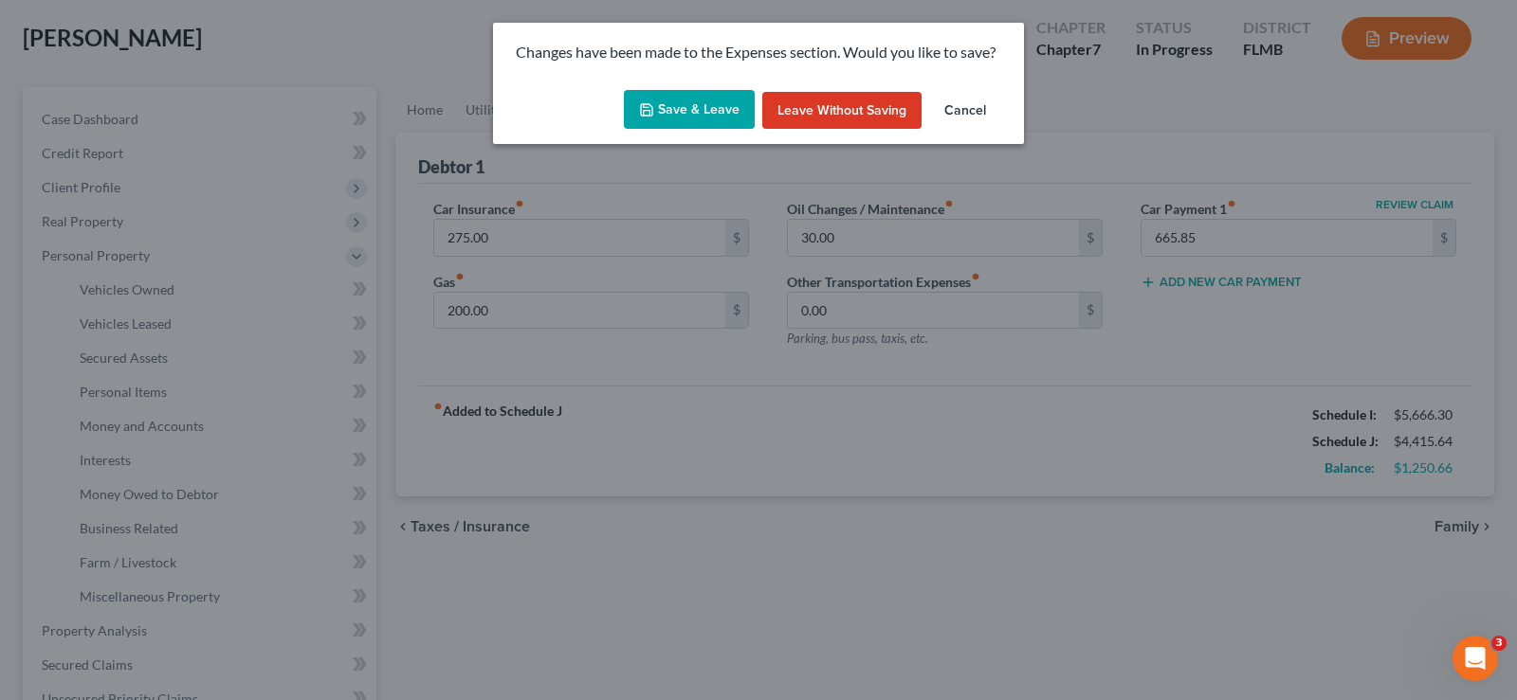
click at [679, 96] on button "Save & Leave" at bounding box center [689, 110] width 131 height 40
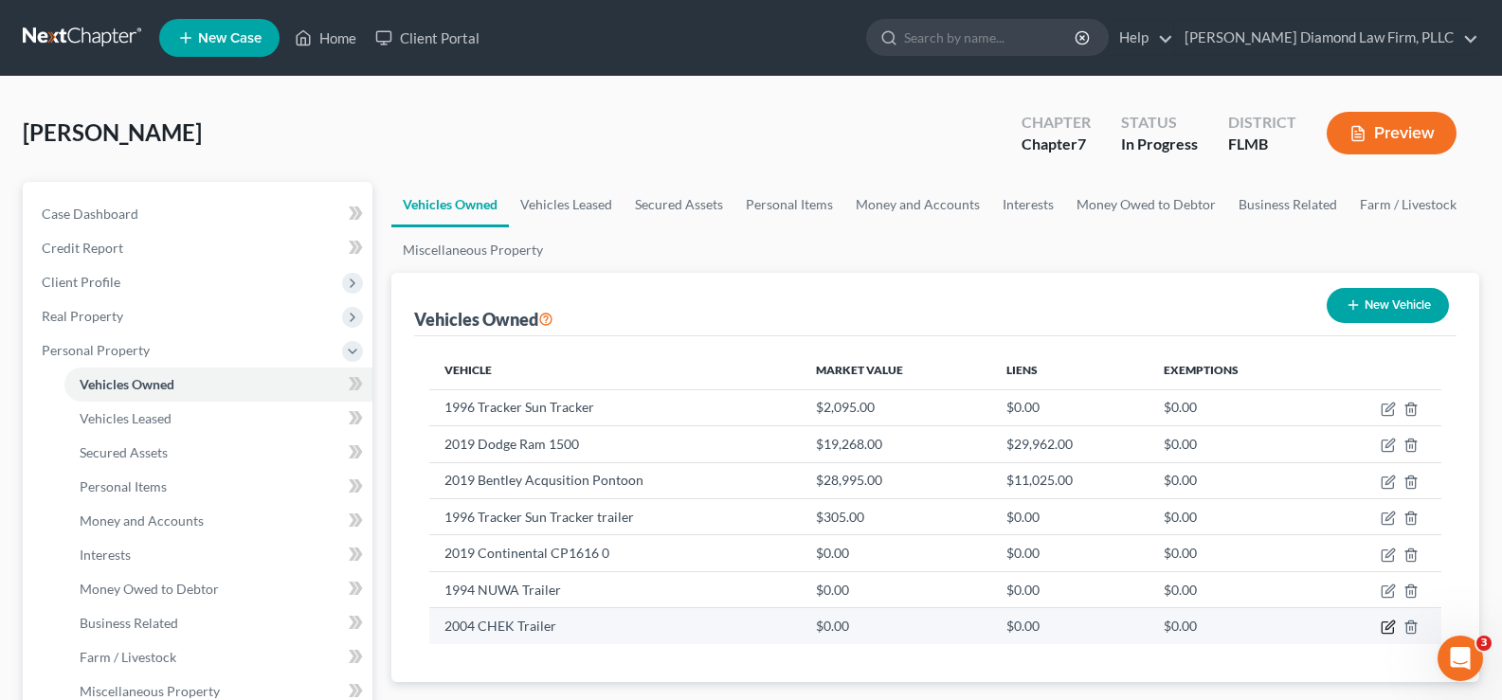
click at [1385, 627] on icon "button" at bounding box center [1388, 627] width 15 height 15
select select "2"
select select "22"
select select "2"
select select "0"
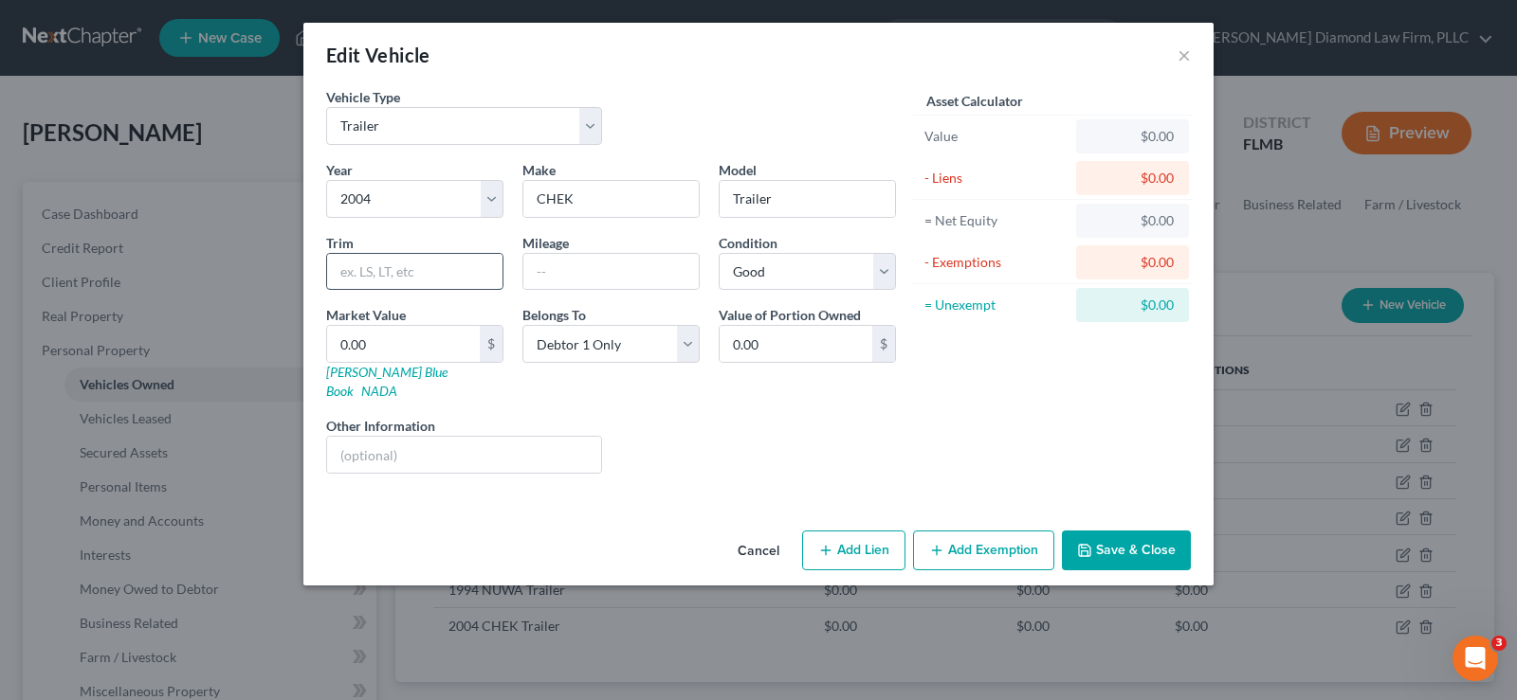
click at [378, 271] on input "text" at bounding box center [414, 272] width 175 height 36
type input "Closed tandem trailer"
click at [387, 348] on input "0.00" at bounding box center [403, 344] width 153 height 36
type input "3"
type input "3.00"
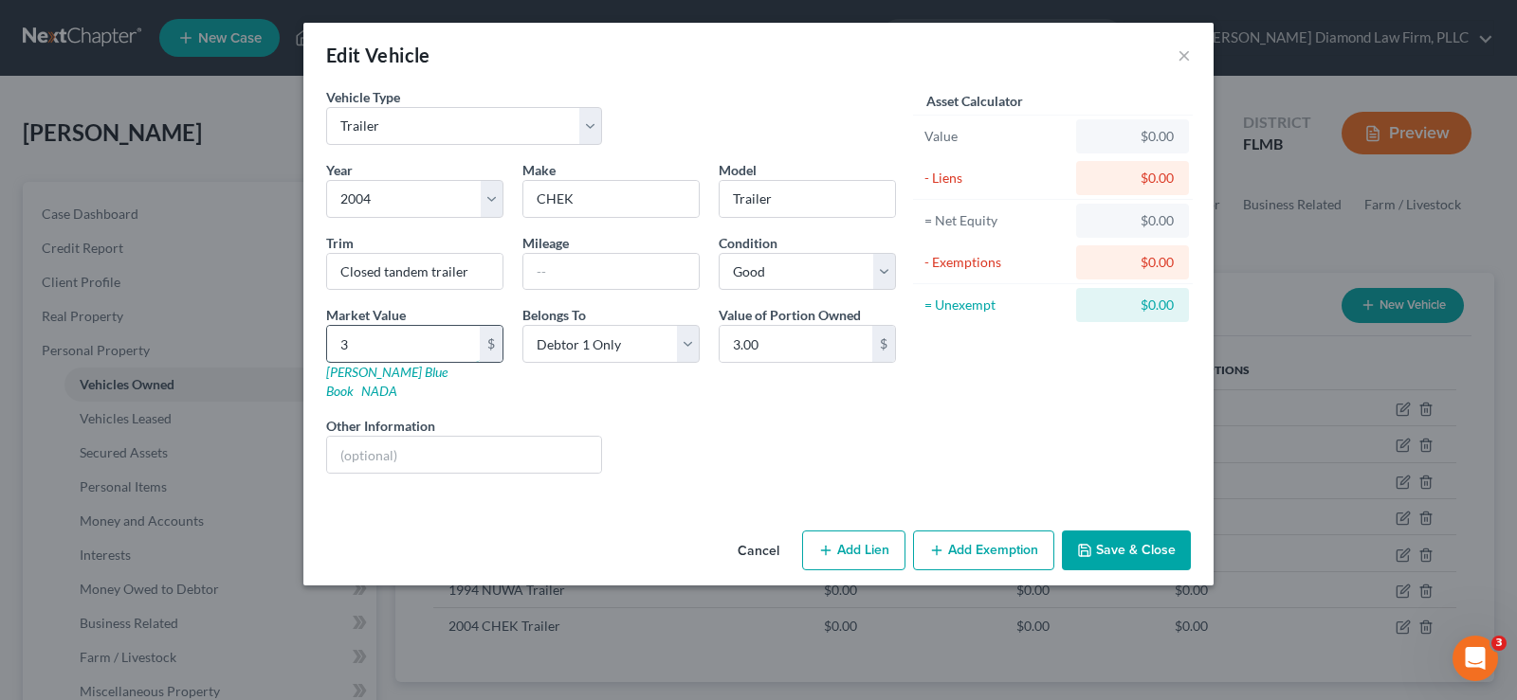
type input "35"
type input "35.00"
type input "350"
type input "350.00"
type input "3500"
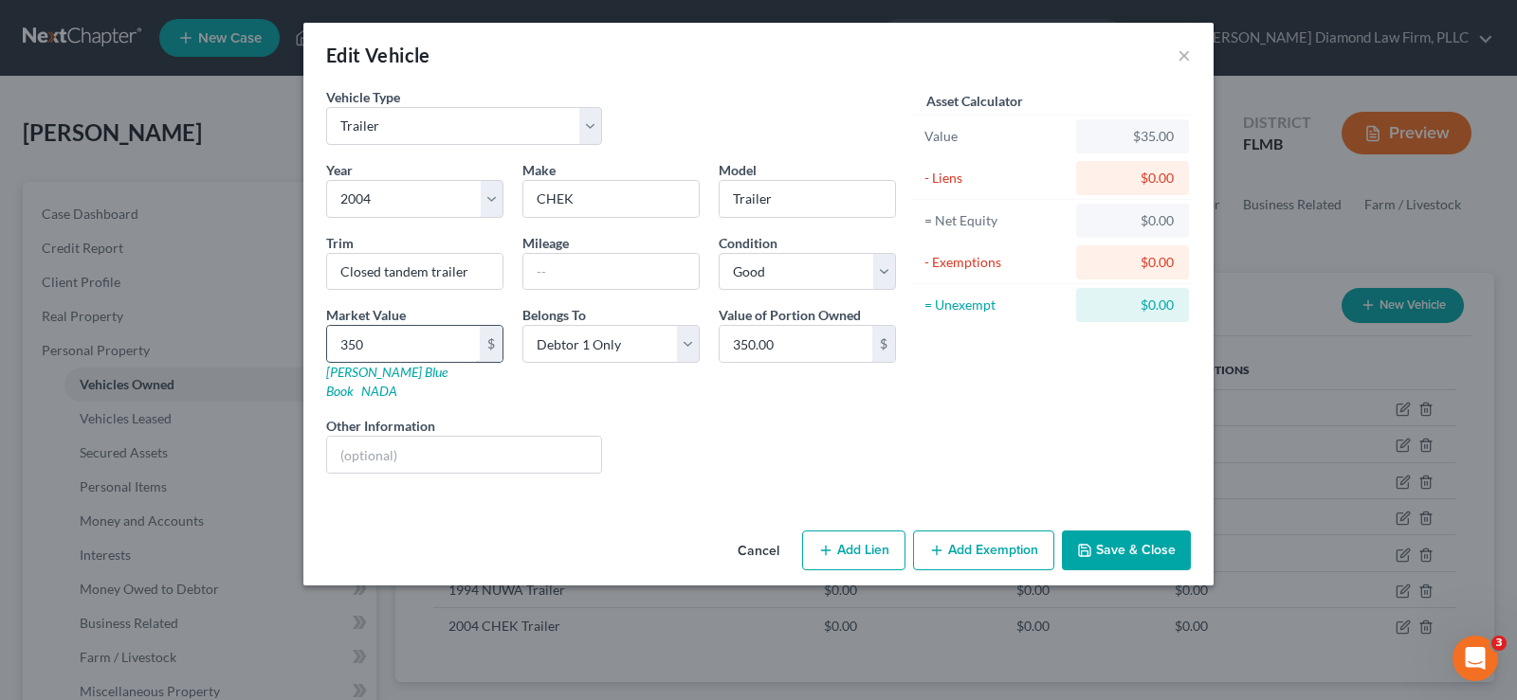
type input "3,500.00"
type input "3,500"
click at [454, 437] on input "text" at bounding box center [464, 455] width 274 height 36
type input "Valuation per debtor if he were to sell it"
click at [1155, 531] on button "Save & Close" at bounding box center [1126, 551] width 129 height 40
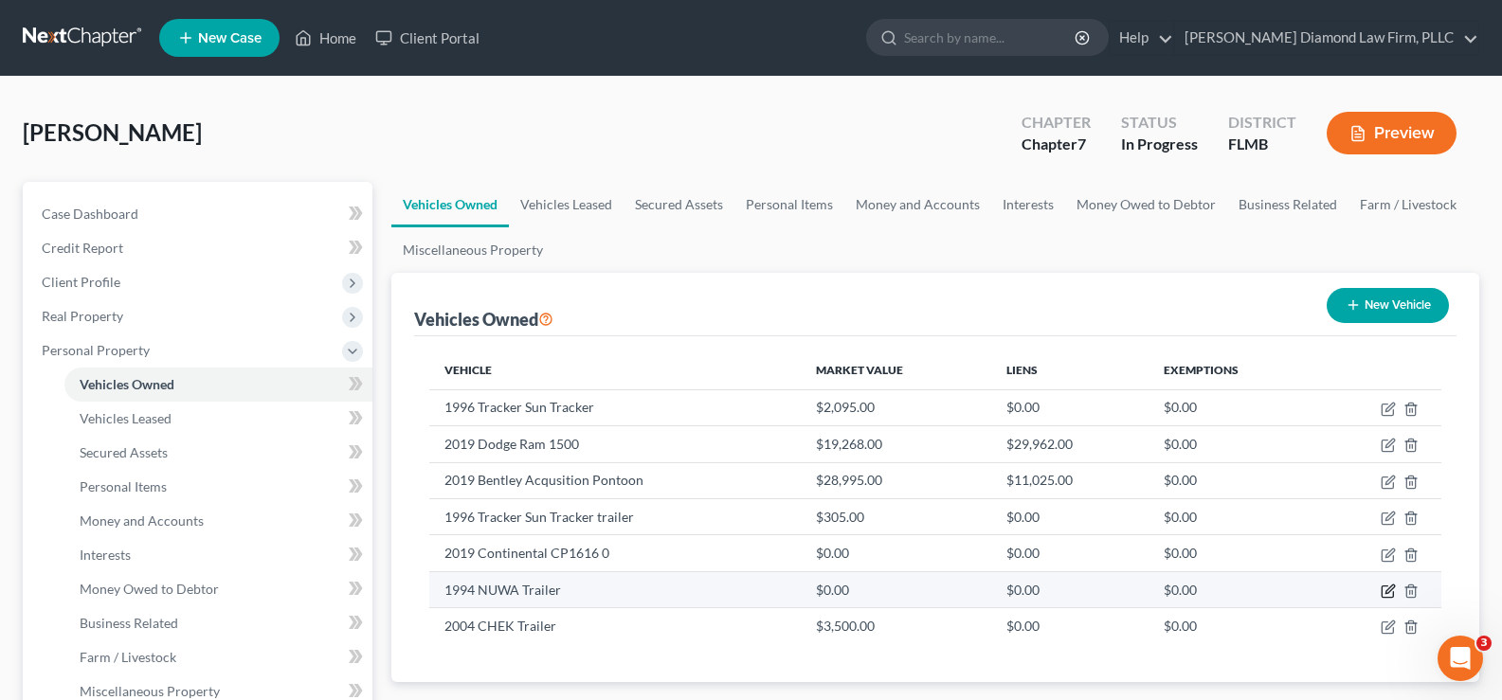
click at [1391, 593] on icon "button" at bounding box center [1388, 591] width 15 height 15
select select "2"
select select "32"
select select "2"
select select "0"
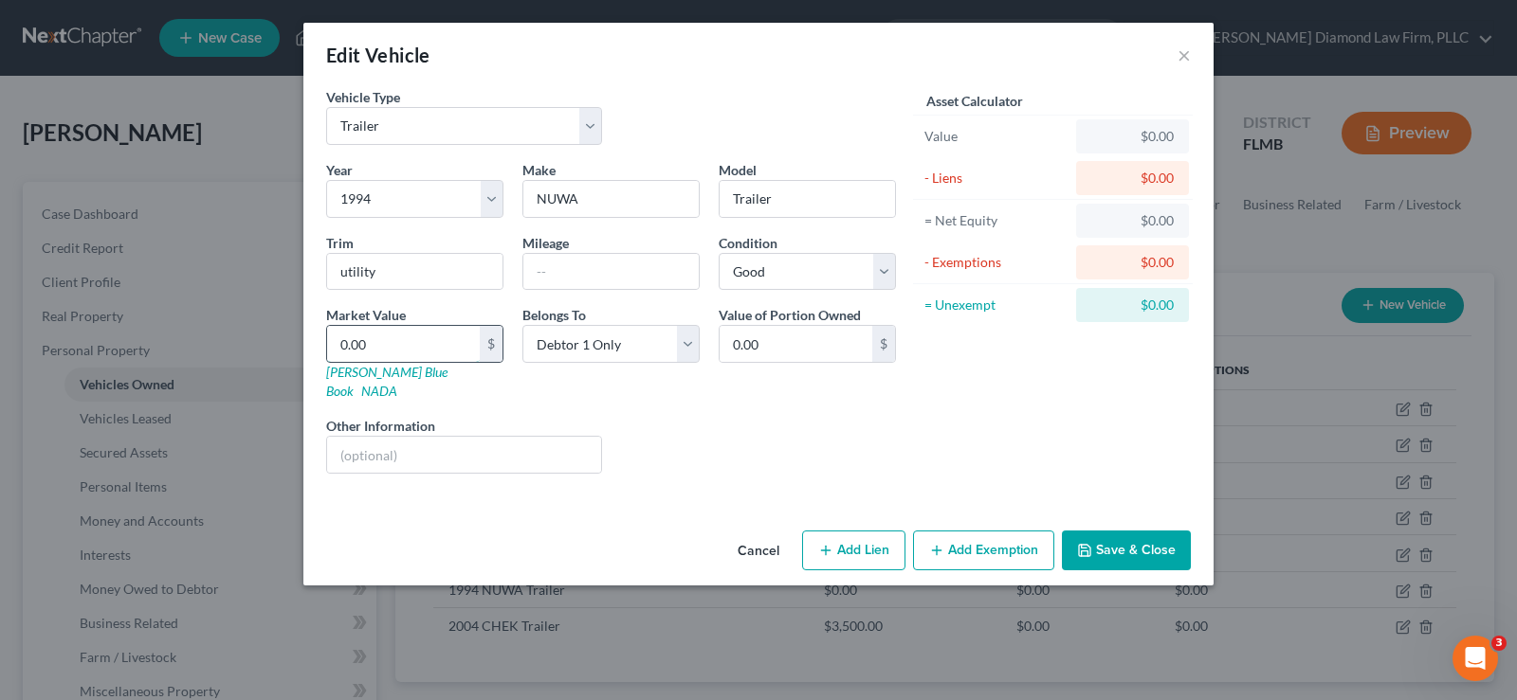
click at [394, 348] on input "0.00" at bounding box center [403, 344] width 153 height 36
type input "1"
type input "1.00"
type input "15"
type input "15.00"
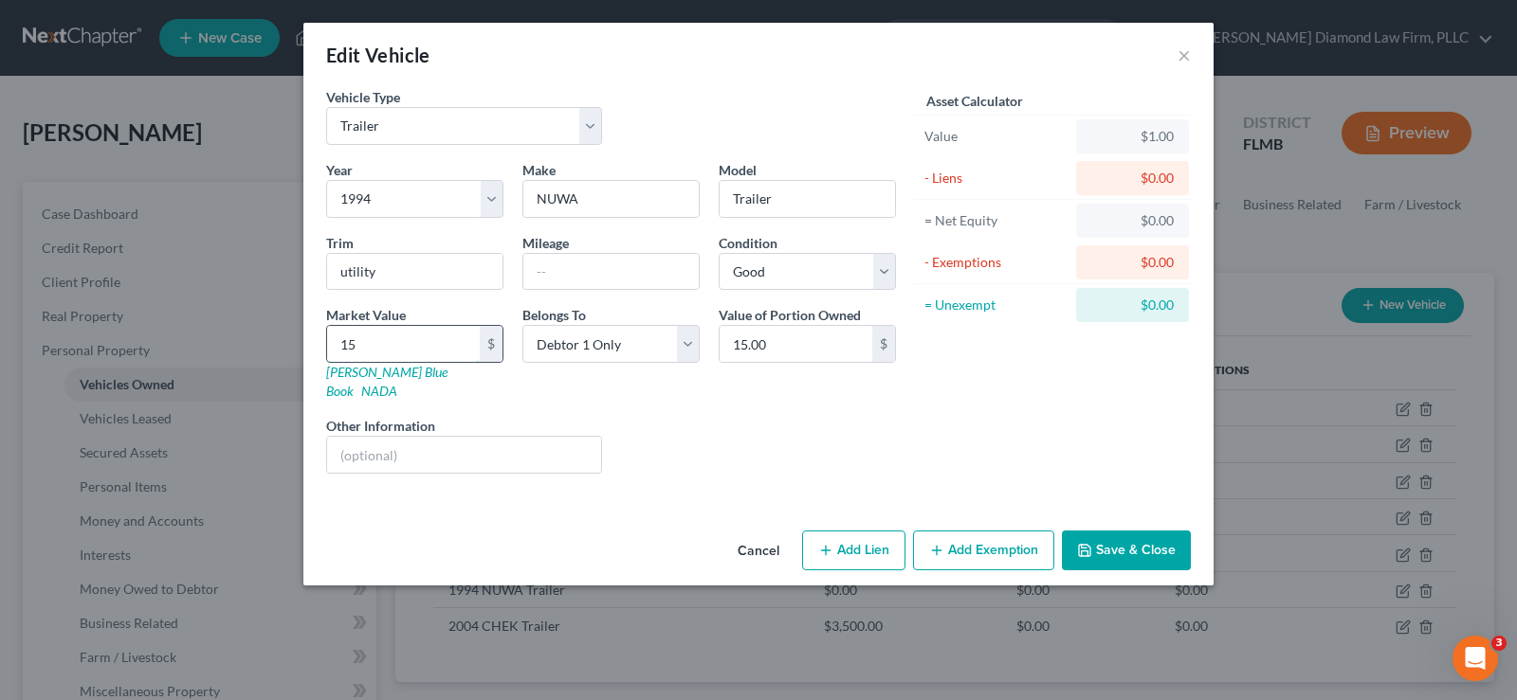
type input "150"
type input "150.00"
type input "1500"
type input "1,500.00"
type input "1,500"
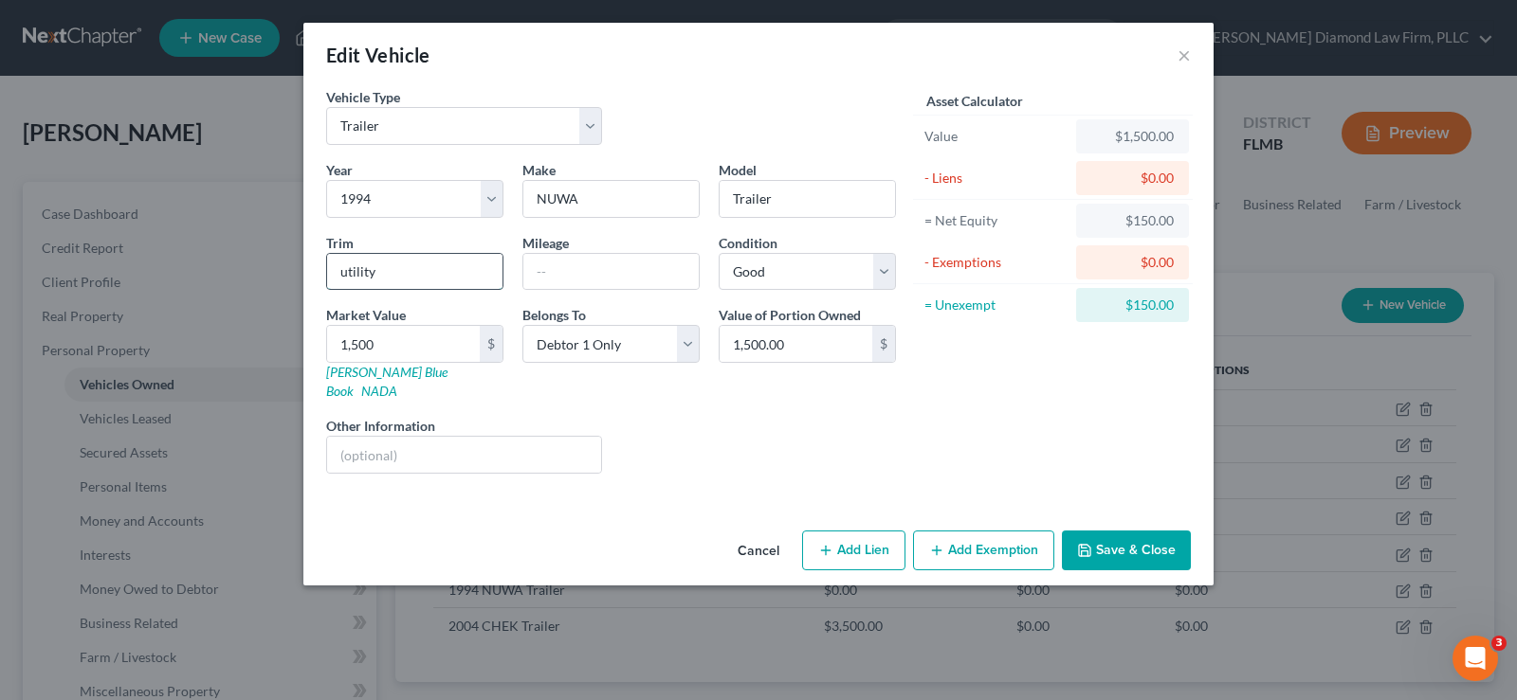
click at [340, 268] on input "utility" at bounding box center [414, 272] width 175 height 36
type input "open utility"
click at [462, 437] on input "text" at bounding box center [464, 455] width 274 height 36
type input "Valuation per debtor if he were to sell it"
click at [1148, 533] on button "Save & Close" at bounding box center [1126, 551] width 129 height 40
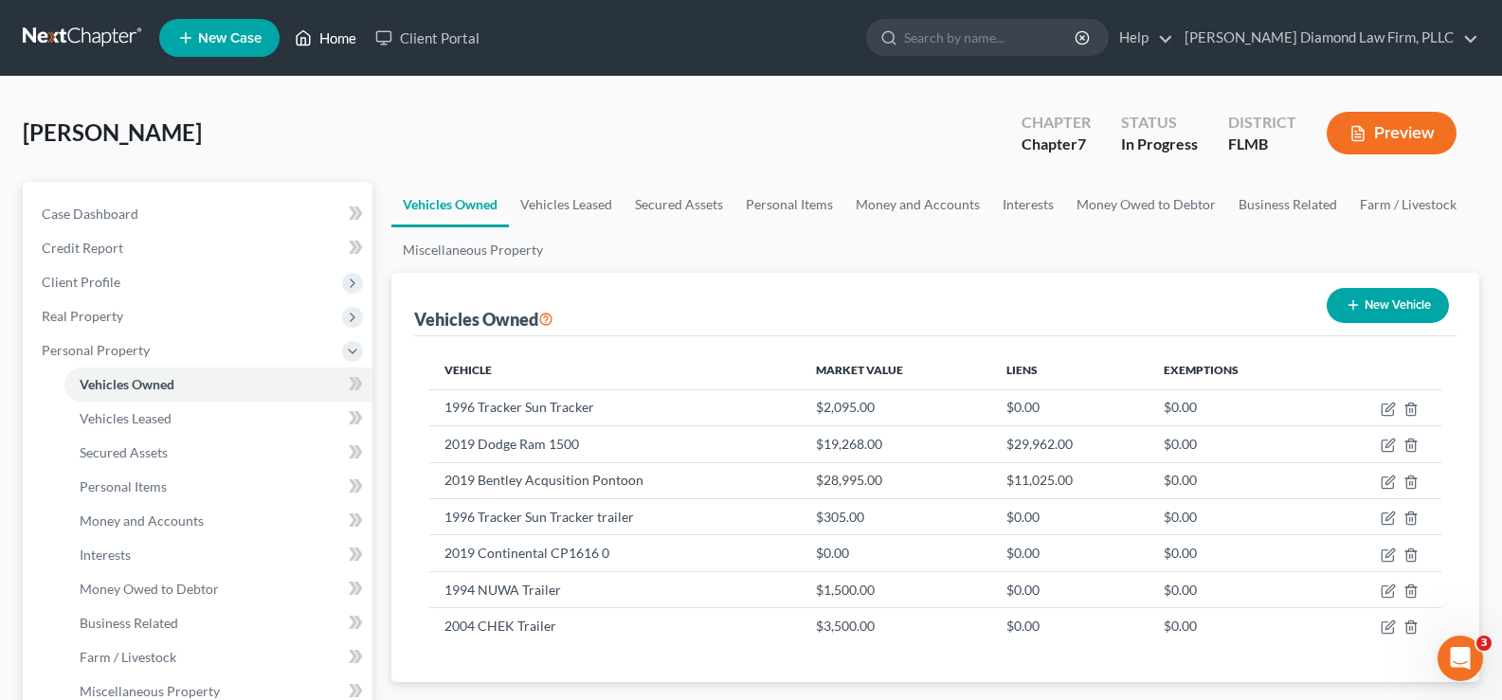
click at [352, 32] on link "Home" at bounding box center [325, 38] width 81 height 34
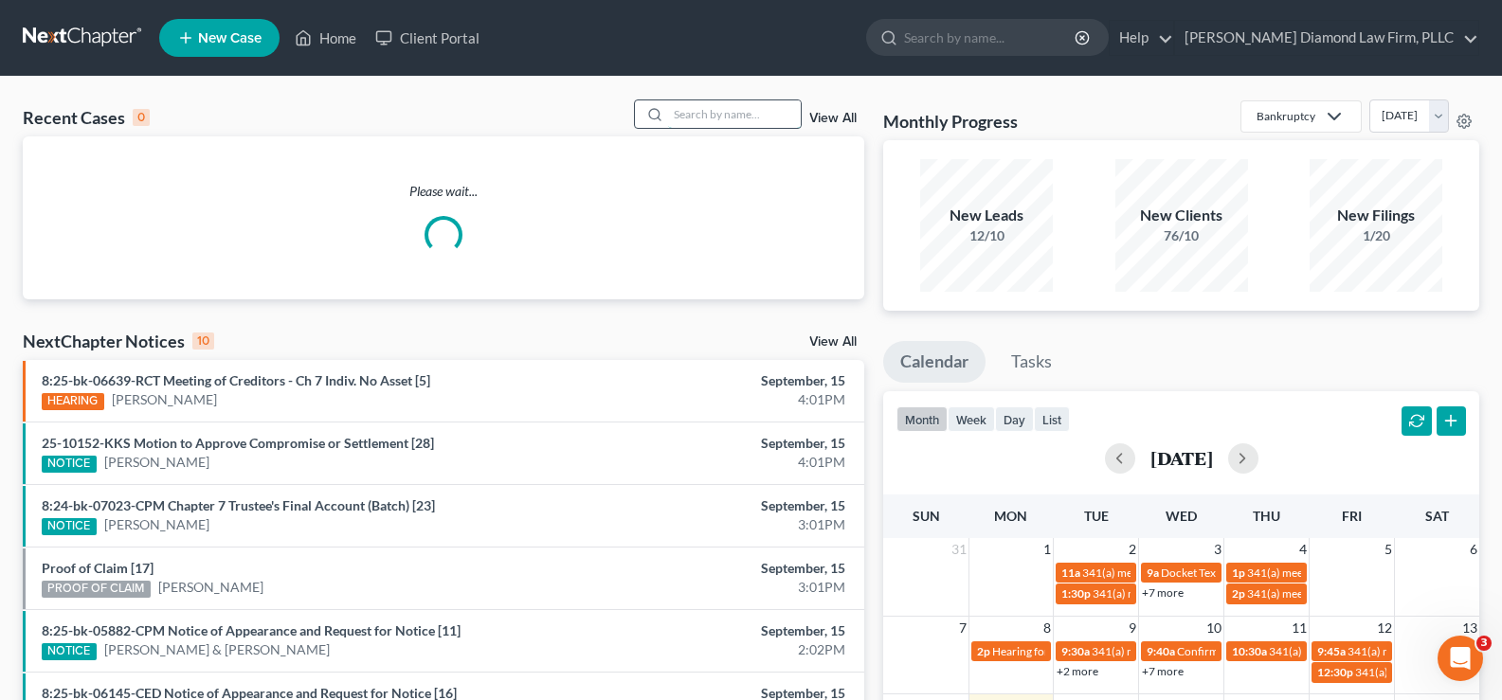
click at [709, 117] on input "search" at bounding box center [734, 113] width 133 height 27
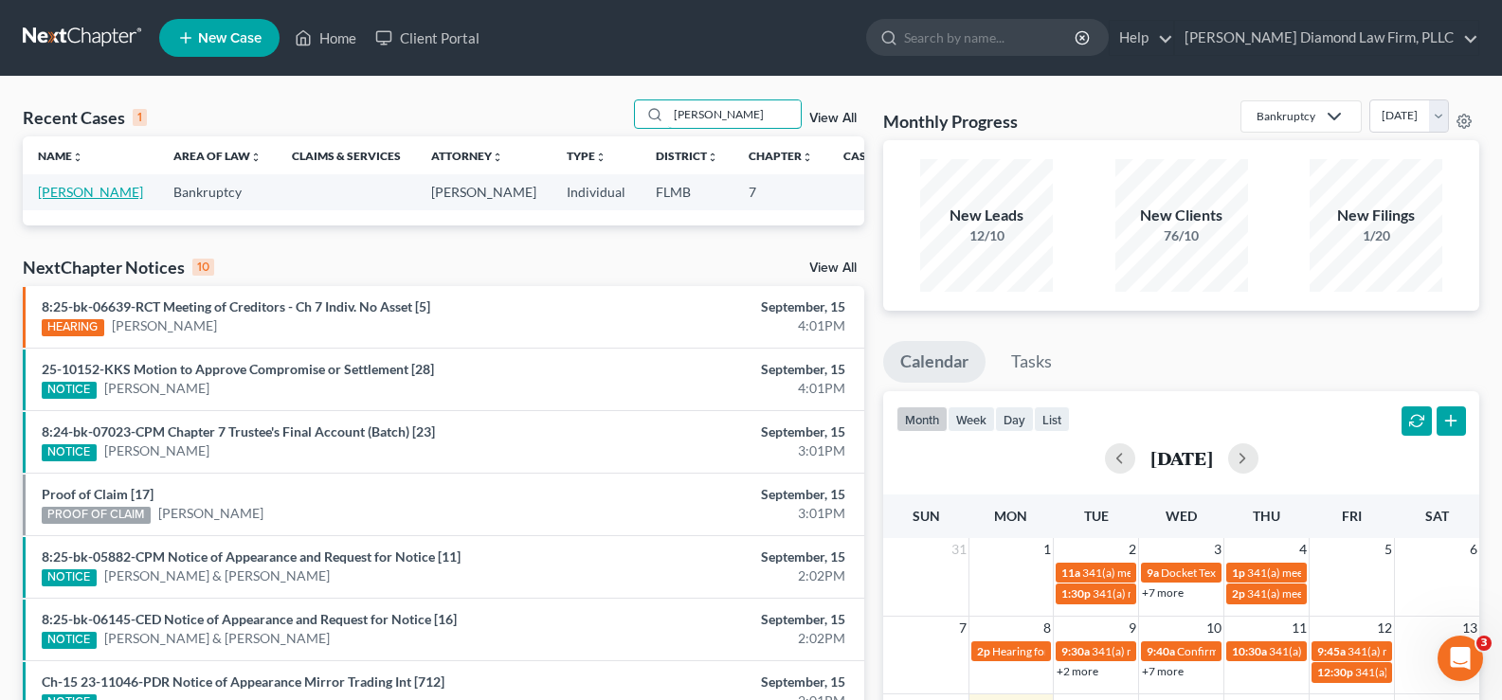
type input "[PERSON_NAME]"
click at [63, 191] on link "[PERSON_NAME]" at bounding box center [90, 192] width 105 height 16
select select "19"
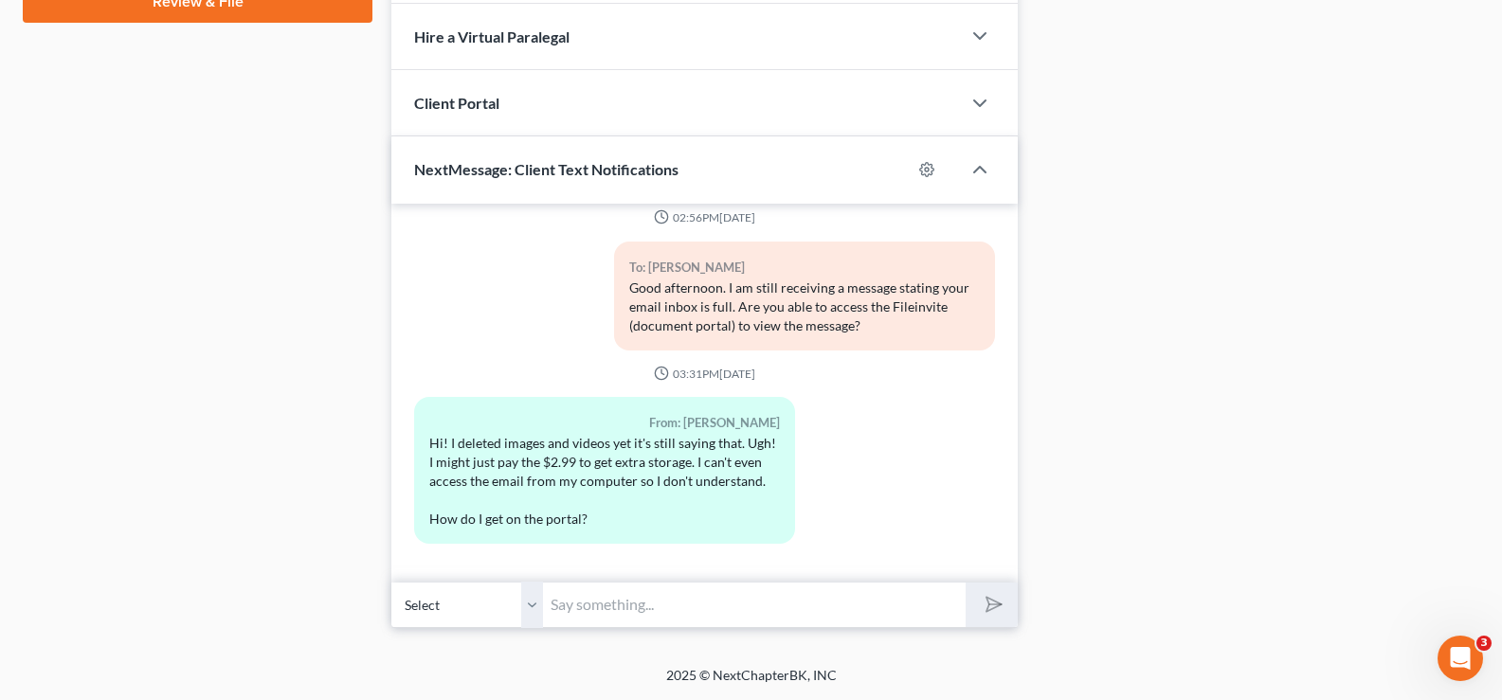
scroll to position [1531, 0]
click at [613, 607] on input "text" at bounding box center [754, 605] width 423 height 46
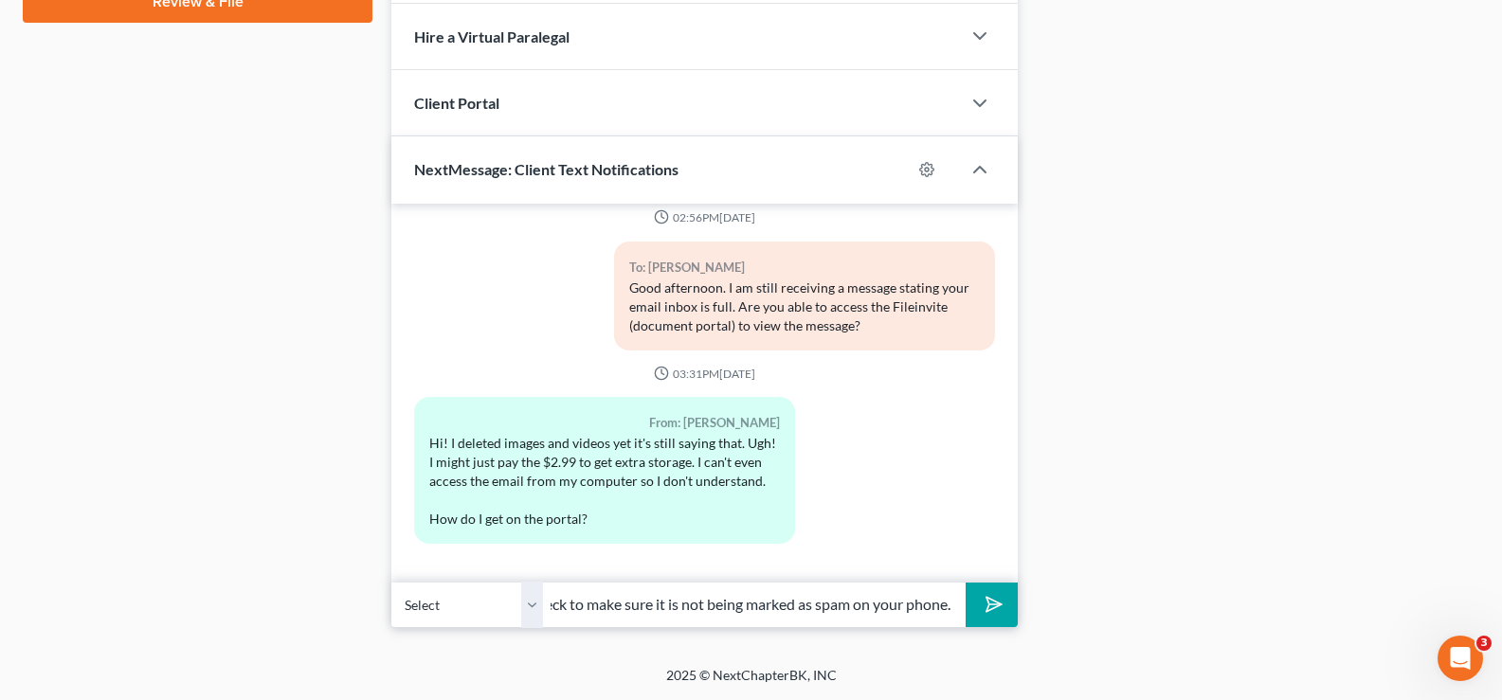
scroll to position [0, 592]
type input "I just tried again to send a text through Fileinvite. If you do not receive the…"
click at [1007, 599] on button "submit" at bounding box center [992, 605] width 52 height 45
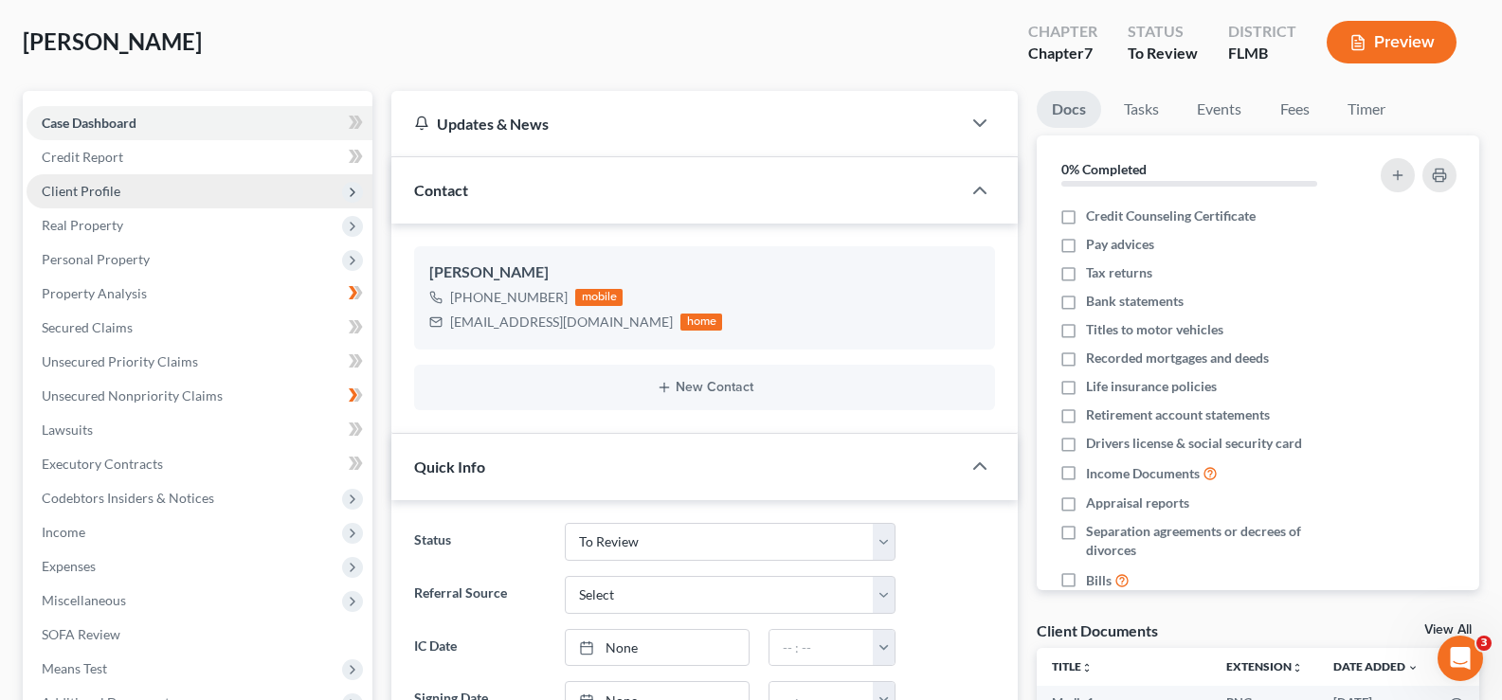
scroll to position [0, 0]
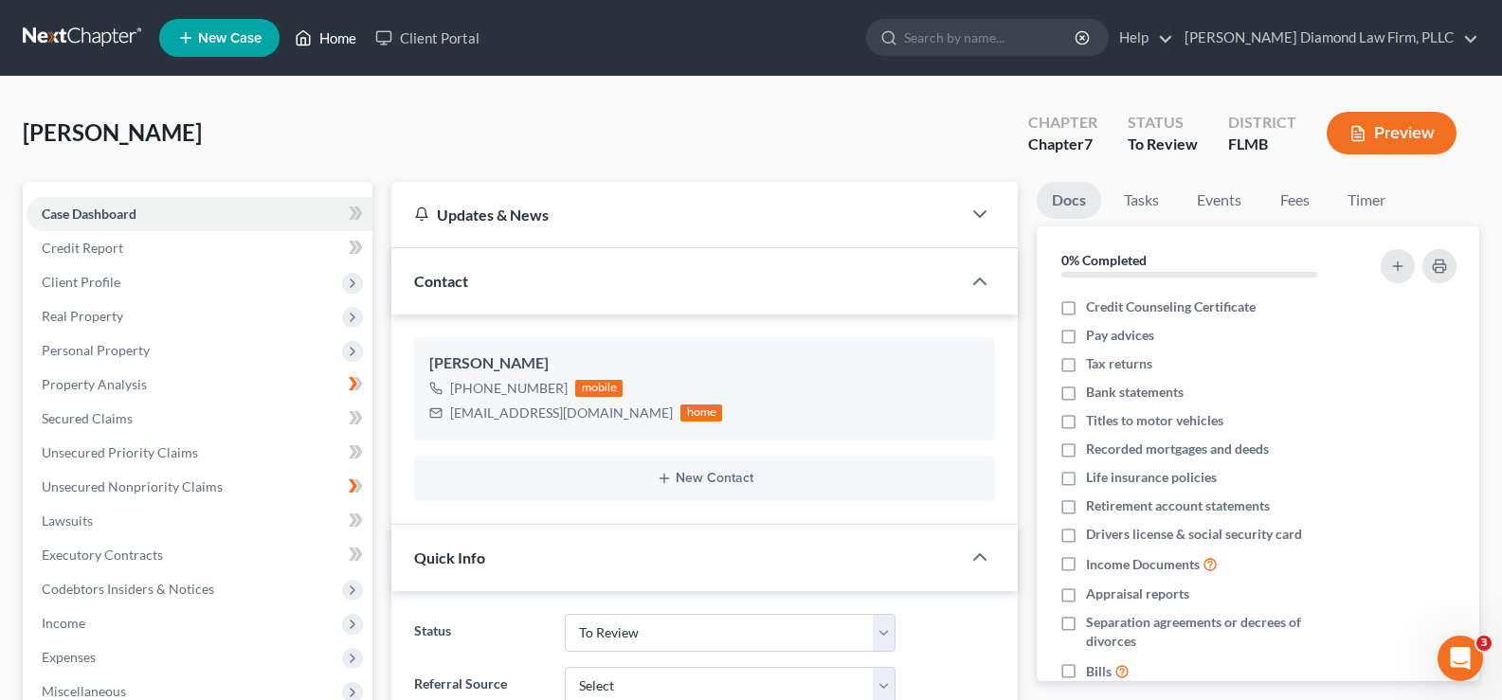
click at [337, 33] on link "Home" at bounding box center [325, 38] width 81 height 34
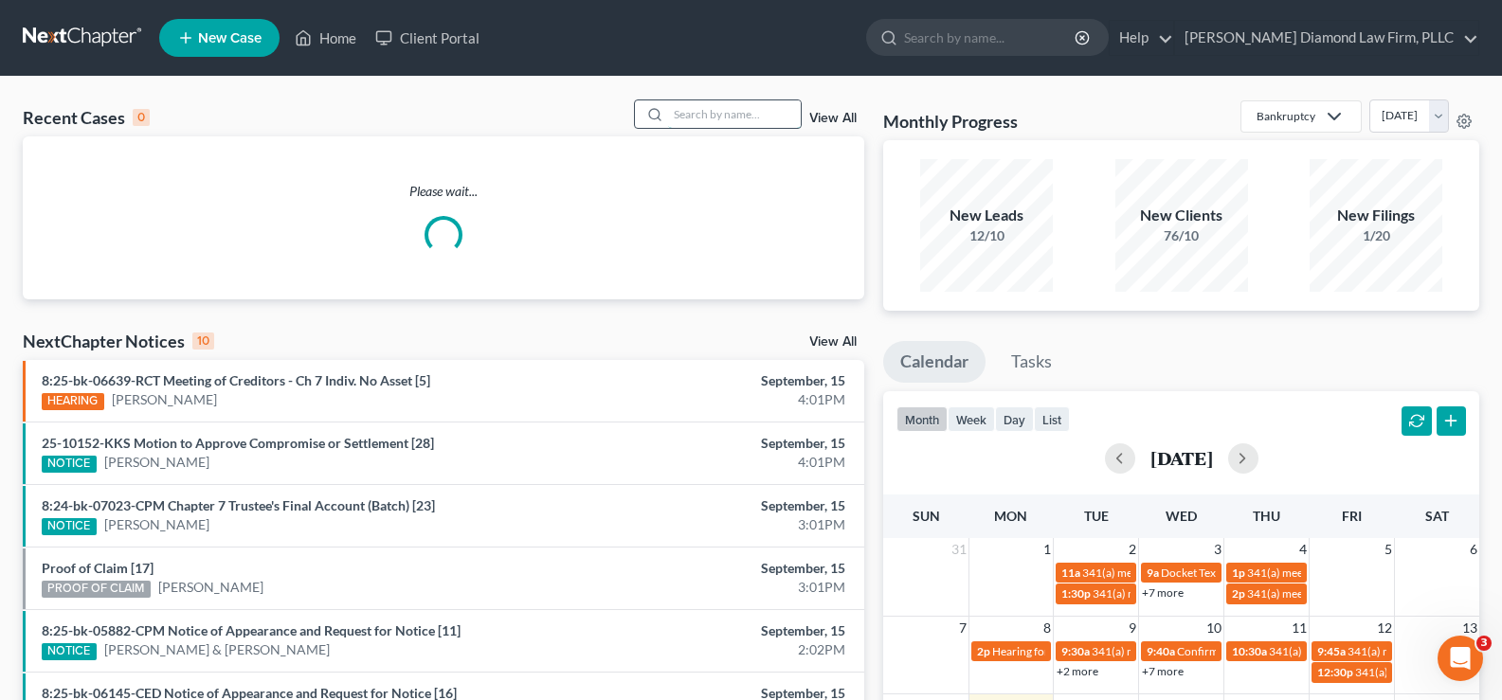
click at [686, 117] on input "search" at bounding box center [734, 113] width 133 height 27
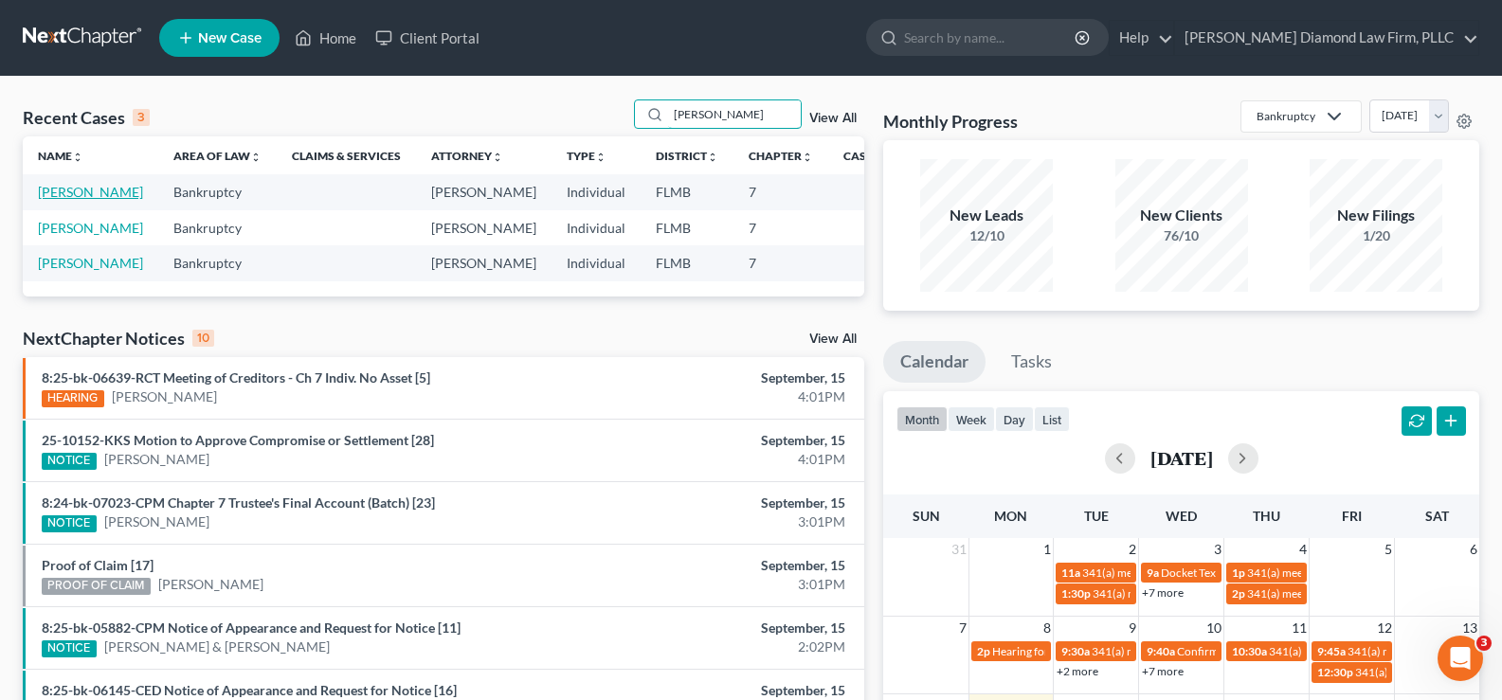
type input "[PERSON_NAME]"
click at [66, 200] on link "[PERSON_NAME]" at bounding box center [90, 192] width 105 height 16
select select "16"
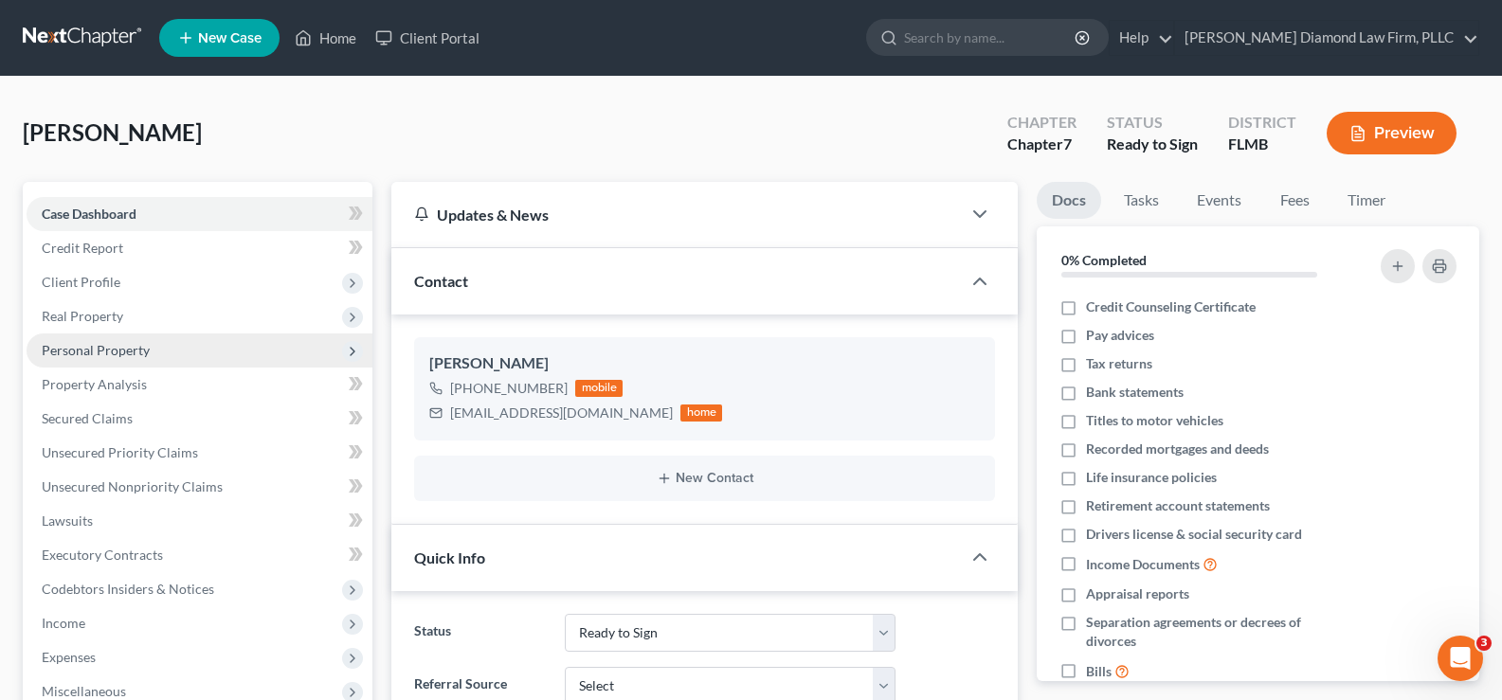
click at [157, 351] on span "Personal Property" at bounding box center [200, 351] width 346 height 34
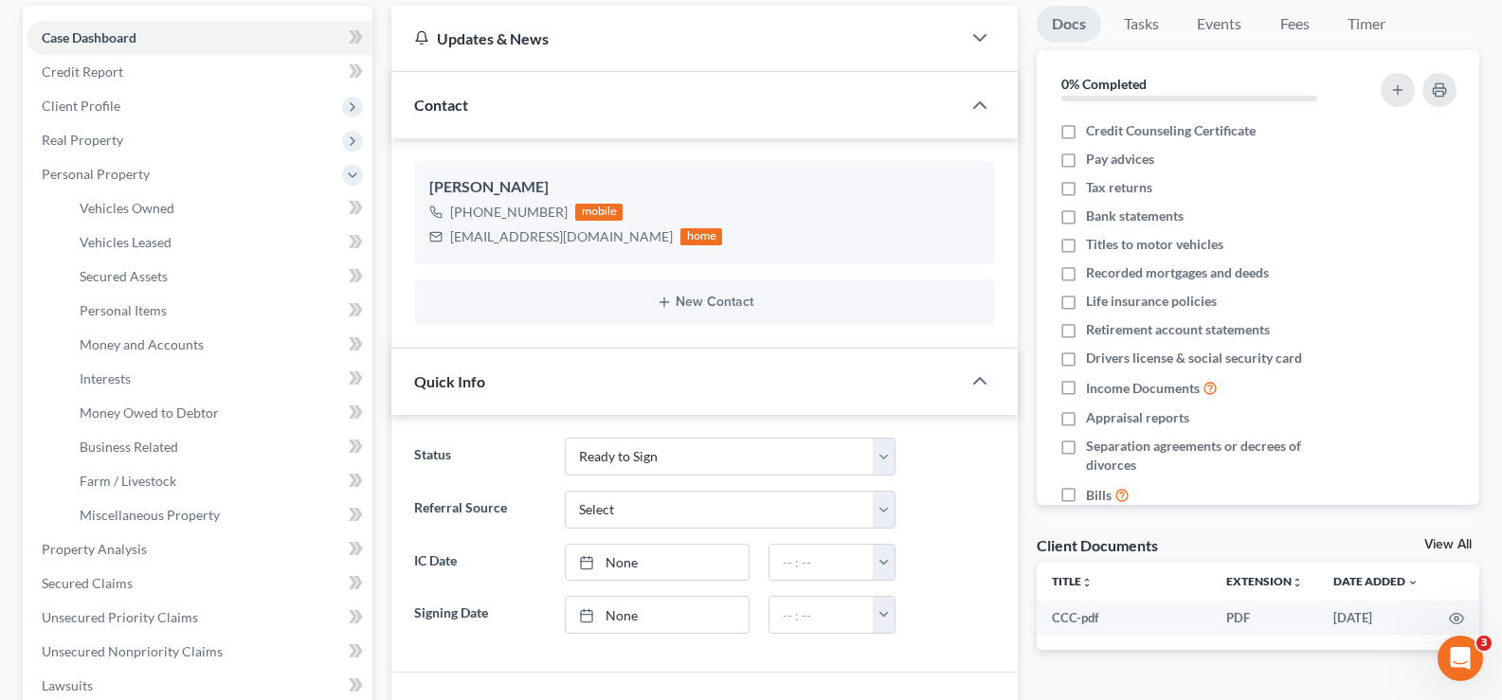
scroll to position [190, 0]
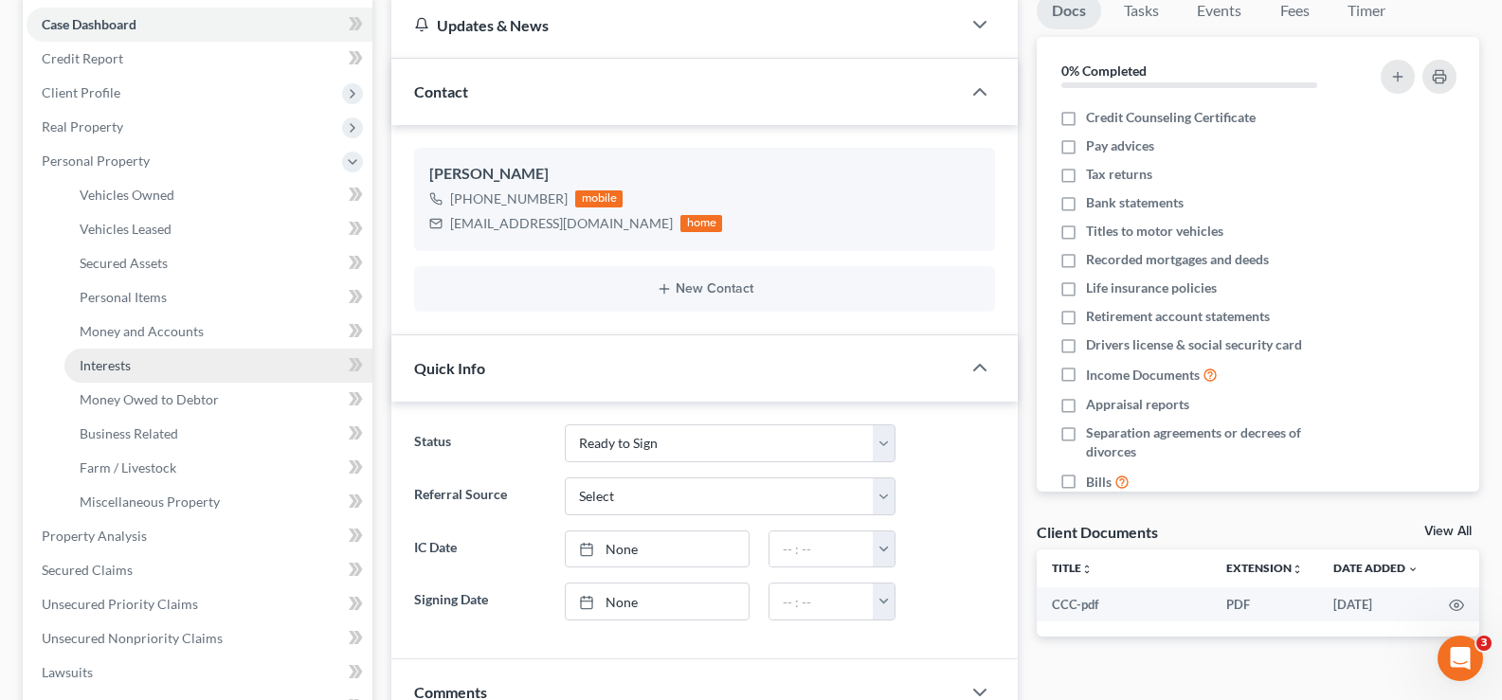
click at [163, 366] on link "Interests" at bounding box center [218, 366] width 308 height 34
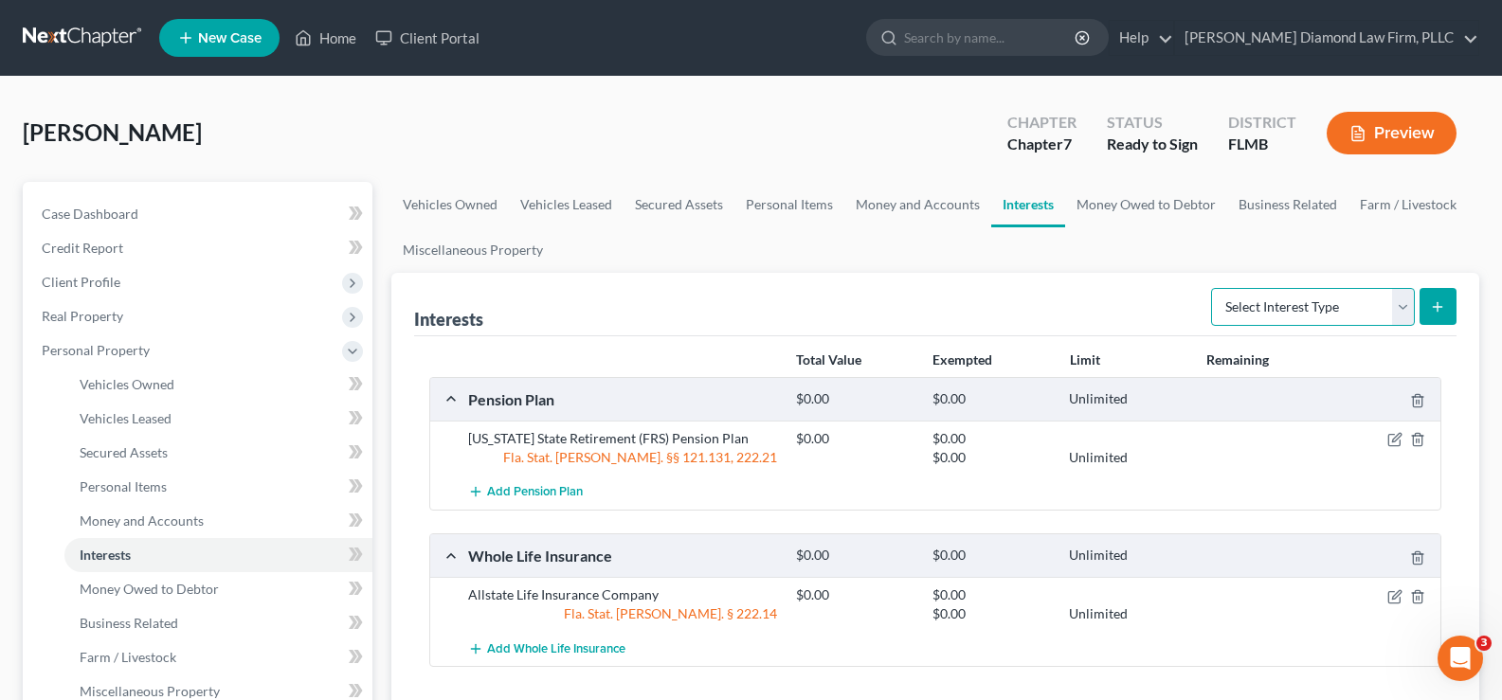
click at [1360, 305] on select "Select Interest Type 401K Annuity Bond Education IRA Government Bond Government…" at bounding box center [1313, 307] width 204 height 38
select select "ira"
click at [1213, 288] on select "Select Interest Type 401K Annuity Bond Education IRA Government Bond Government…" at bounding box center [1313, 307] width 204 height 38
click at [1432, 308] on icon "submit" at bounding box center [1437, 307] width 15 height 15
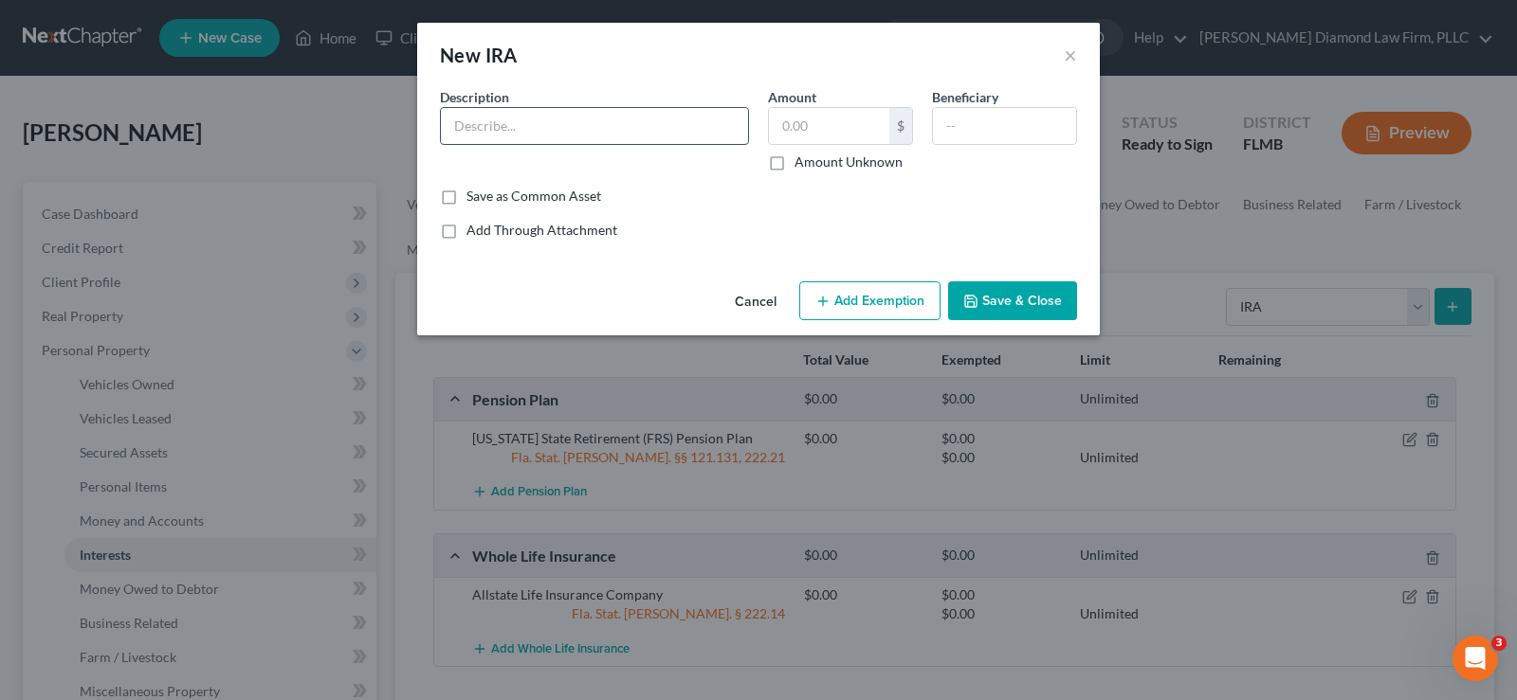
click at [632, 134] on input "text" at bounding box center [594, 126] width 307 height 36
type input "LPL Financial"
click at [808, 125] on input "text" at bounding box center [829, 126] width 120 height 36
type input "0.28"
click at [872, 299] on button "Add Exemption" at bounding box center [869, 302] width 141 height 40
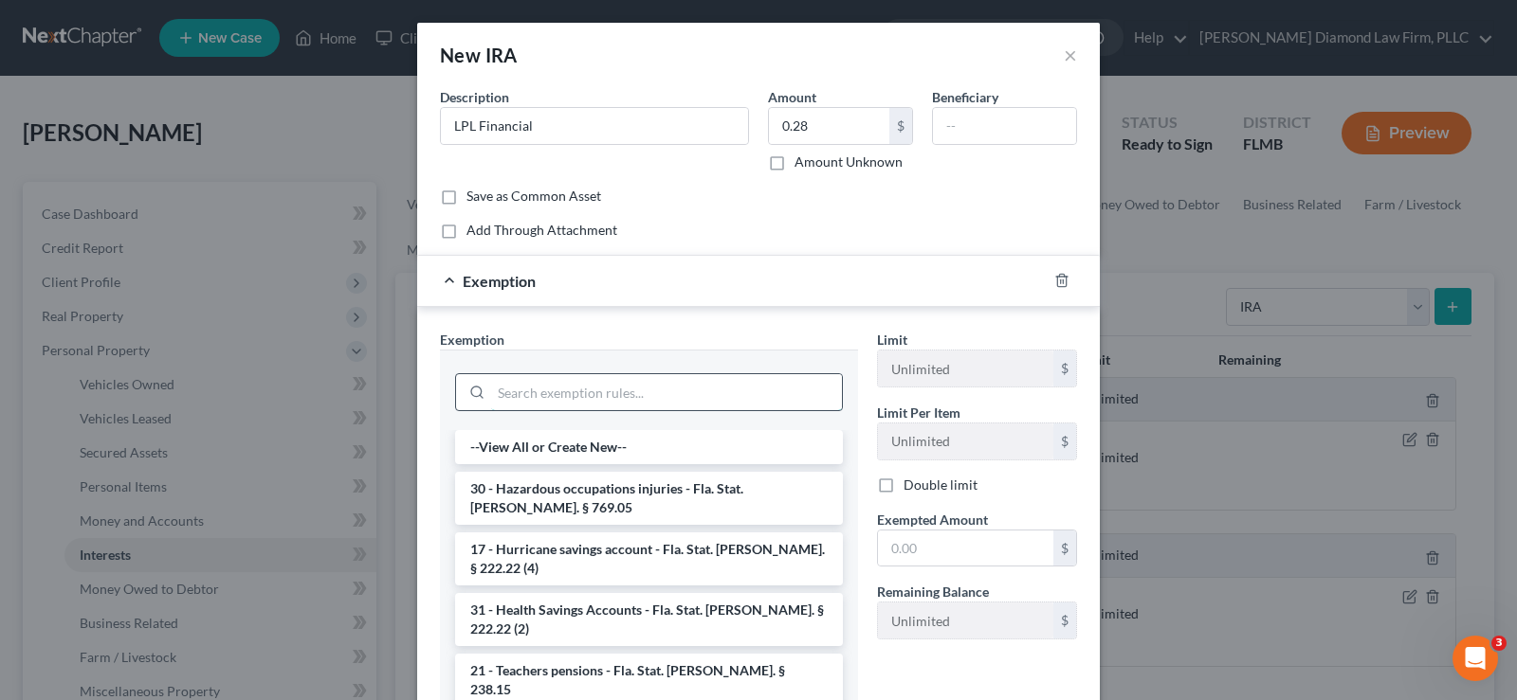
click at [566, 389] on input "search" at bounding box center [666, 392] width 351 height 36
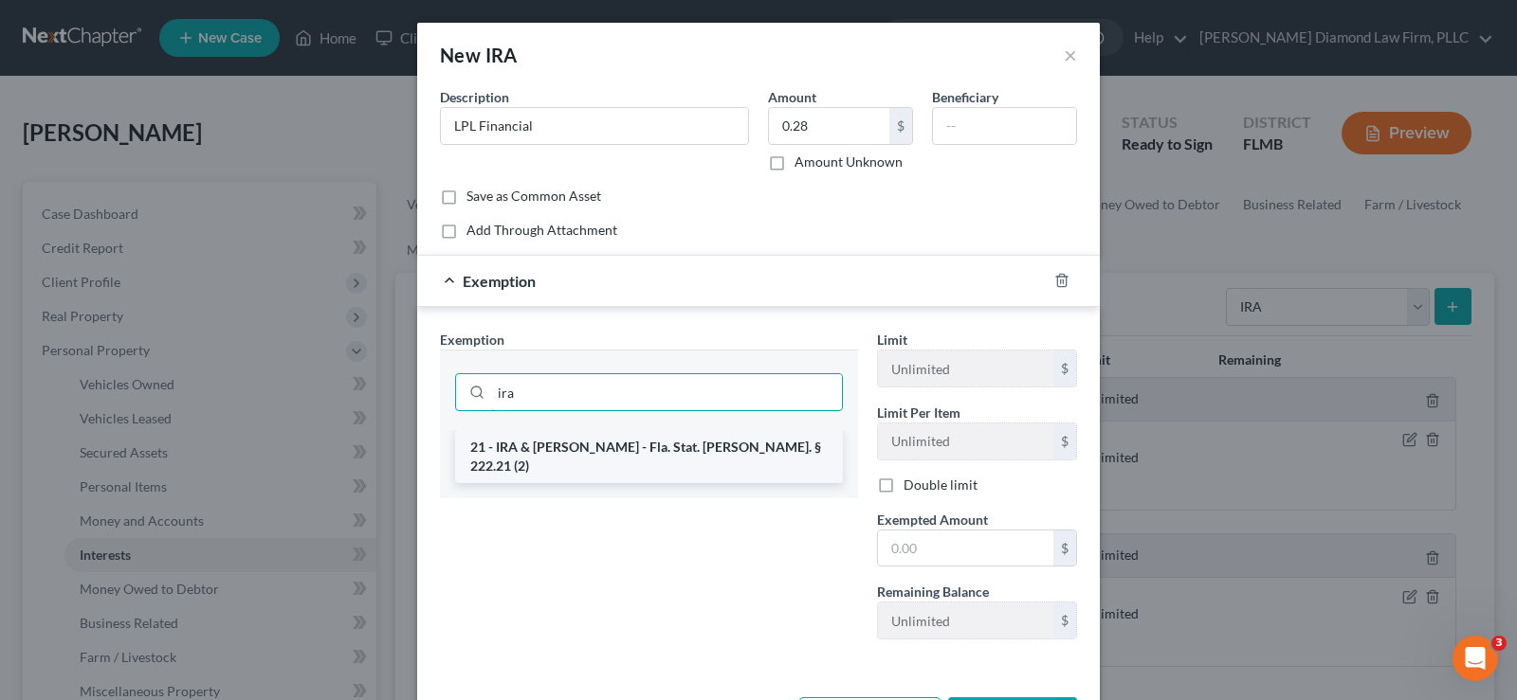
type input "ira"
click at [594, 450] on li "21 - IRA & [PERSON_NAME] - Fla. Stat. [PERSON_NAME]. § 222.21 (2)" at bounding box center [649, 456] width 388 height 53
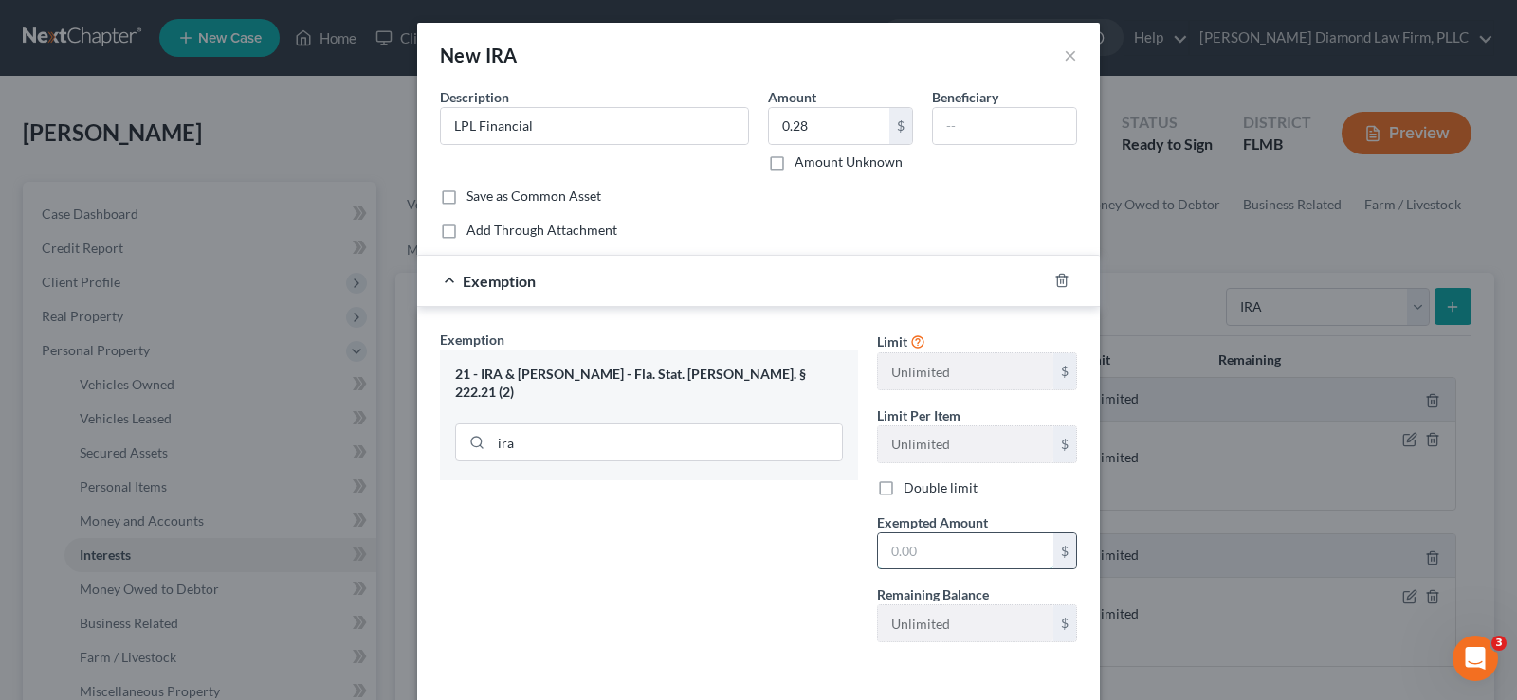
click at [923, 560] on input "text" at bounding box center [965, 552] width 175 height 36
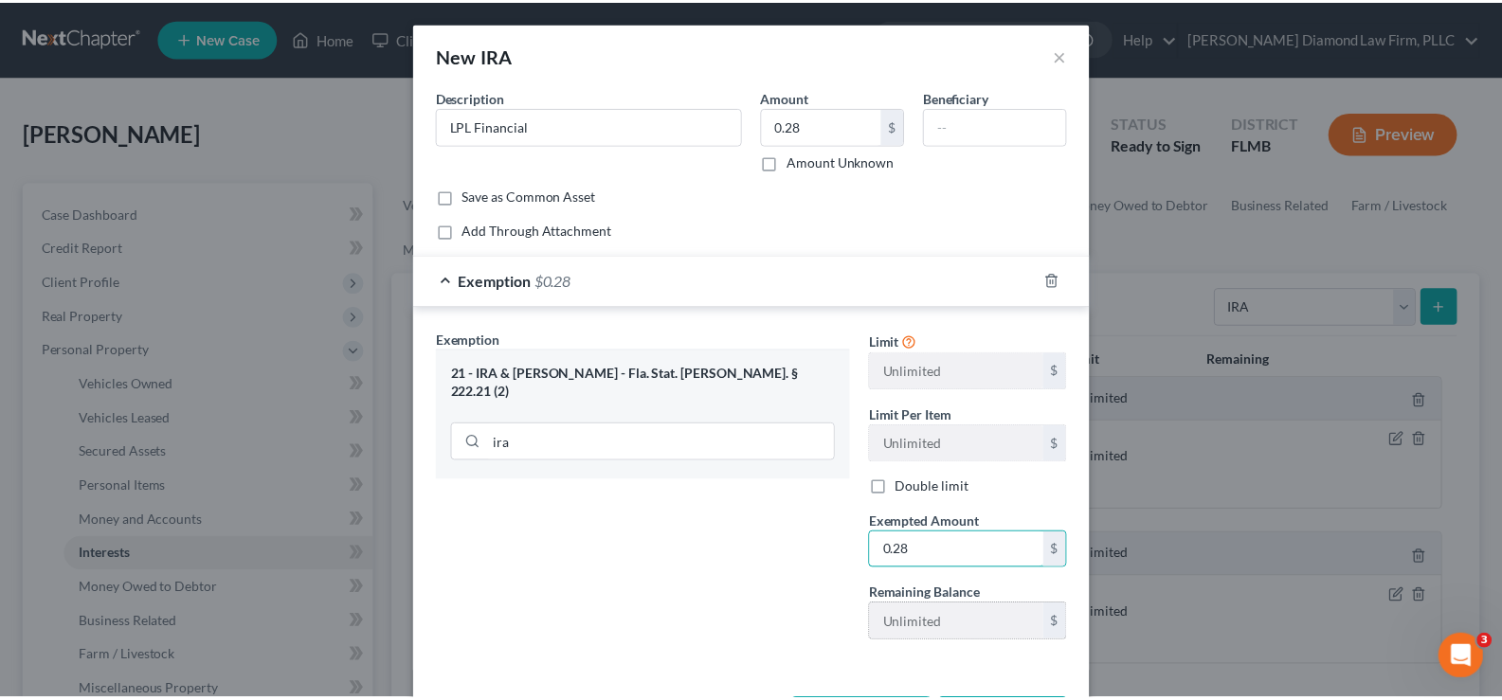
scroll to position [78, 0]
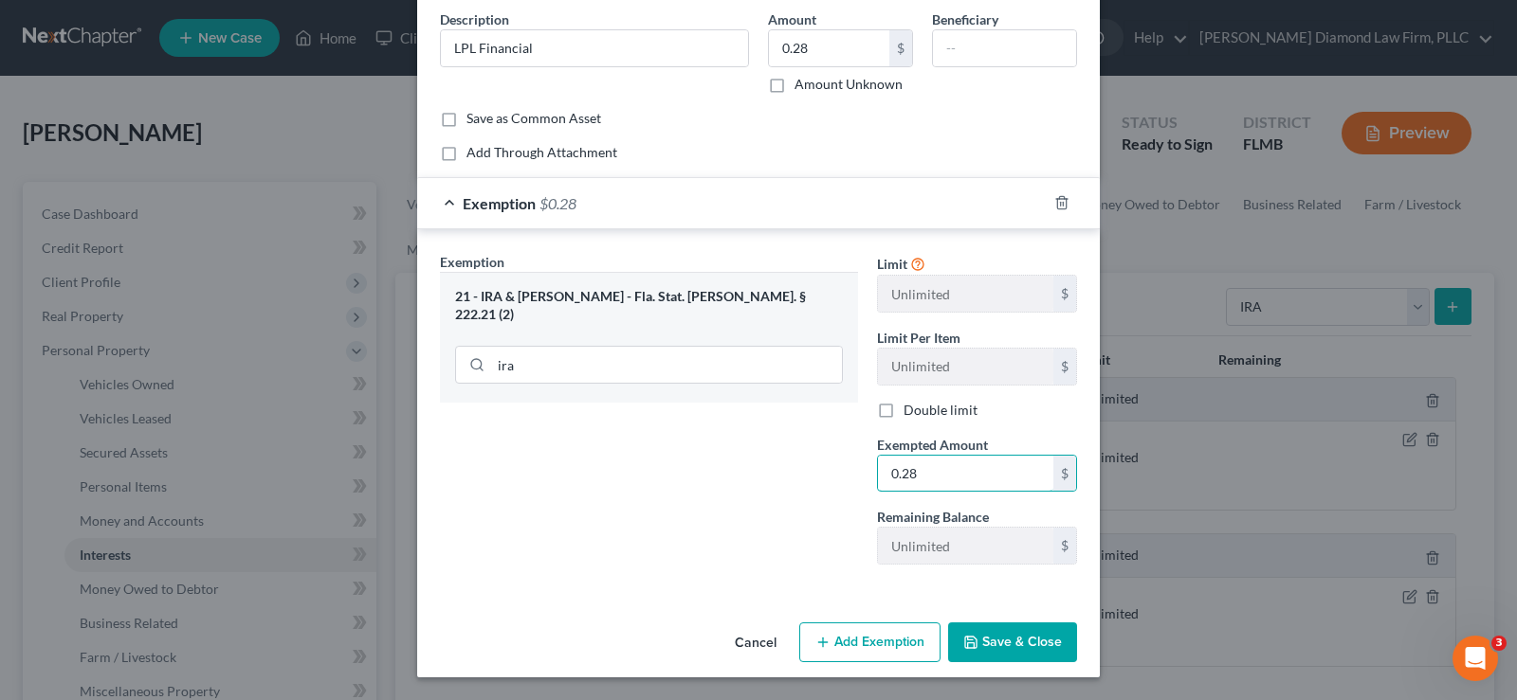
type input "0.28"
click at [1028, 644] on button "Save & Close" at bounding box center [1012, 643] width 129 height 40
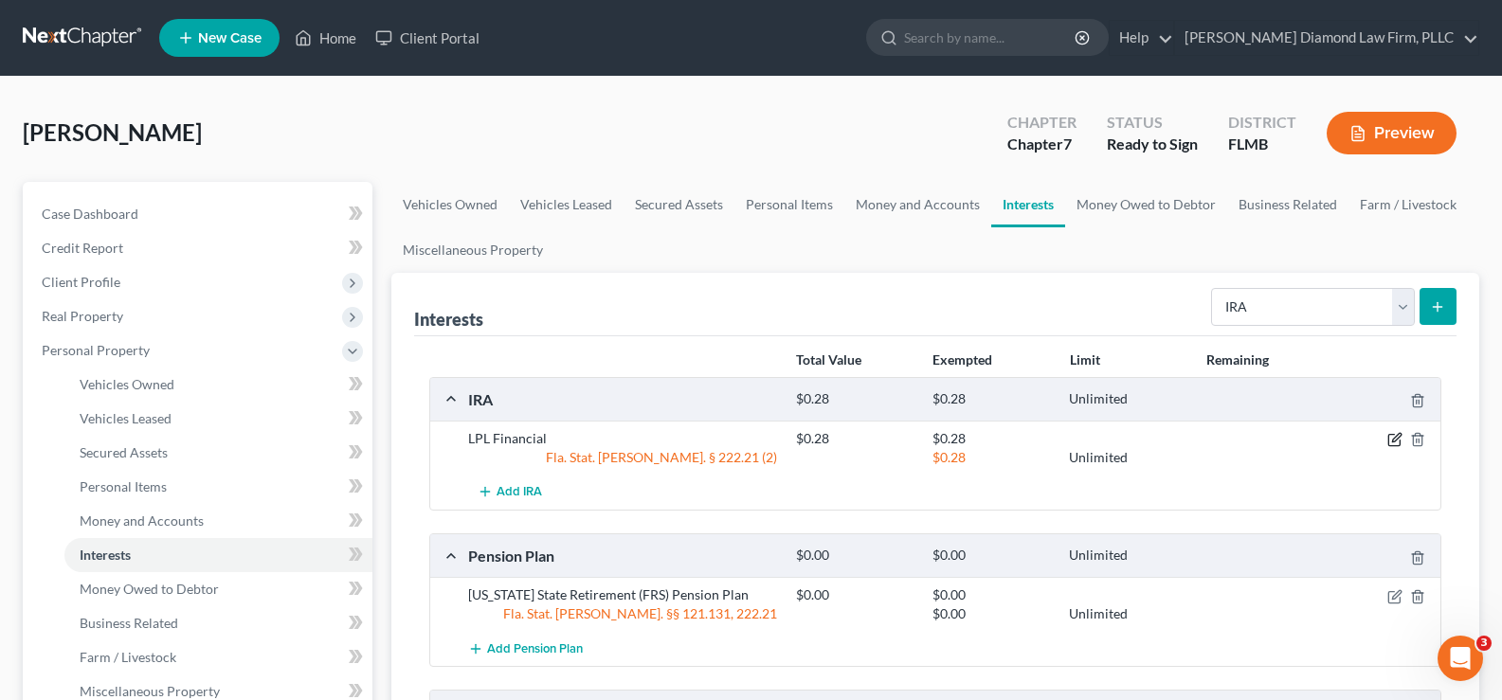
click at [1392, 444] on icon "button" at bounding box center [1395, 439] width 15 height 15
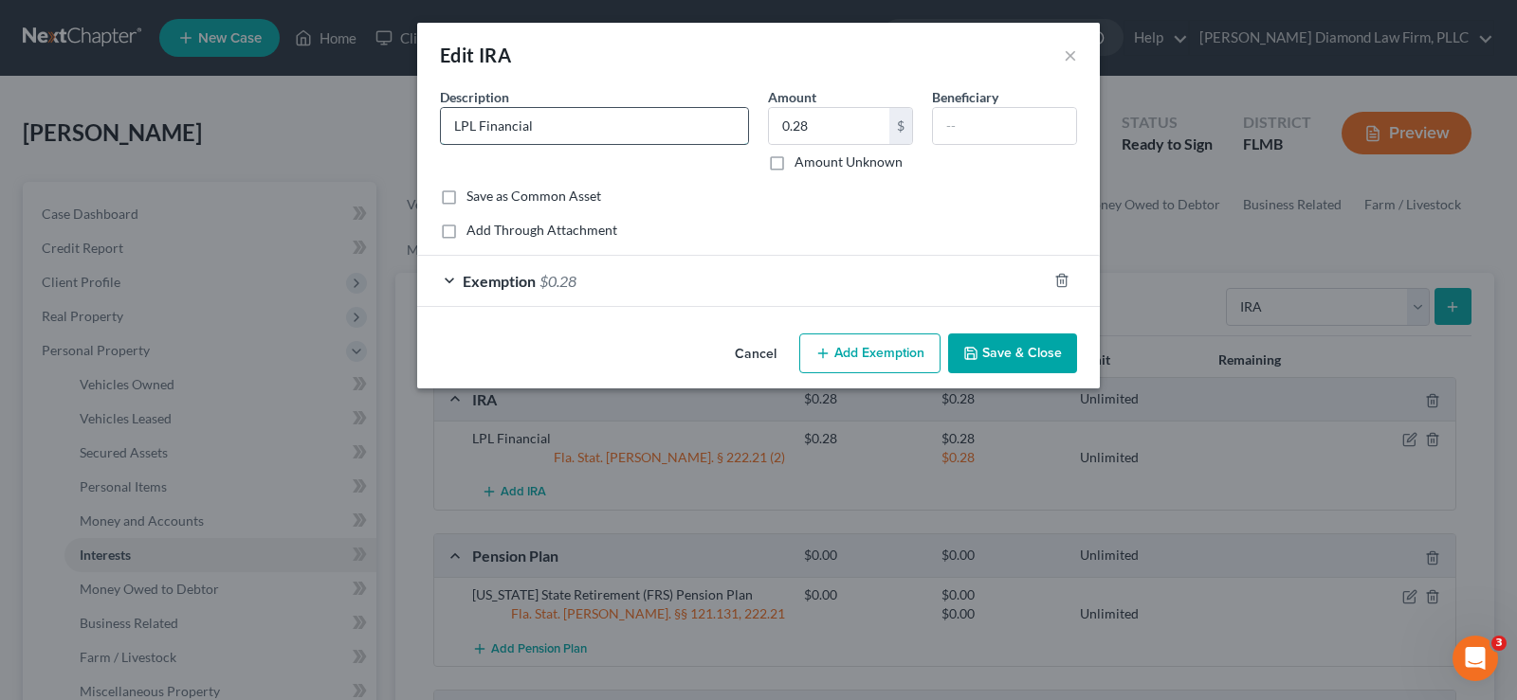
click at [625, 108] on input "LPL Financial" at bounding box center [594, 126] width 307 height 36
type input "LPL Financial 0521"
click at [999, 356] on button "Save & Close" at bounding box center [1012, 354] width 129 height 40
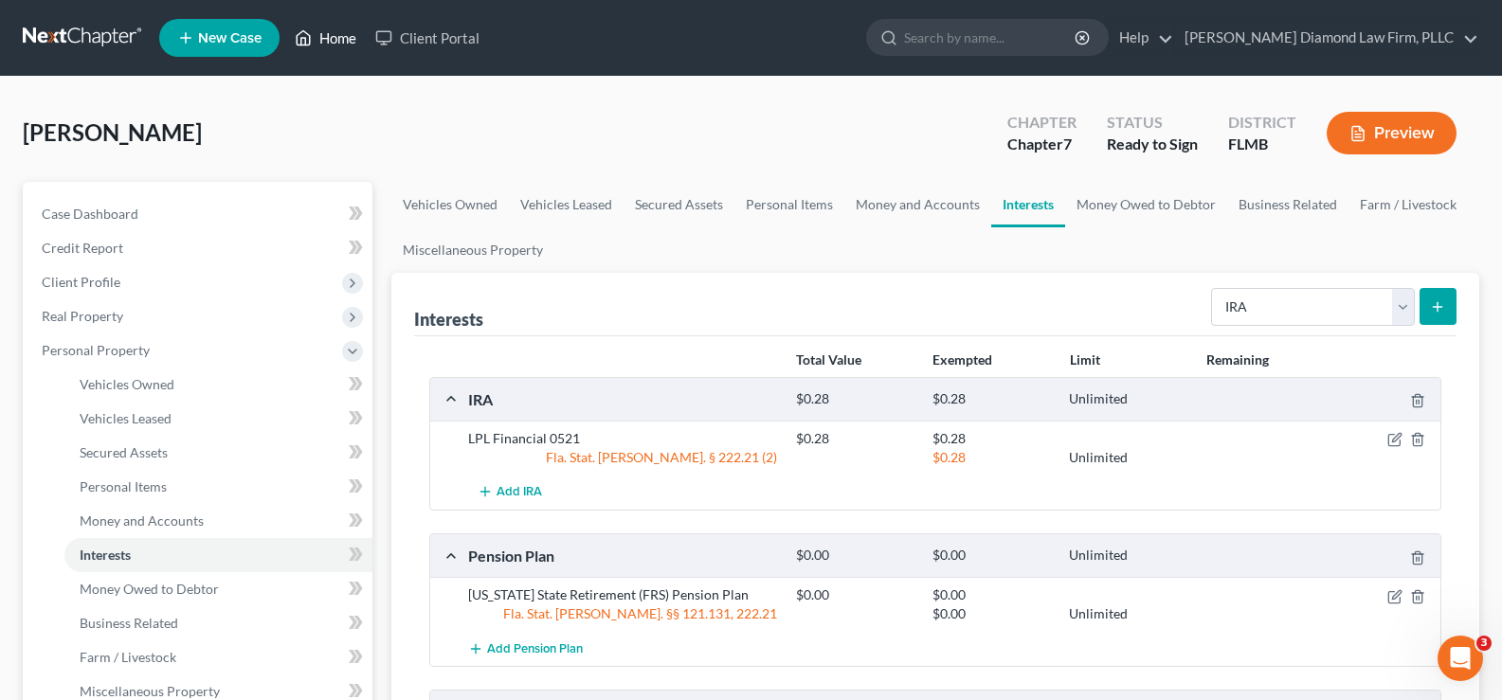
click at [326, 38] on link "Home" at bounding box center [325, 38] width 81 height 34
